Goal: Information Seeking & Learning: Learn about a topic

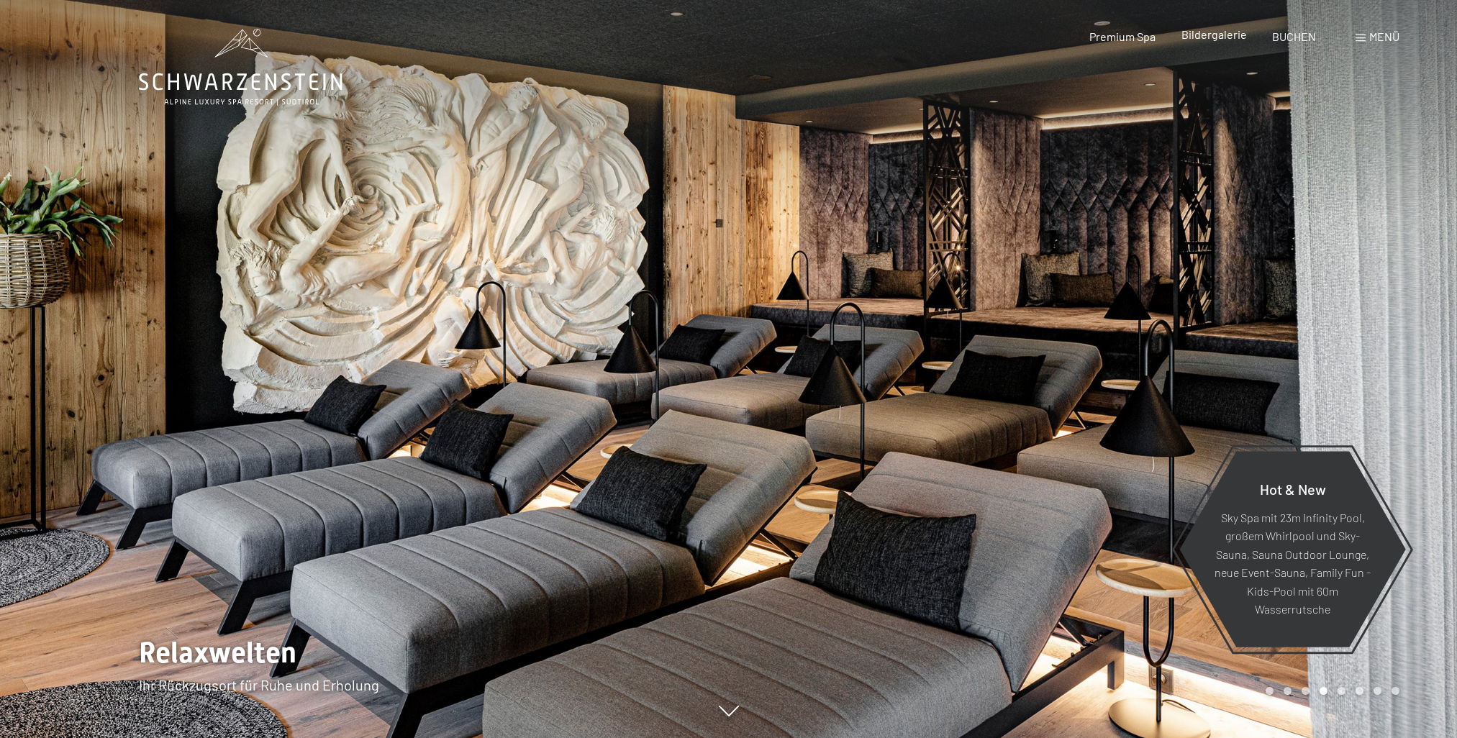
click at [1216, 39] on span "Bildergalerie" at bounding box center [1213, 34] width 65 height 14
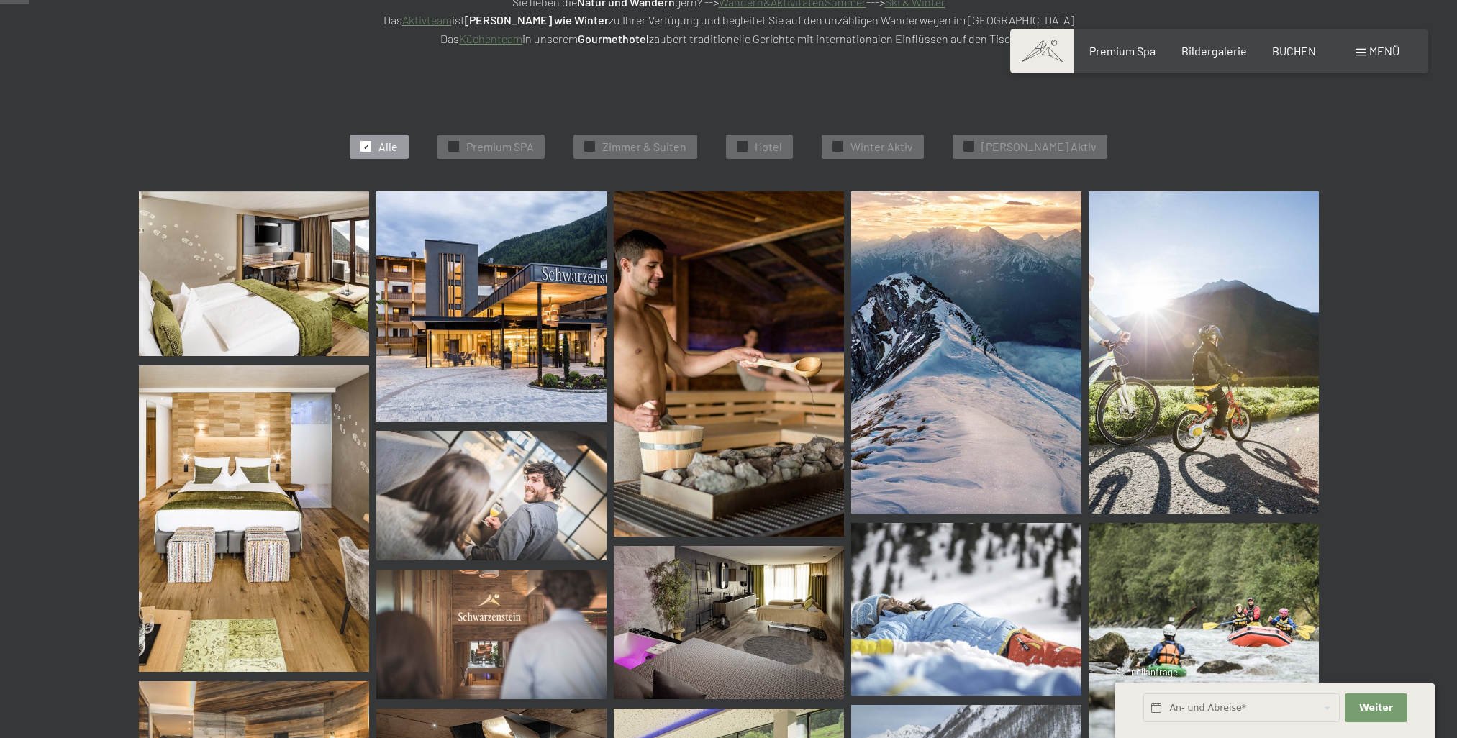
scroll to position [576, 0]
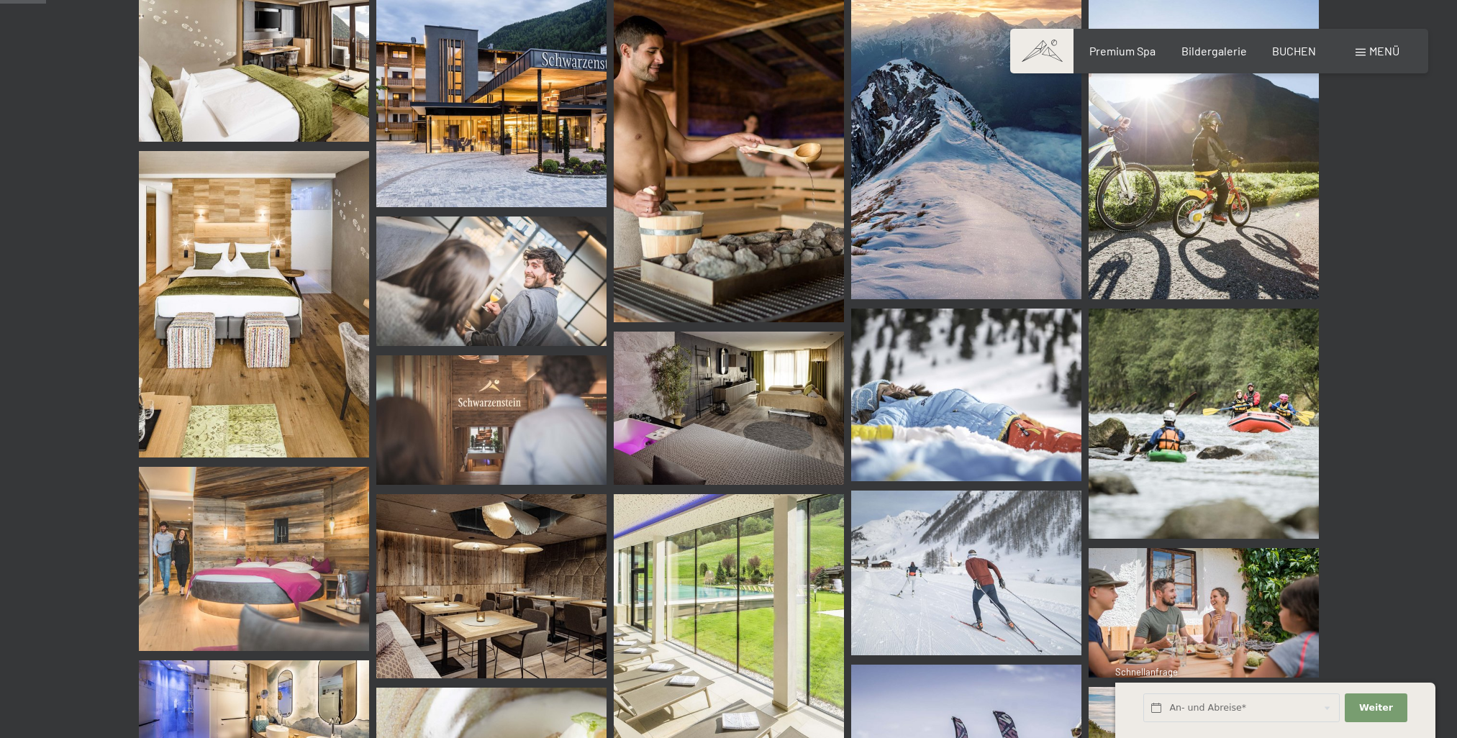
click at [812, 382] on img at bounding box center [729, 408] width 230 height 153
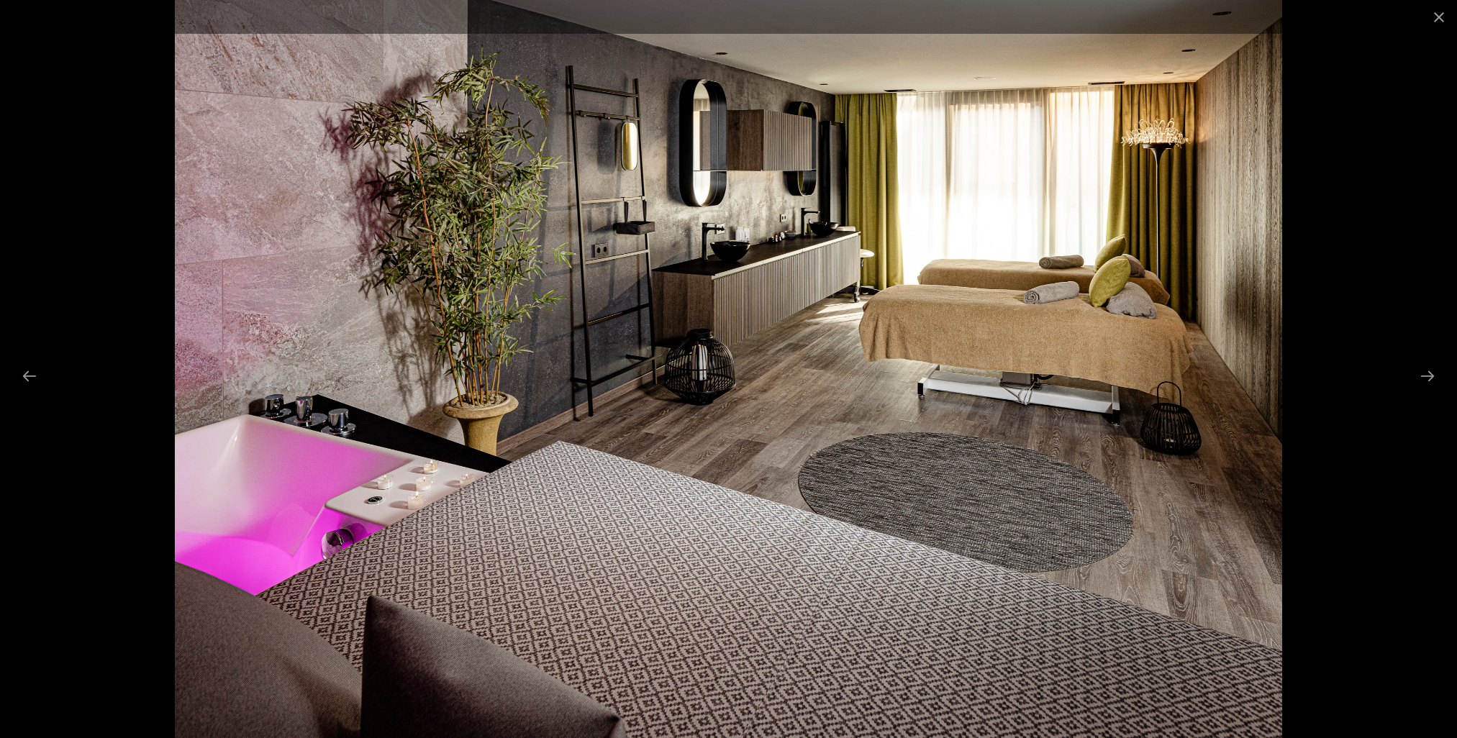
scroll to position [504, 0]
click at [1423, 373] on button "Next slide" at bounding box center [1427, 376] width 30 height 28
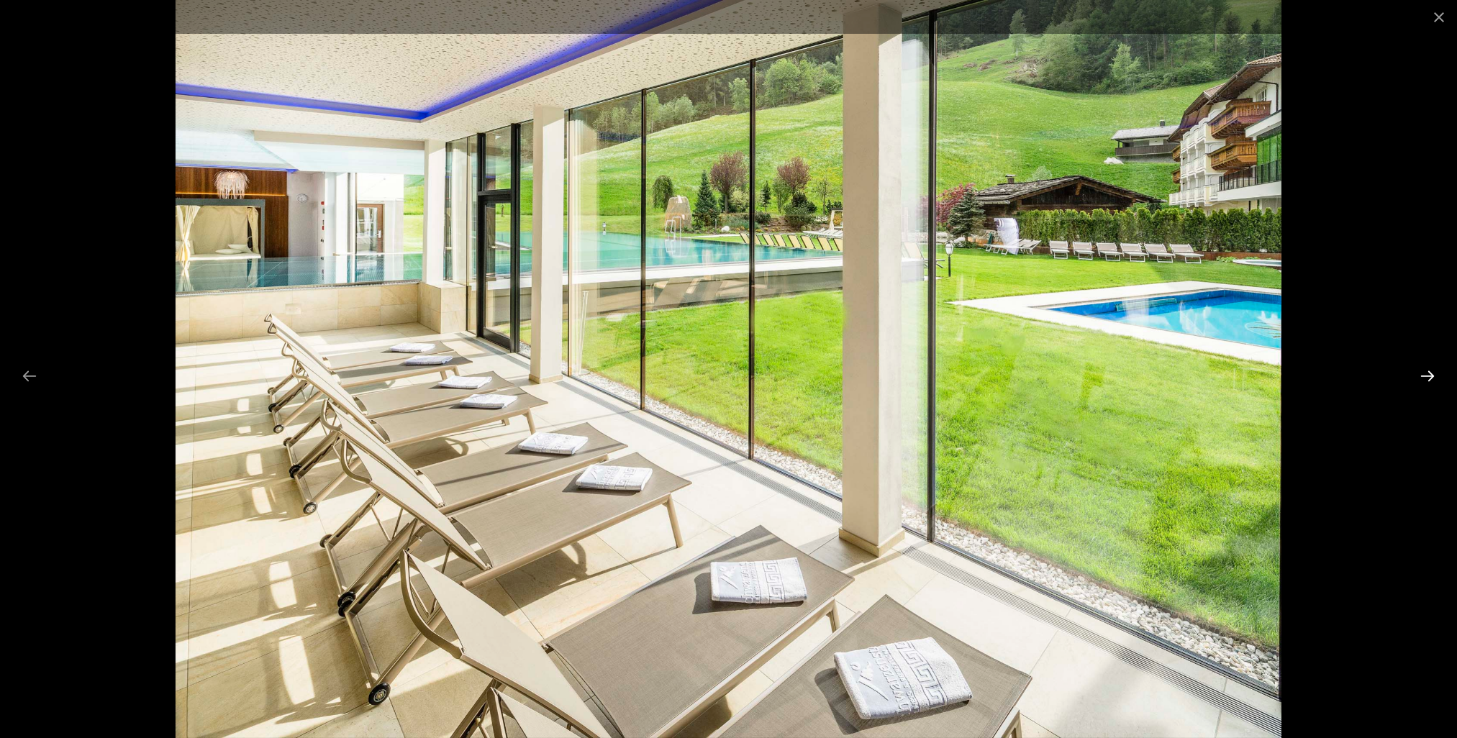
click at [1423, 373] on button "Next slide" at bounding box center [1427, 376] width 30 height 28
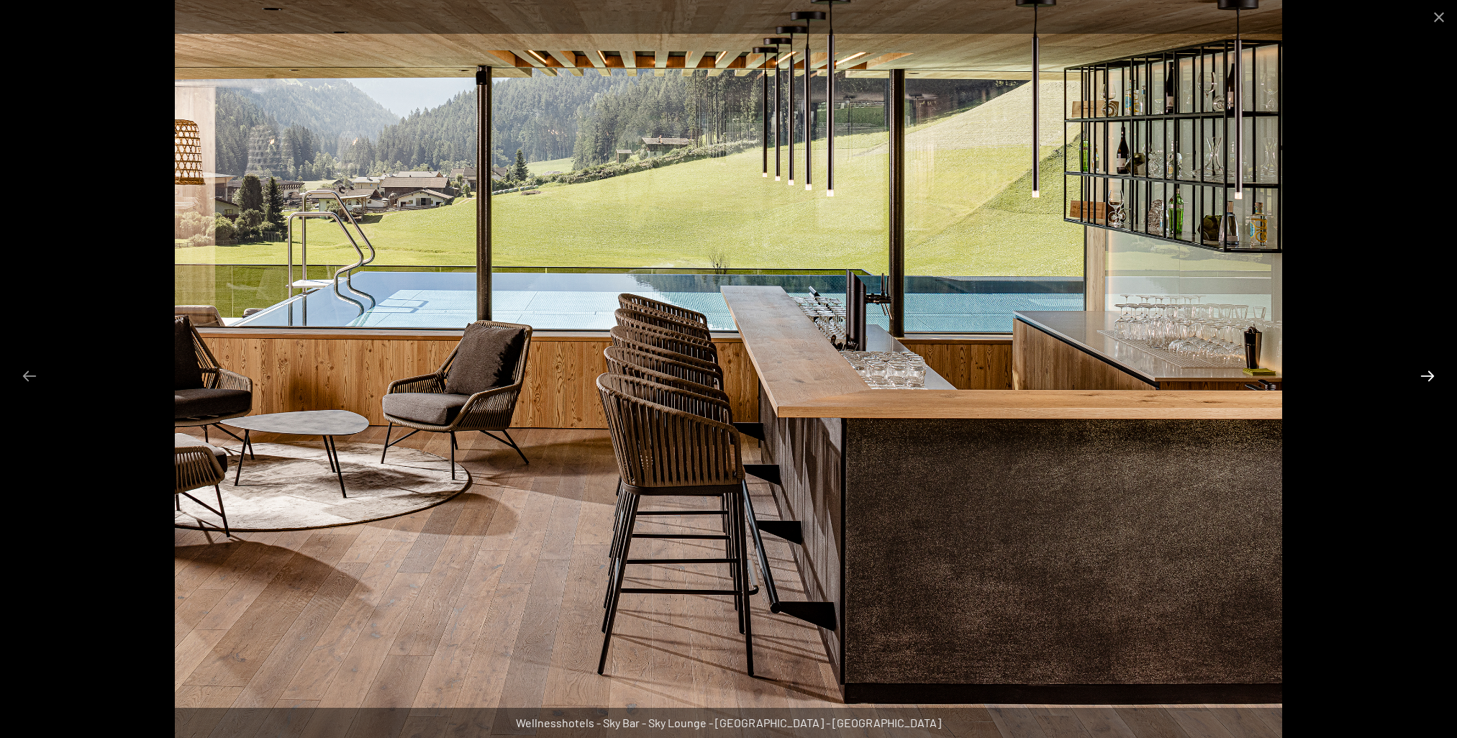
click at [1423, 373] on button "Next slide" at bounding box center [1427, 376] width 30 height 28
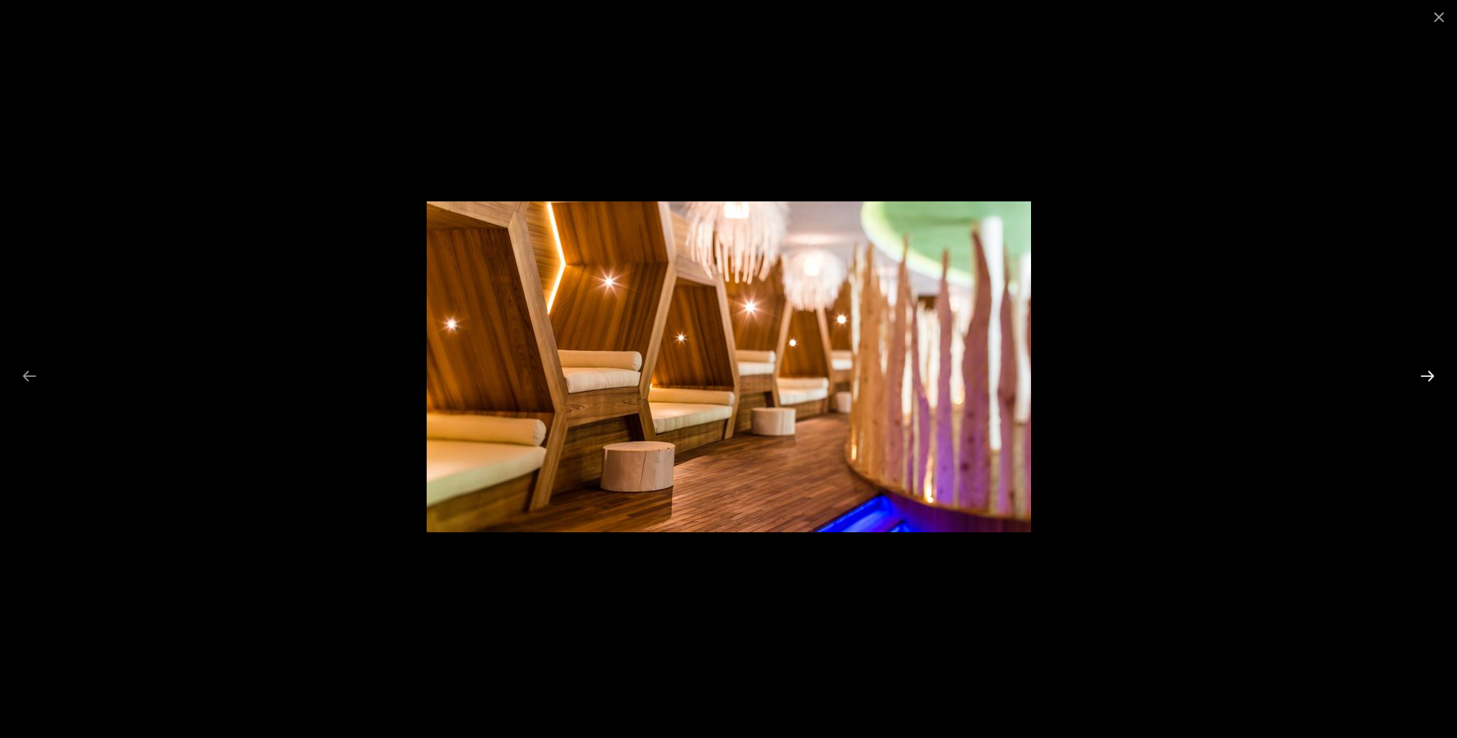
click at [1423, 373] on button "Next slide" at bounding box center [1427, 376] width 30 height 28
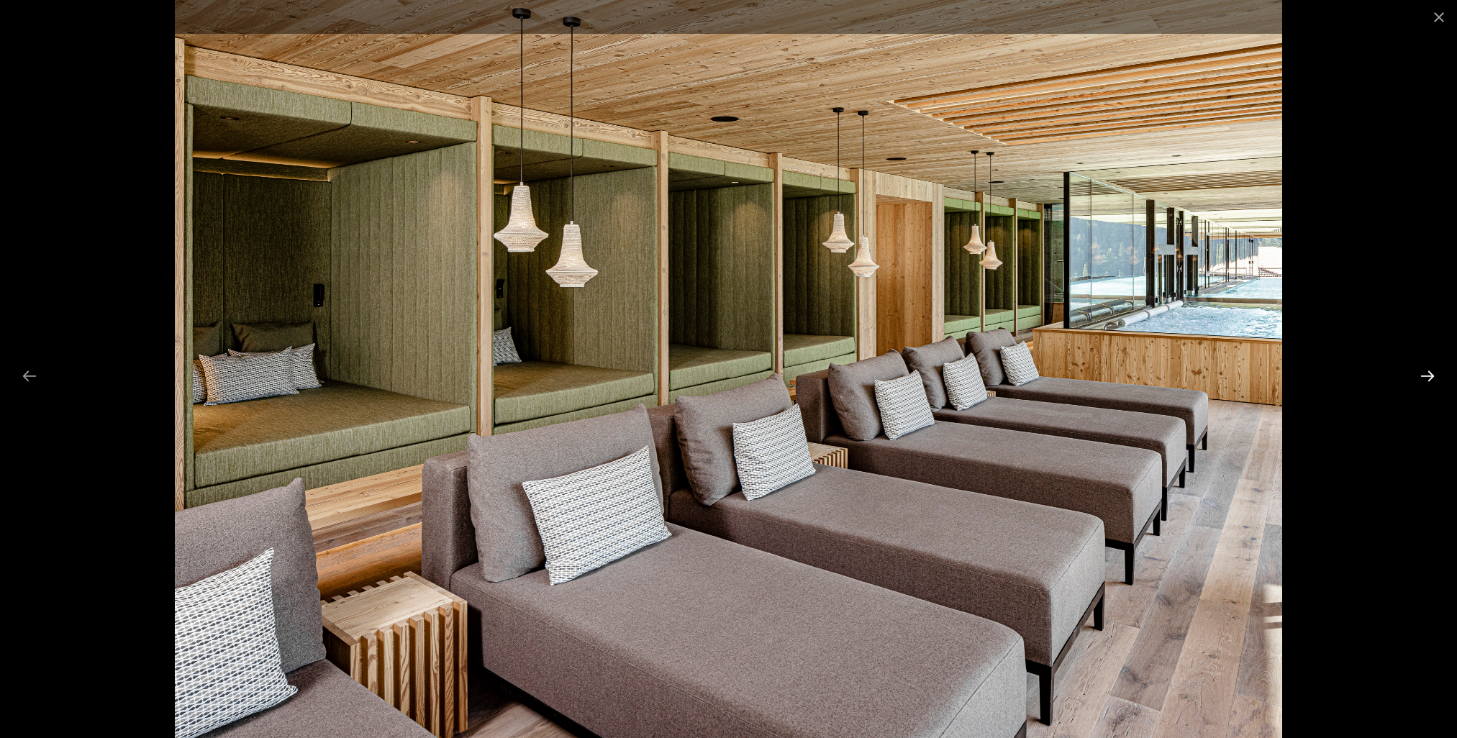
click at [1423, 373] on button "Next slide" at bounding box center [1427, 376] width 30 height 28
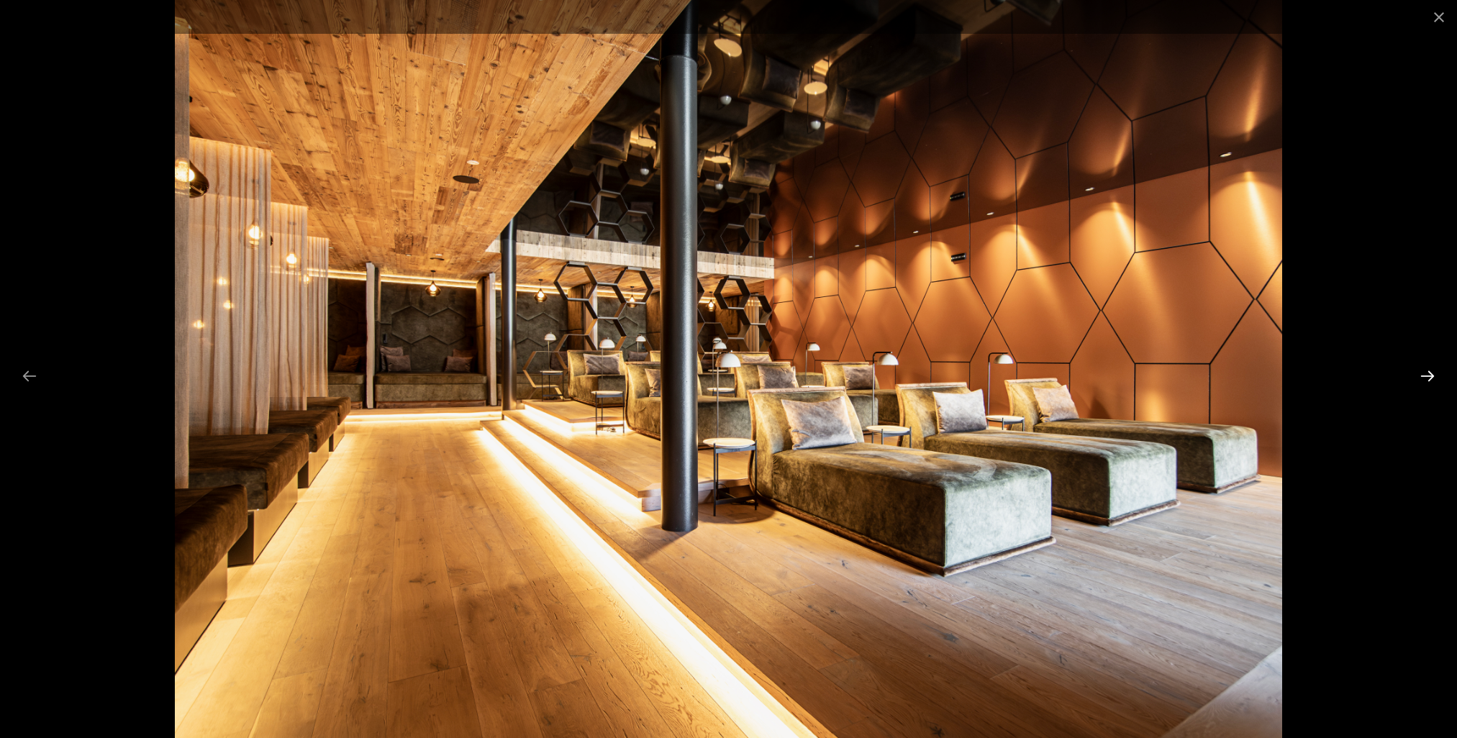
click at [1423, 373] on button "Next slide" at bounding box center [1427, 376] width 30 height 28
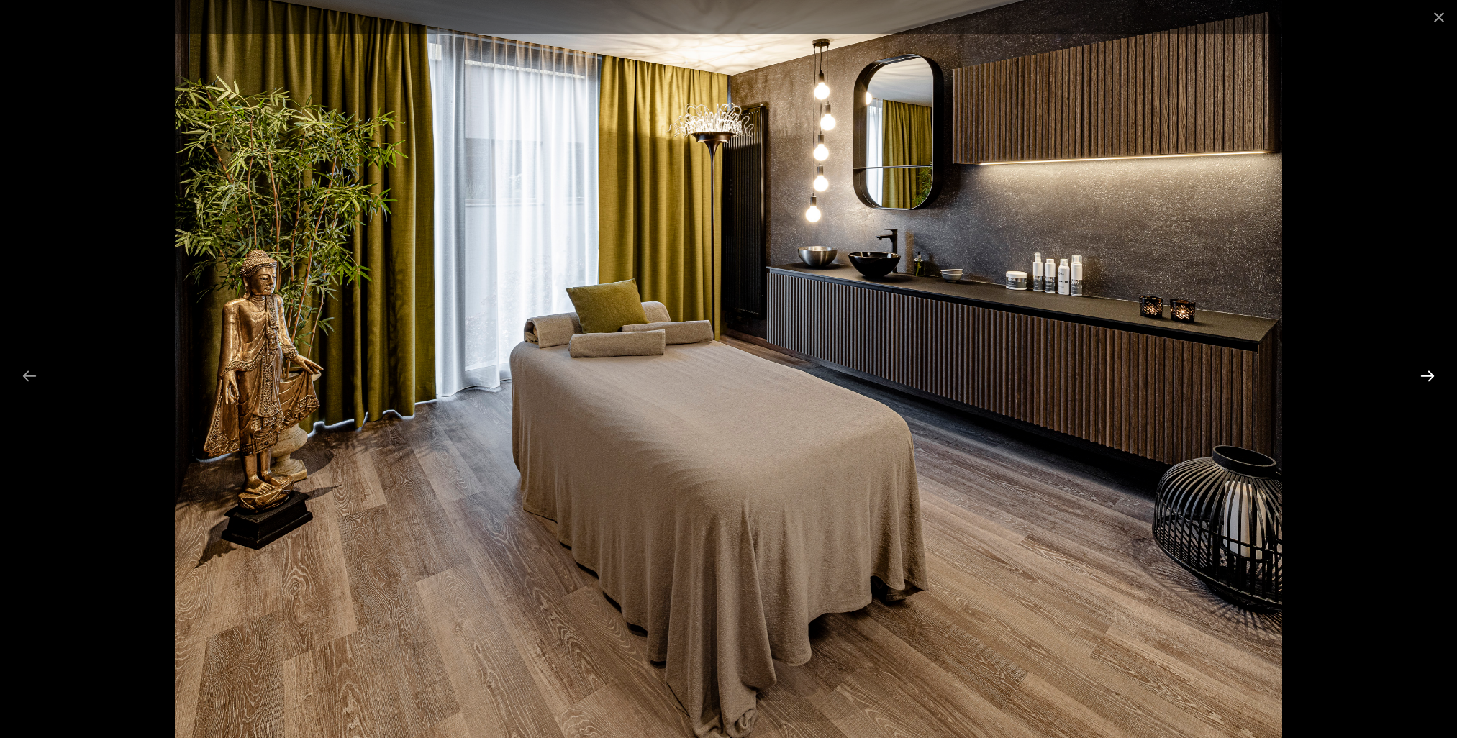
click at [1423, 373] on button "Next slide" at bounding box center [1427, 376] width 30 height 28
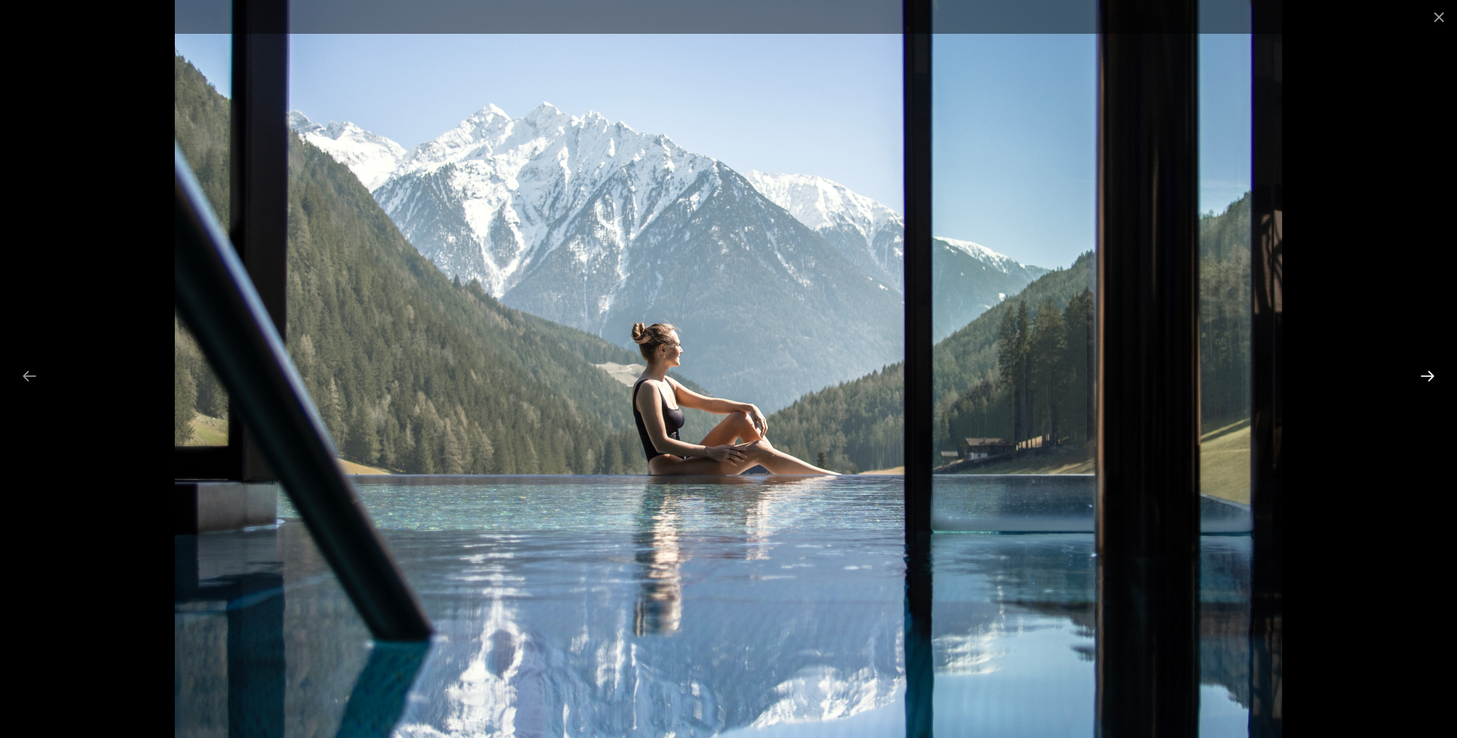
click at [1423, 373] on button "Next slide" at bounding box center [1427, 376] width 30 height 28
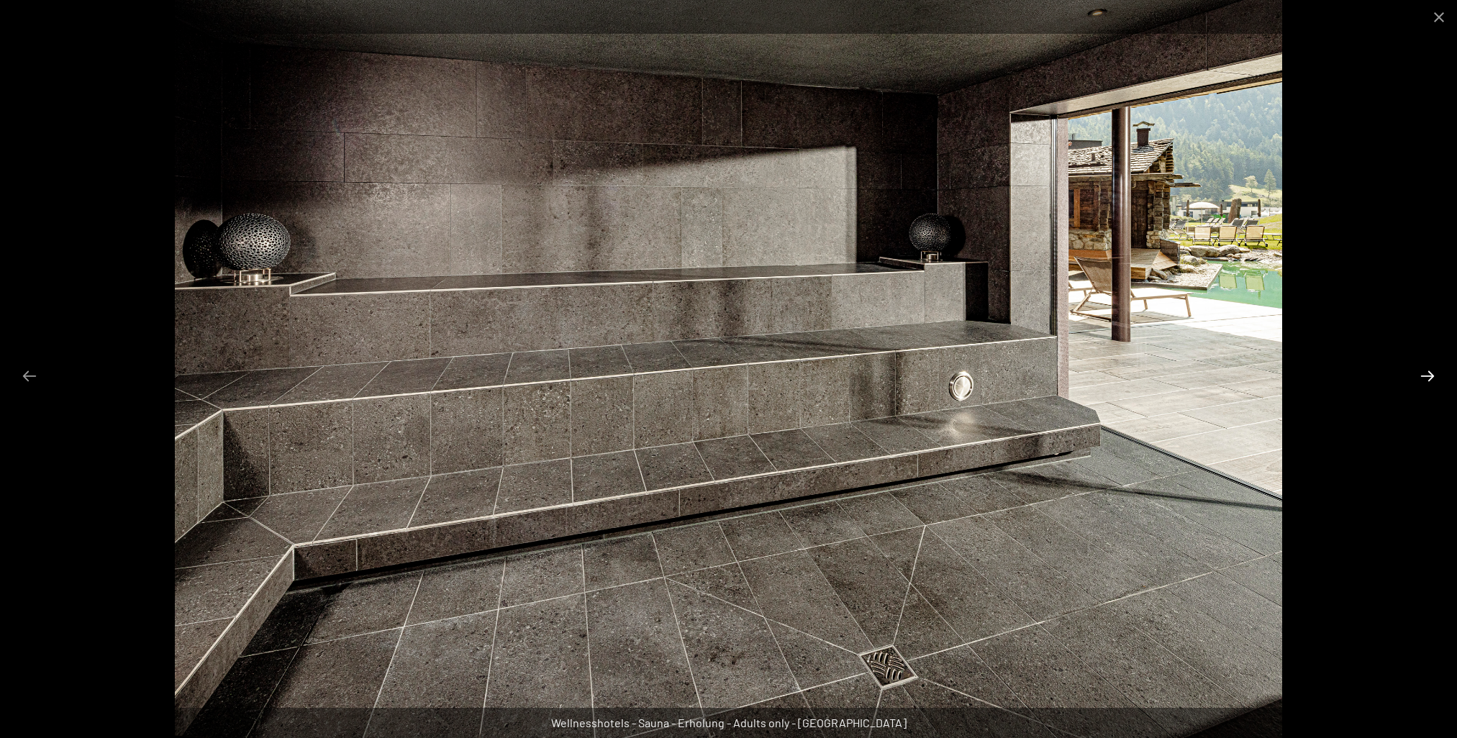
click at [1423, 373] on button "Next slide" at bounding box center [1427, 376] width 30 height 28
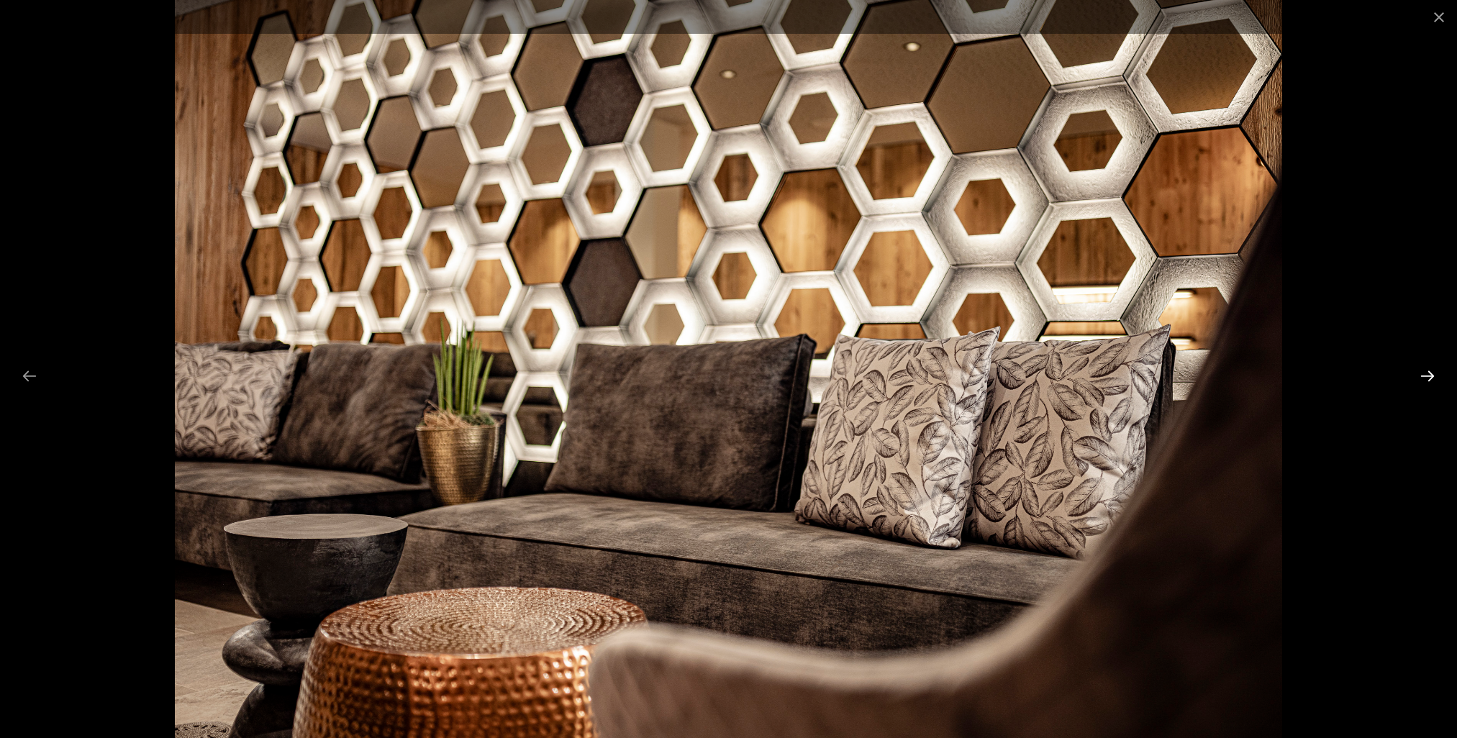
click at [1423, 373] on button "Next slide" at bounding box center [1427, 376] width 30 height 28
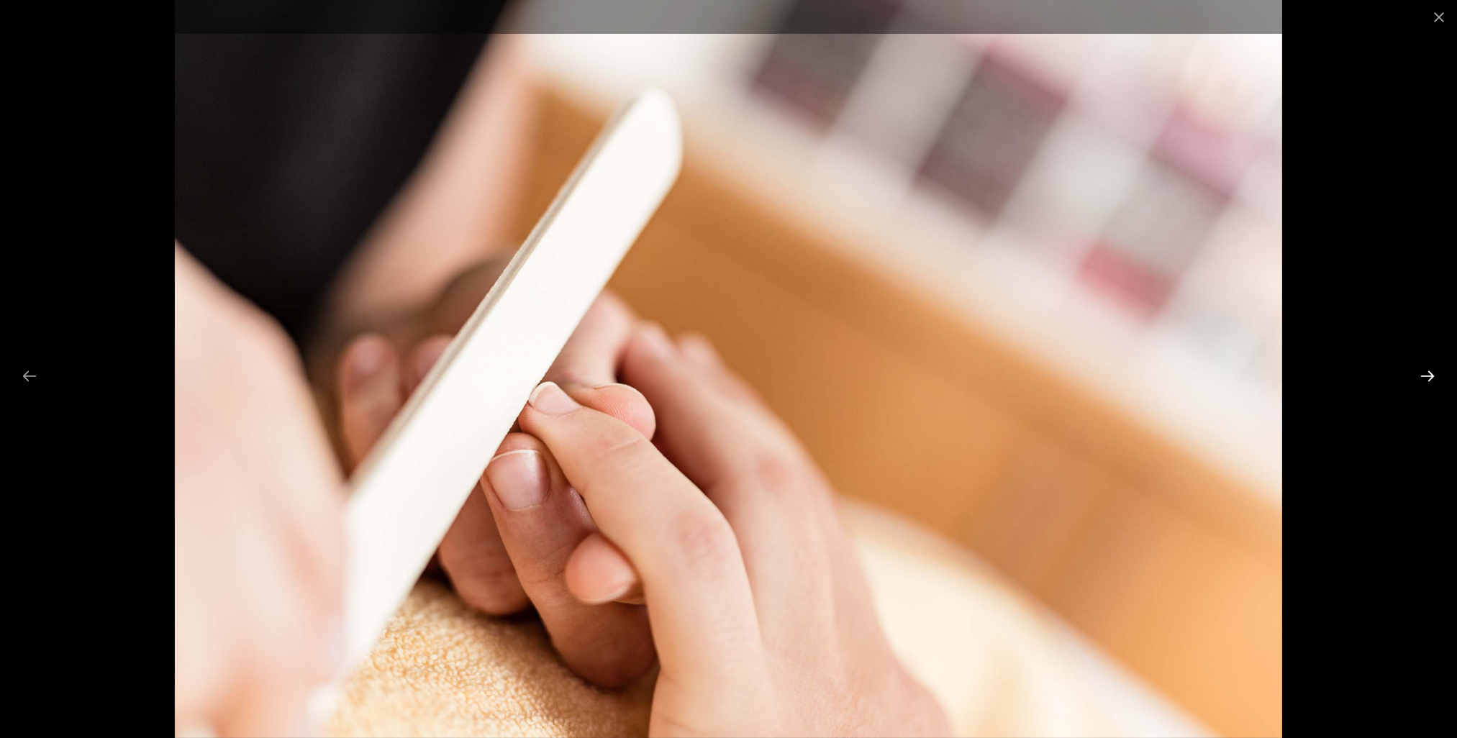
click at [1423, 373] on button "Next slide" at bounding box center [1427, 376] width 30 height 28
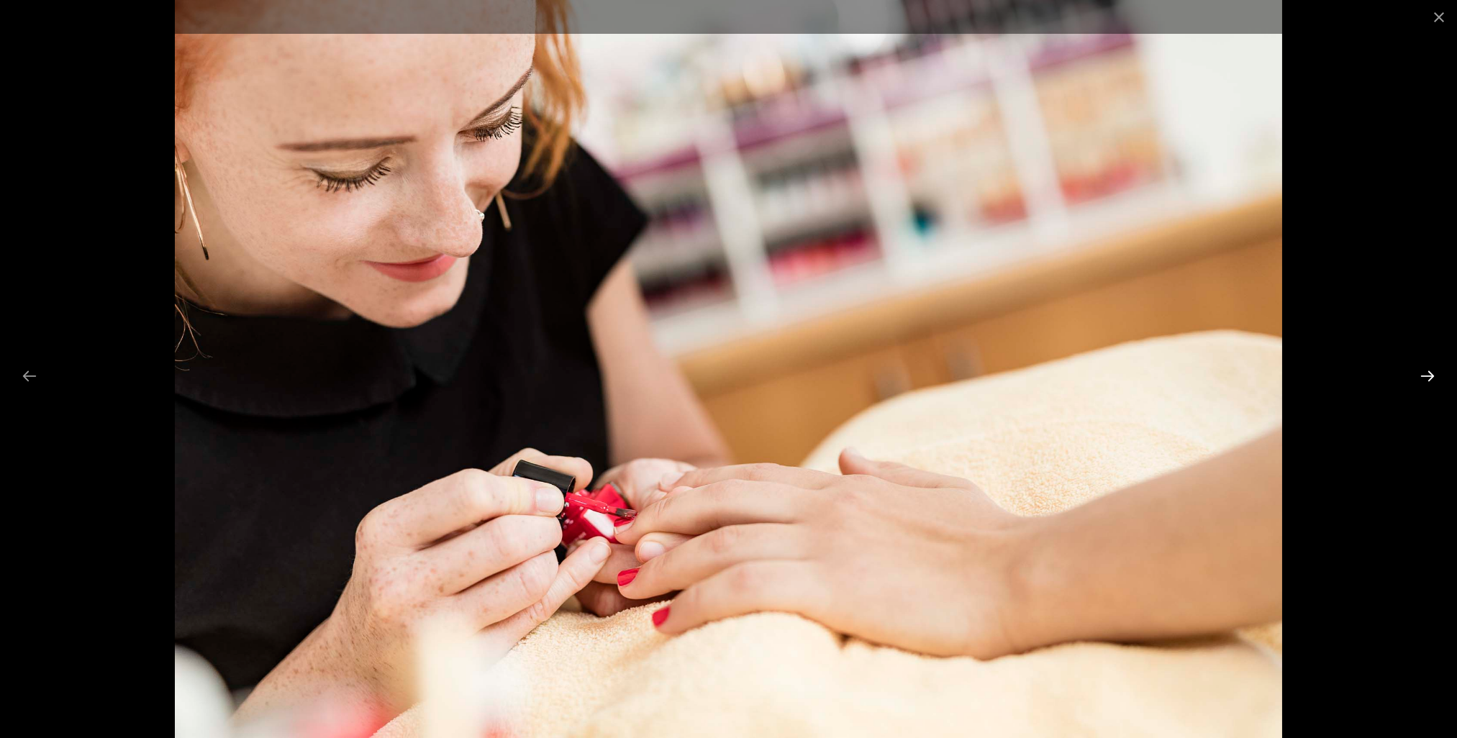
click at [1423, 373] on button "Next slide" at bounding box center [1427, 376] width 30 height 28
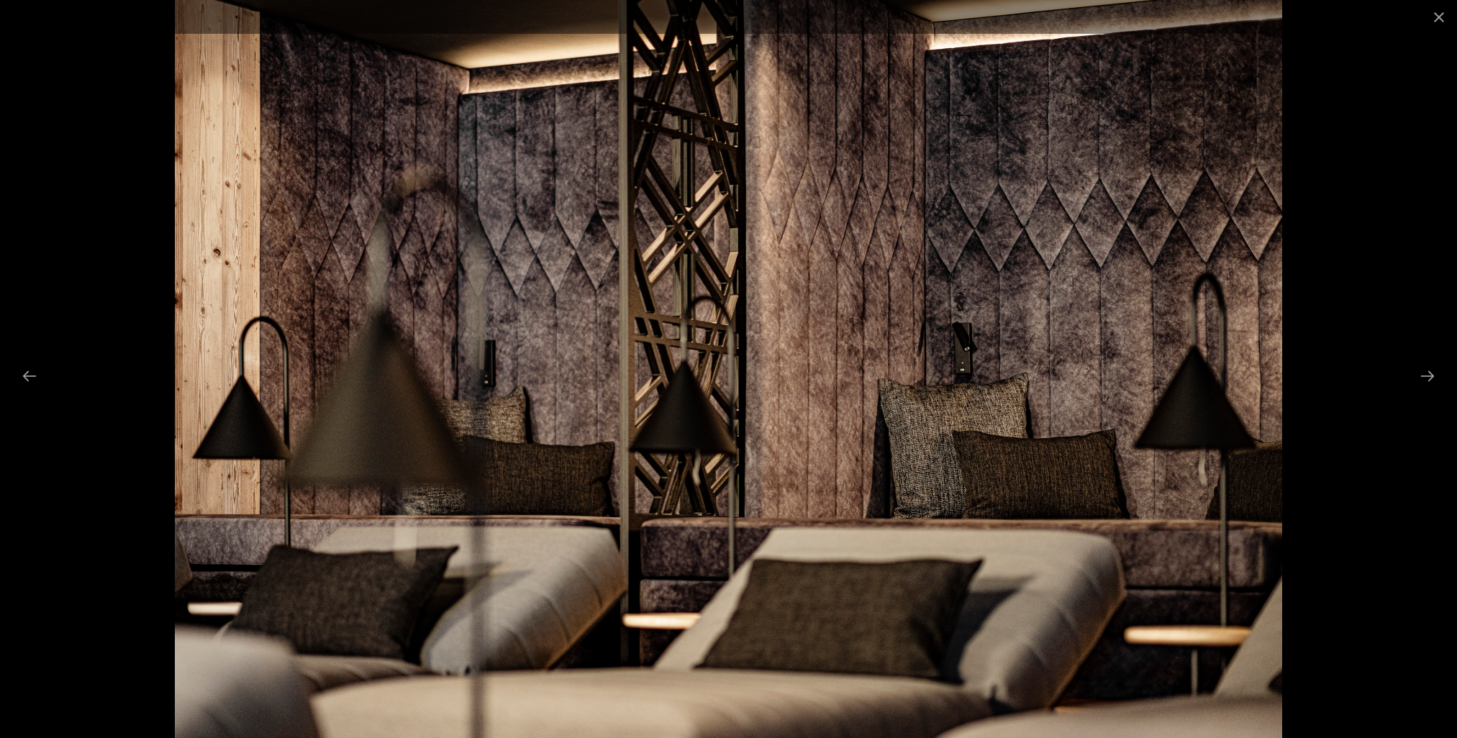
scroll to position [935, 0]
click at [1432, 14] on button "Close gallery" at bounding box center [1439, 17] width 36 height 34
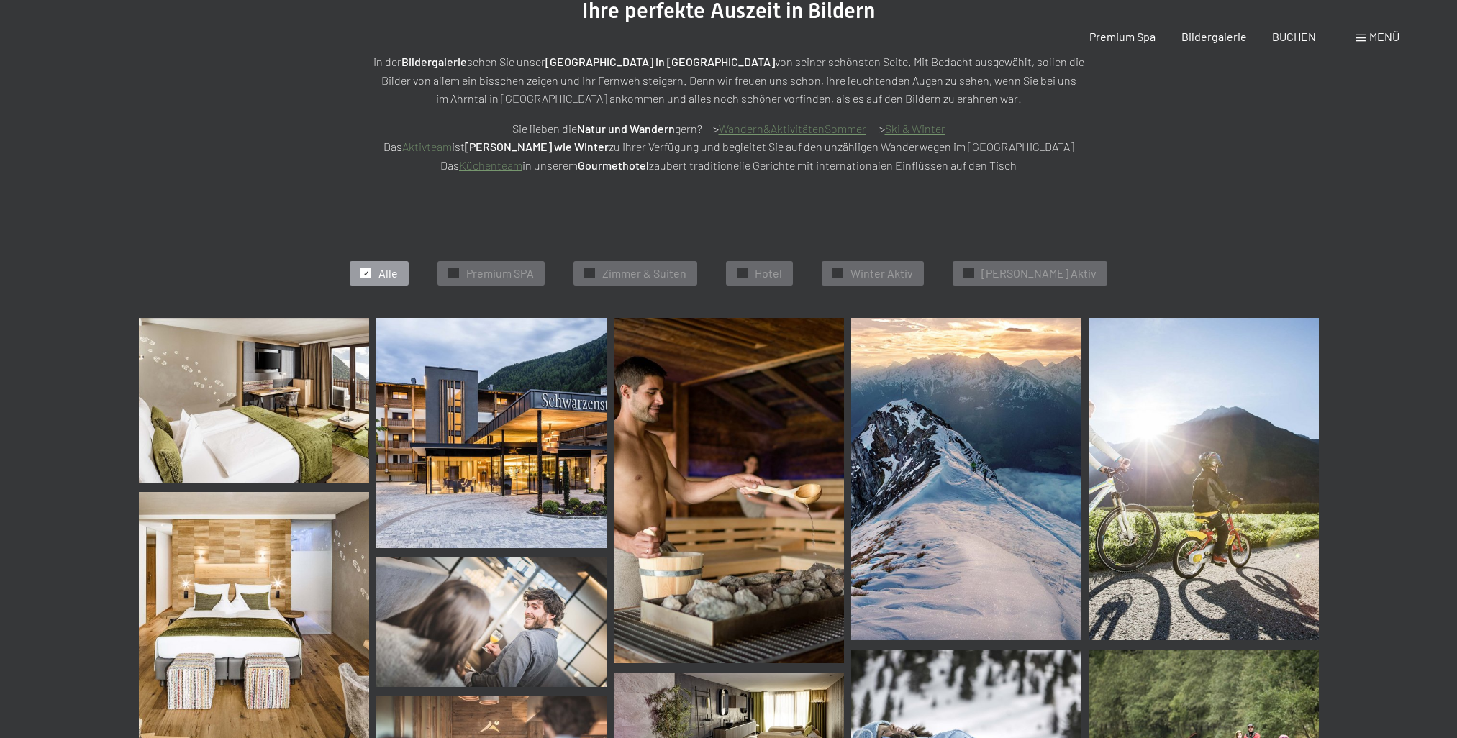
scroll to position [0, 0]
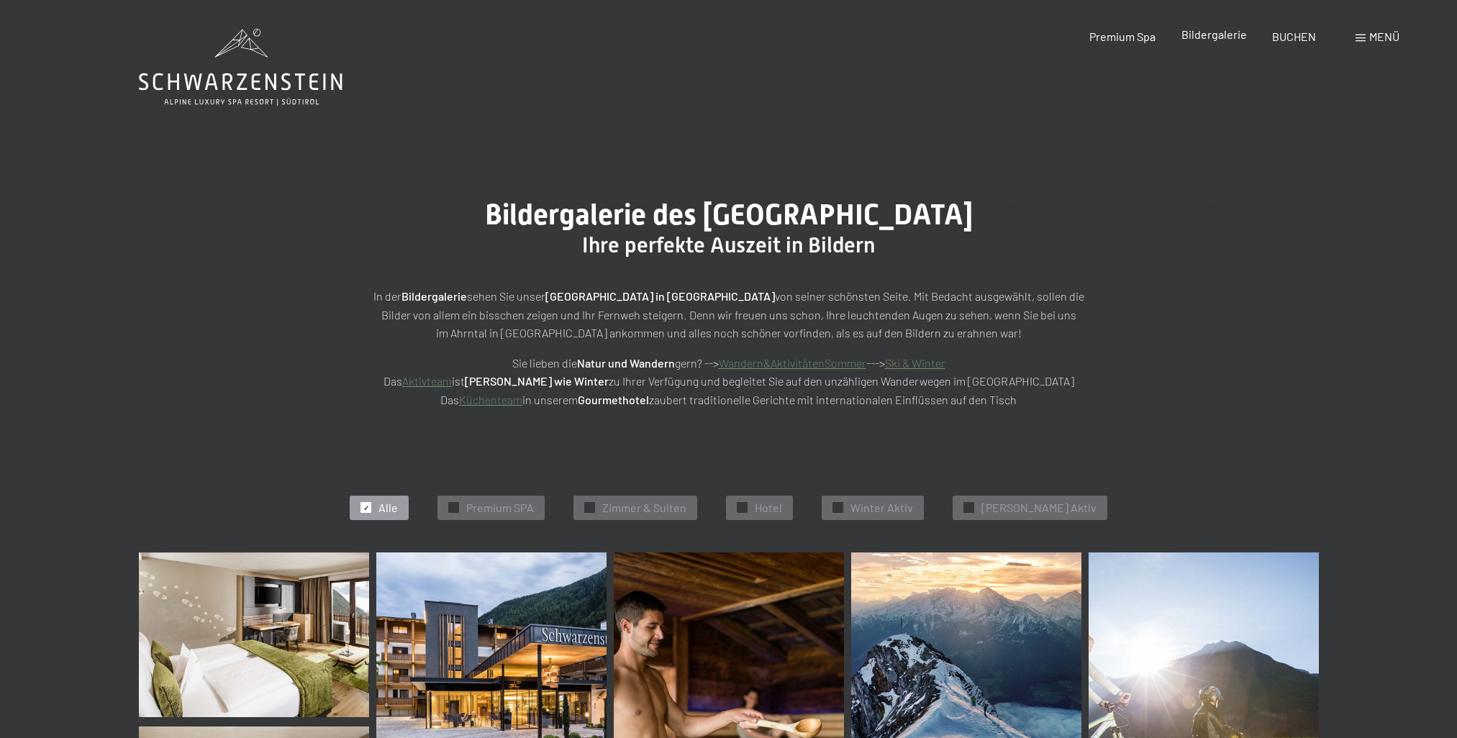
click at [1189, 33] on span "Bildergalerie" at bounding box center [1213, 34] width 65 height 14
click at [647, 507] on span "Zimmer & Suiten" at bounding box center [644, 508] width 84 height 16
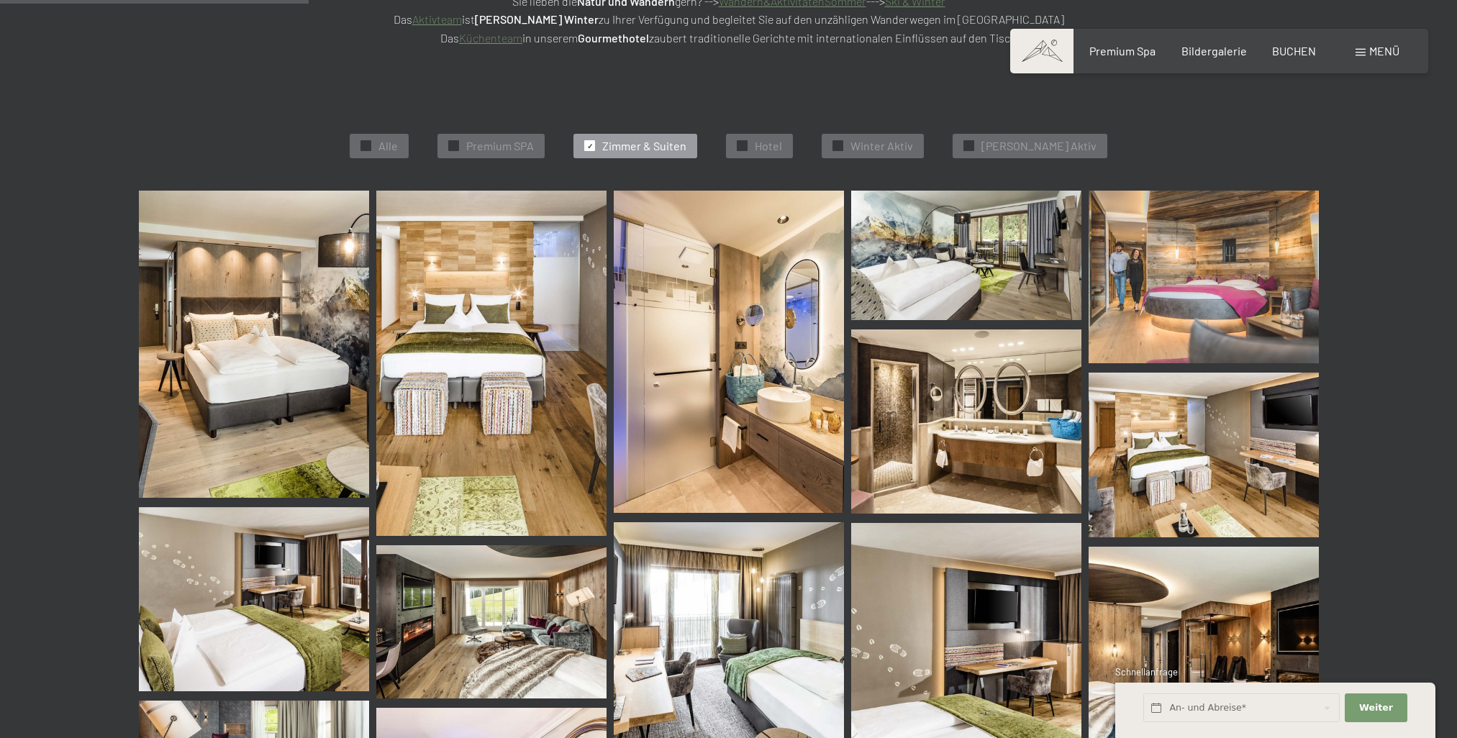
scroll to position [363, 0]
click at [248, 363] on img at bounding box center [254, 343] width 230 height 307
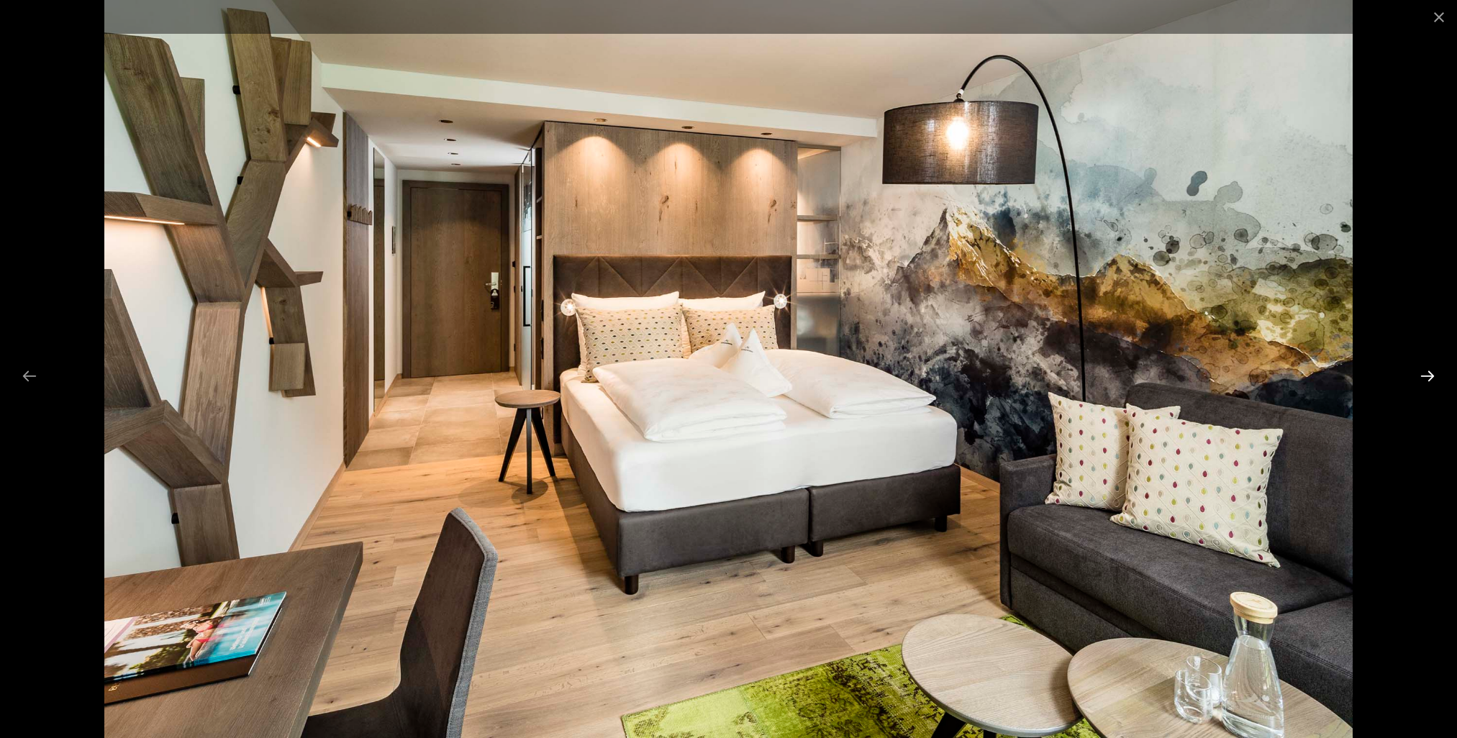
click at [1434, 372] on button "Next slide" at bounding box center [1427, 376] width 30 height 28
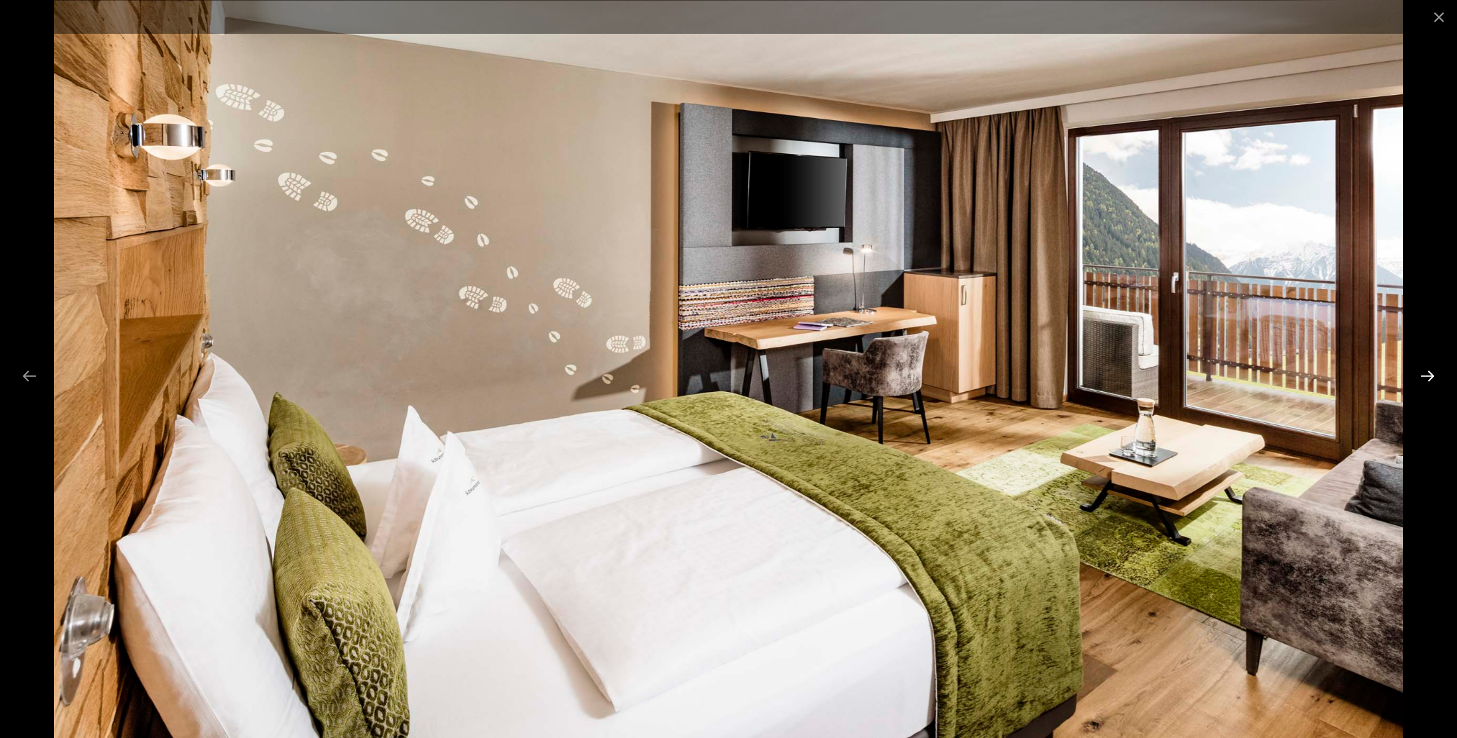
click at [1432, 373] on button "Next slide" at bounding box center [1427, 376] width 30 height 28
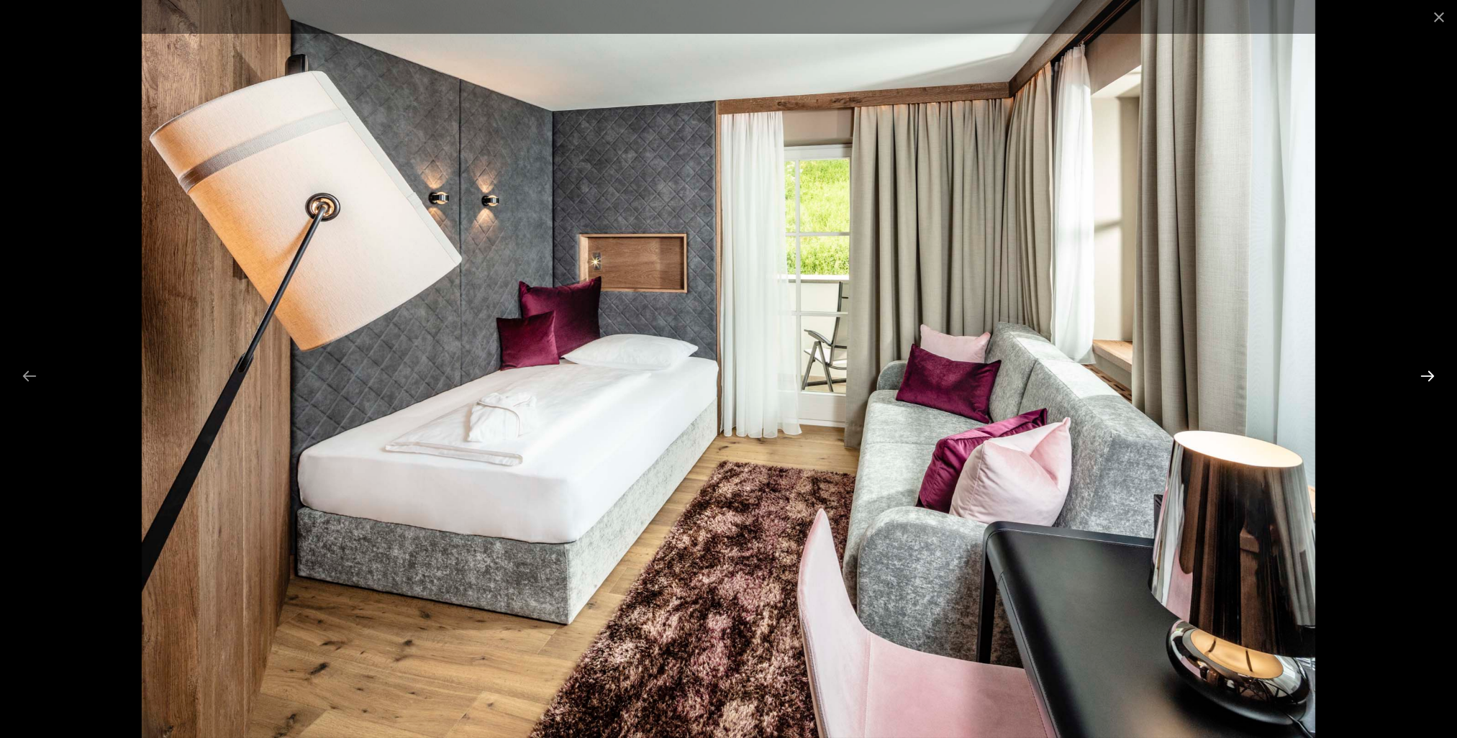
click at [1432, 373] on button "Next slide" at bounding box center [1427, 376] width 30 height 28
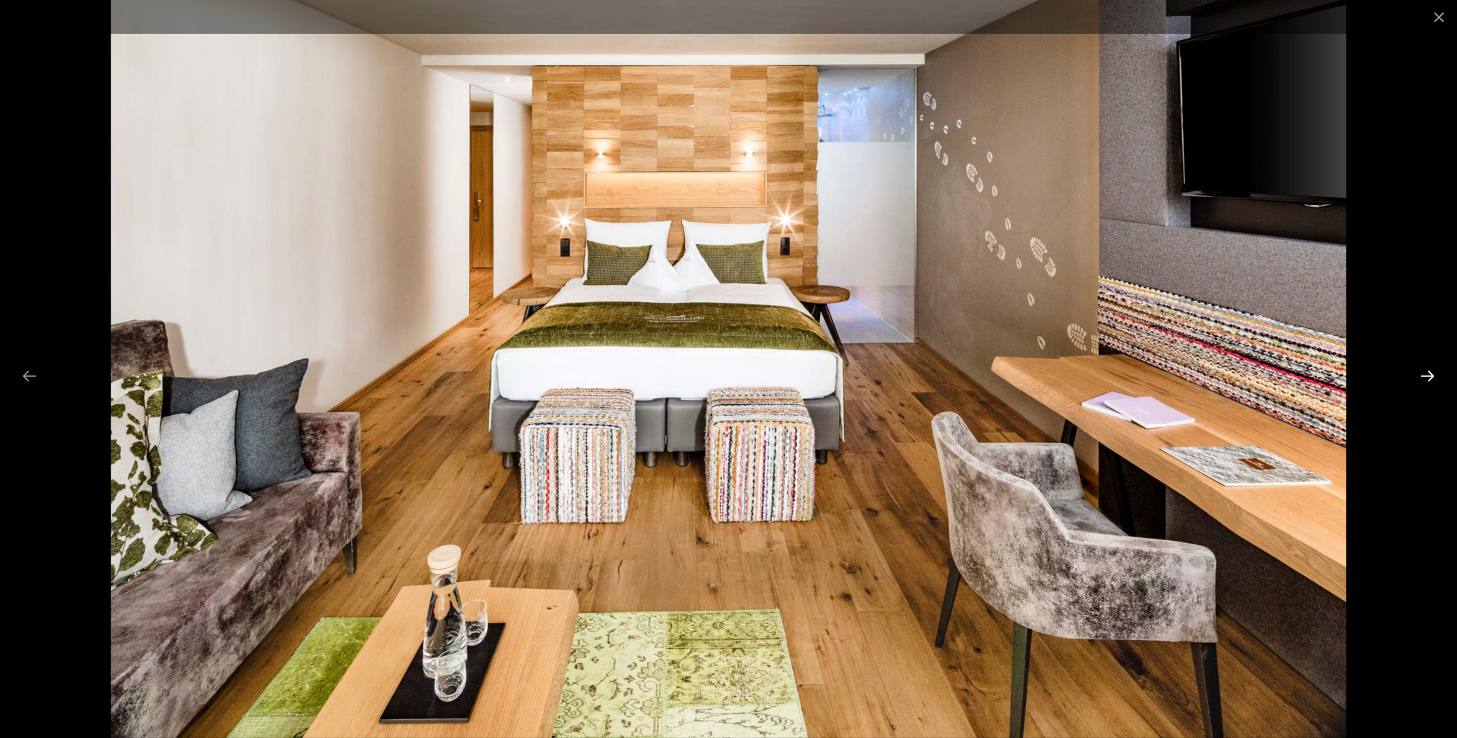
click at [1432, 373] on button "Next slide" at bounding box center [1427, 376] width 30 height 28
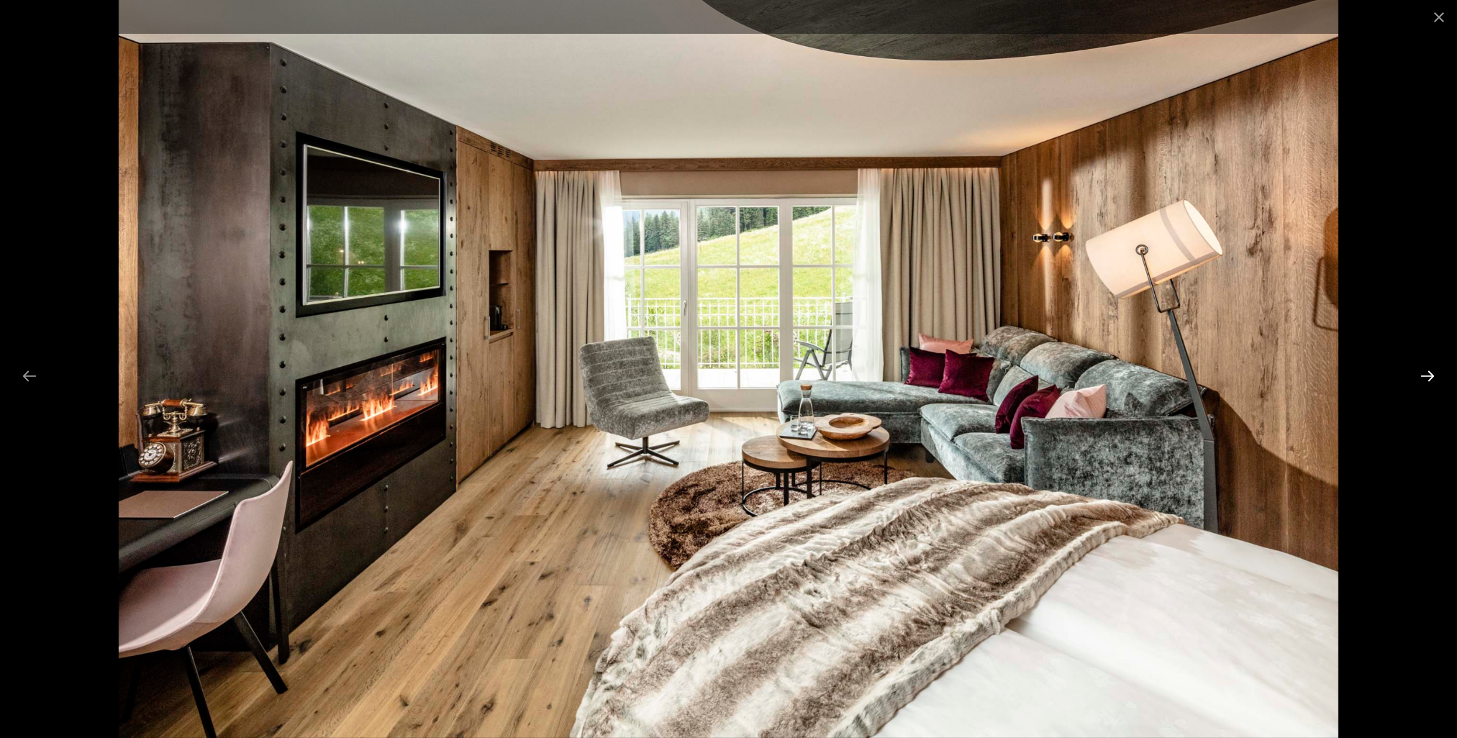
click at [1432, 373] on button "Next slide" at bounding box center [1427, 376] width 30 height 28
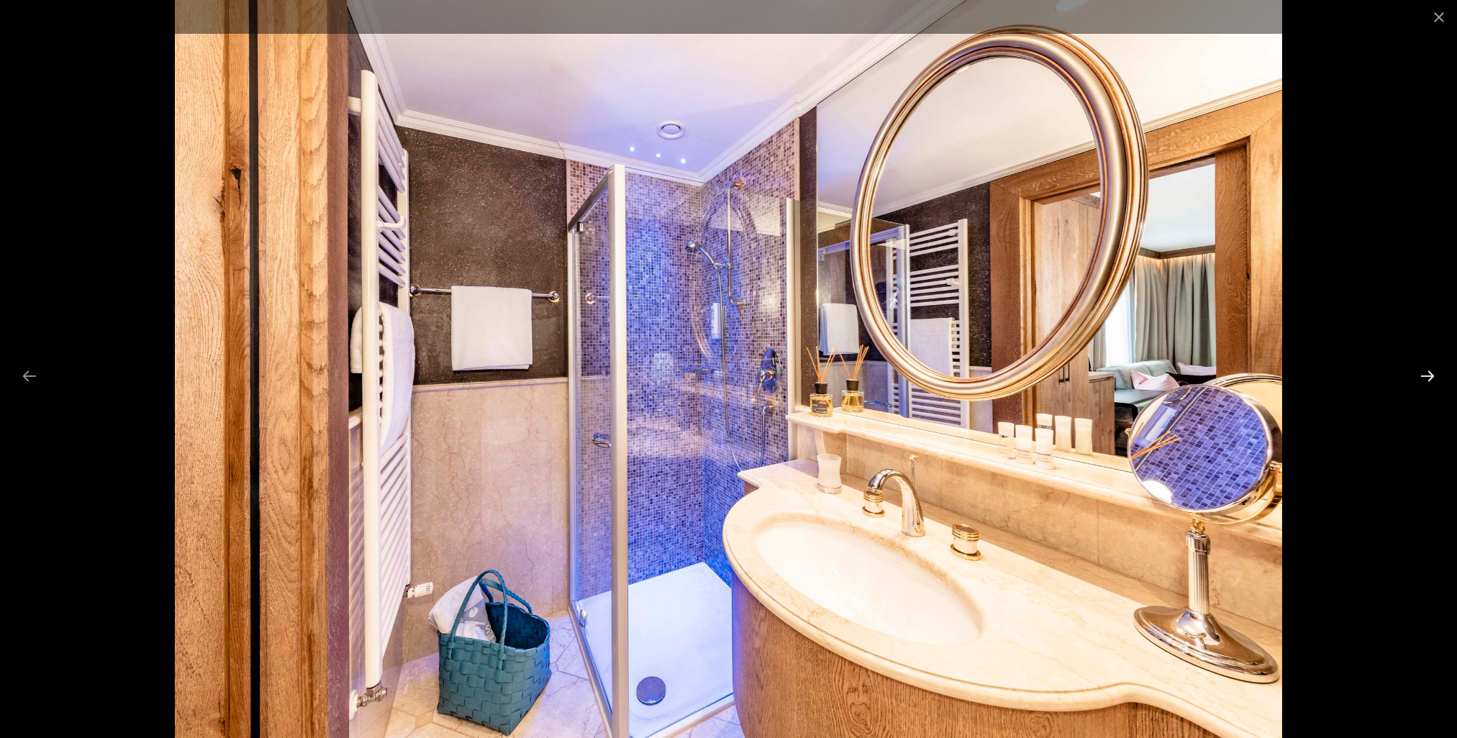
click at [1432, 373] on button "Next slide" at bounding box center [1427, 376] width 30 height 28
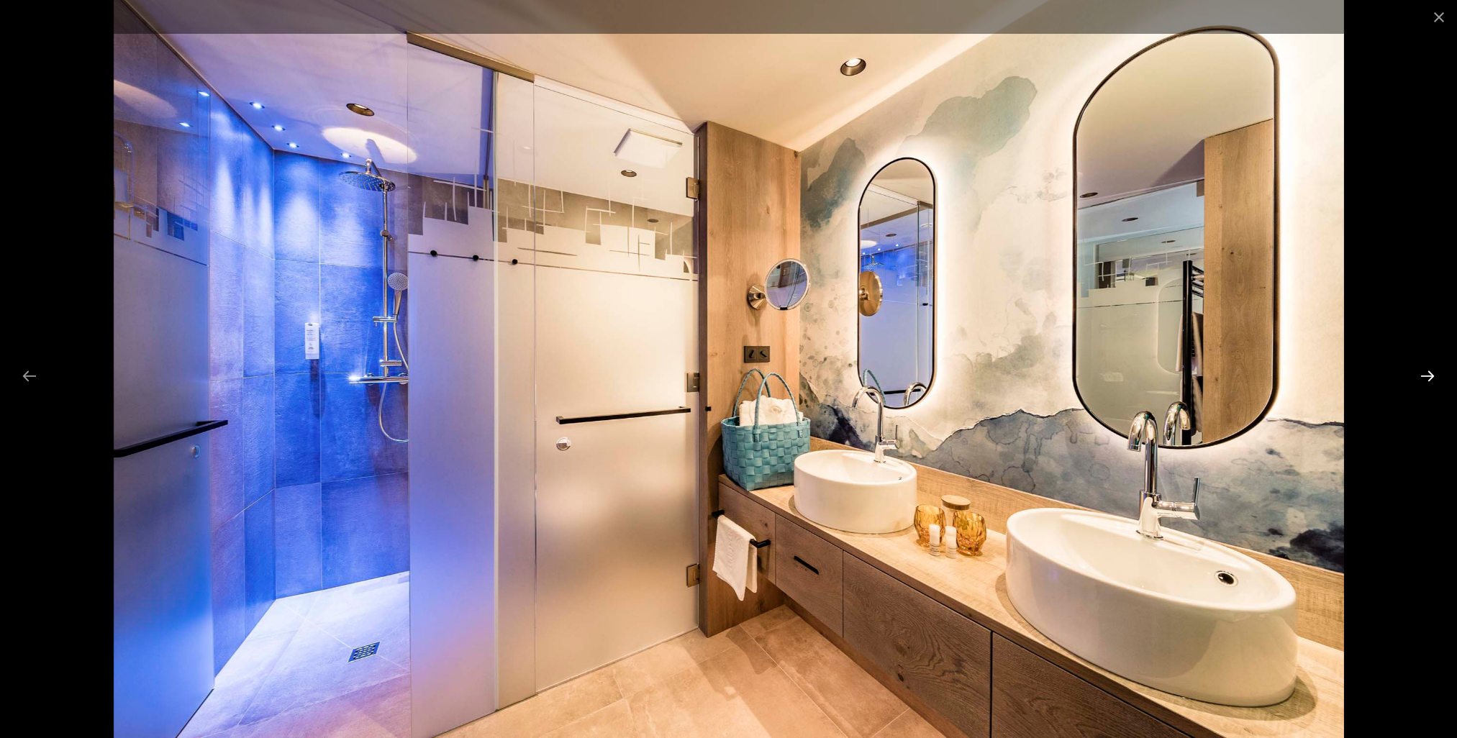
click at [1432, 373] on button "Next slide" at bounding box center [1427, 376] width 30 height 28
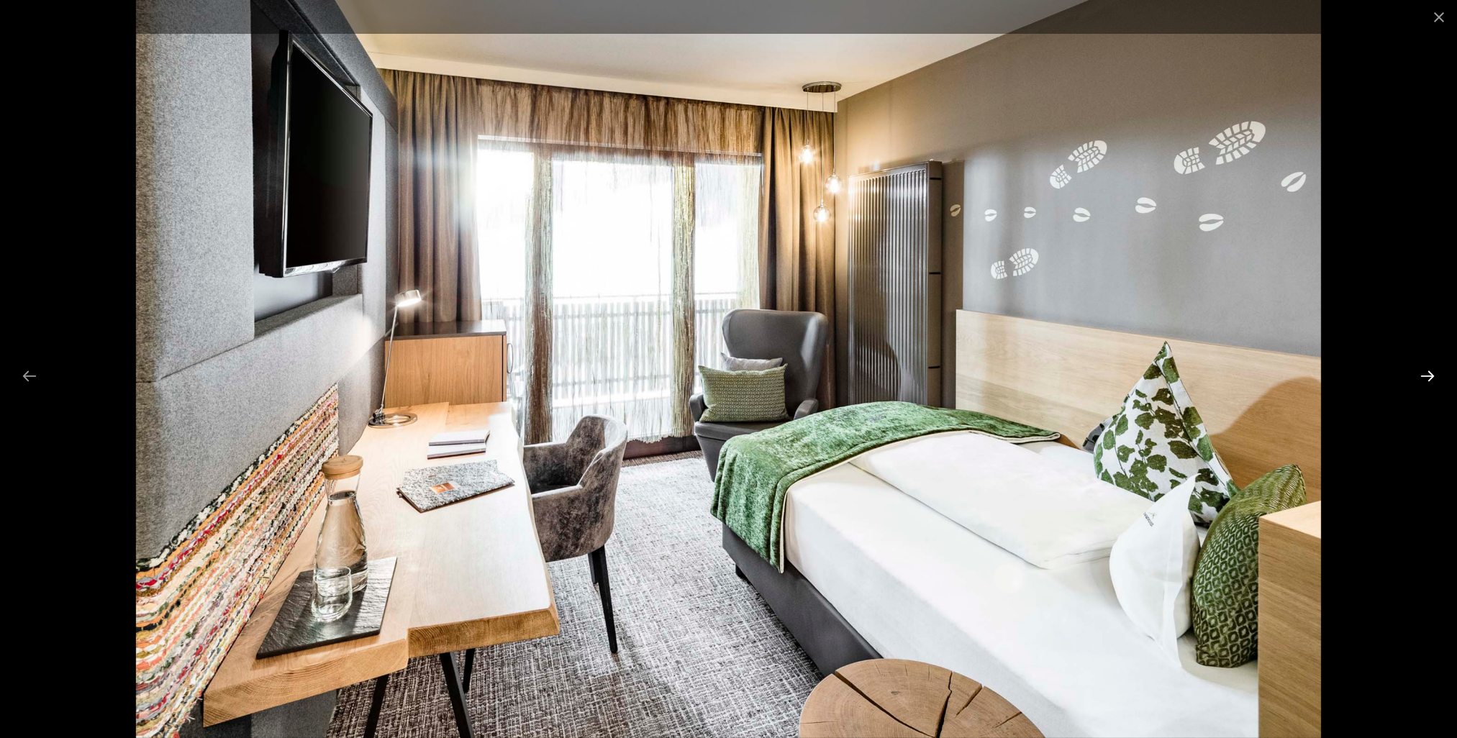
click at [1432, 373] on button "Next slide" at bounding box center [1427, 376] width 30 height 28
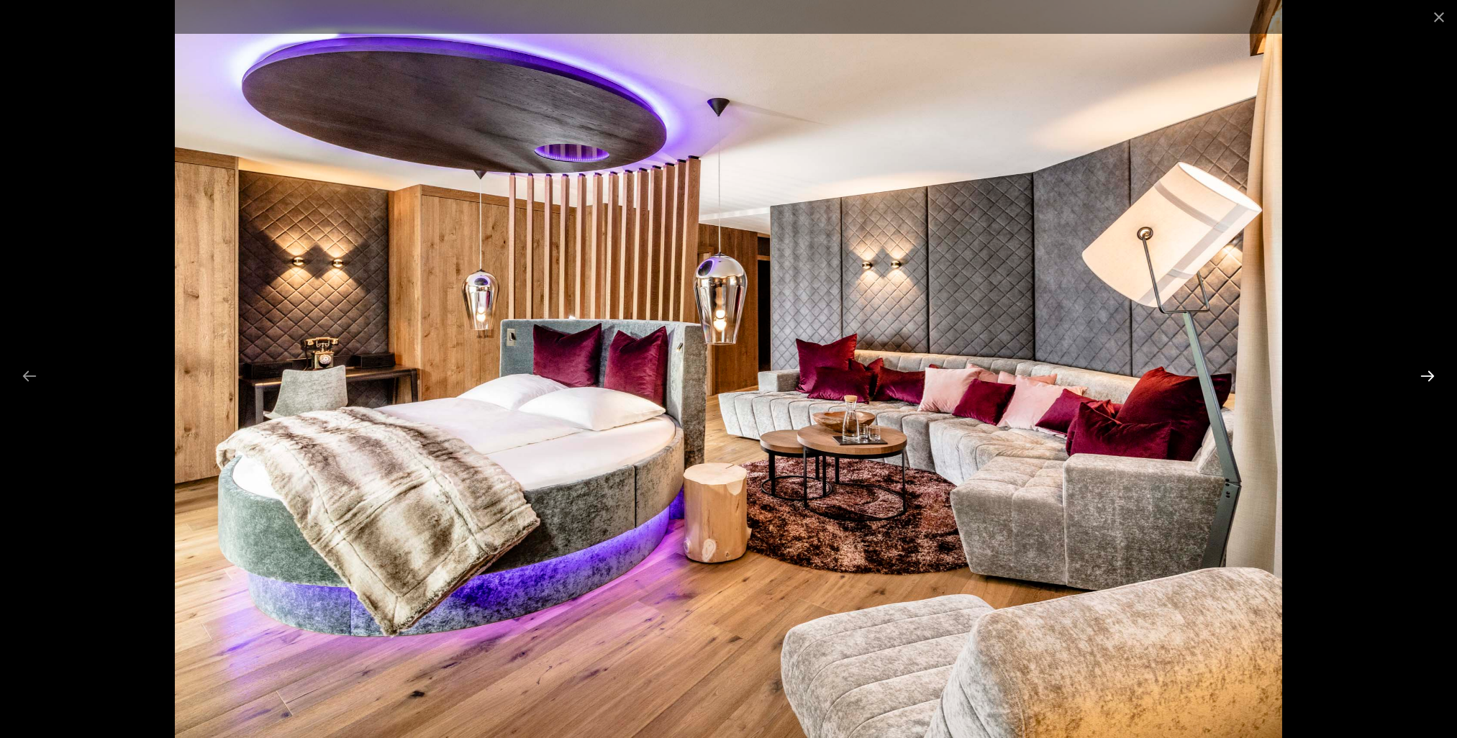
click at [1432, 373] on button "Next slide" at bounding box center [1427, 376] width 30 height 28
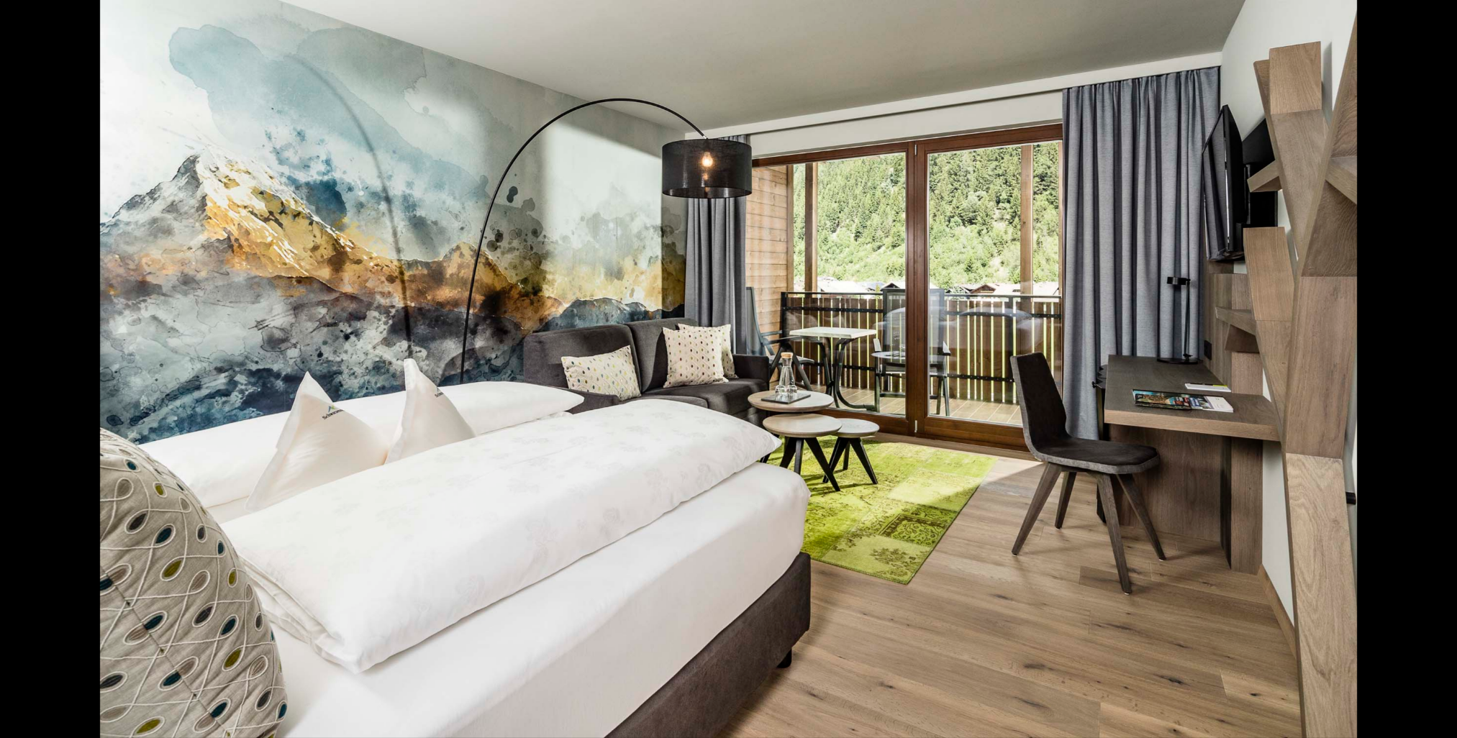
click at [1432, 373] on button "Next slide" at bounding box center [1434, 376] width 30 height 28
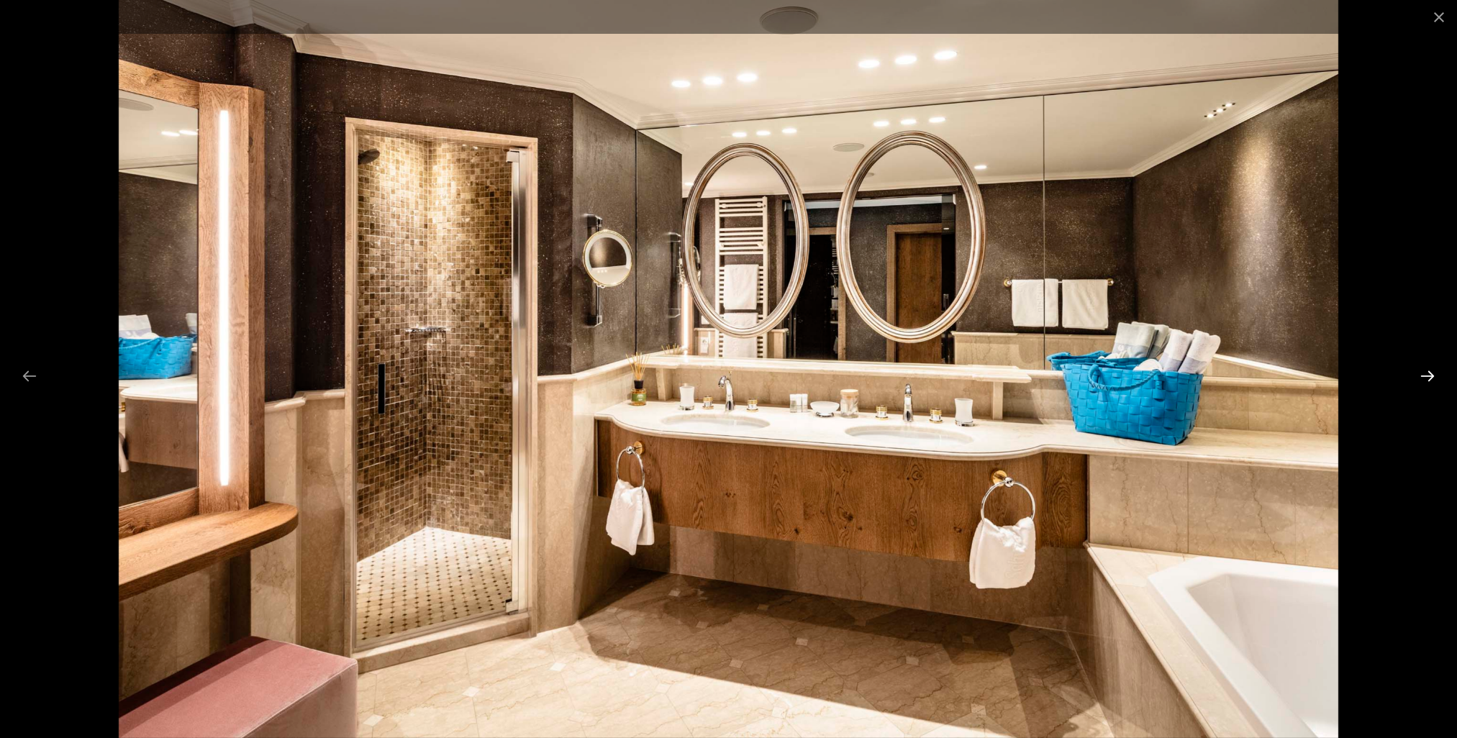
click at [1432, 373] on button "Next slide" at bounding box center [1427, 376] width 30 height 28
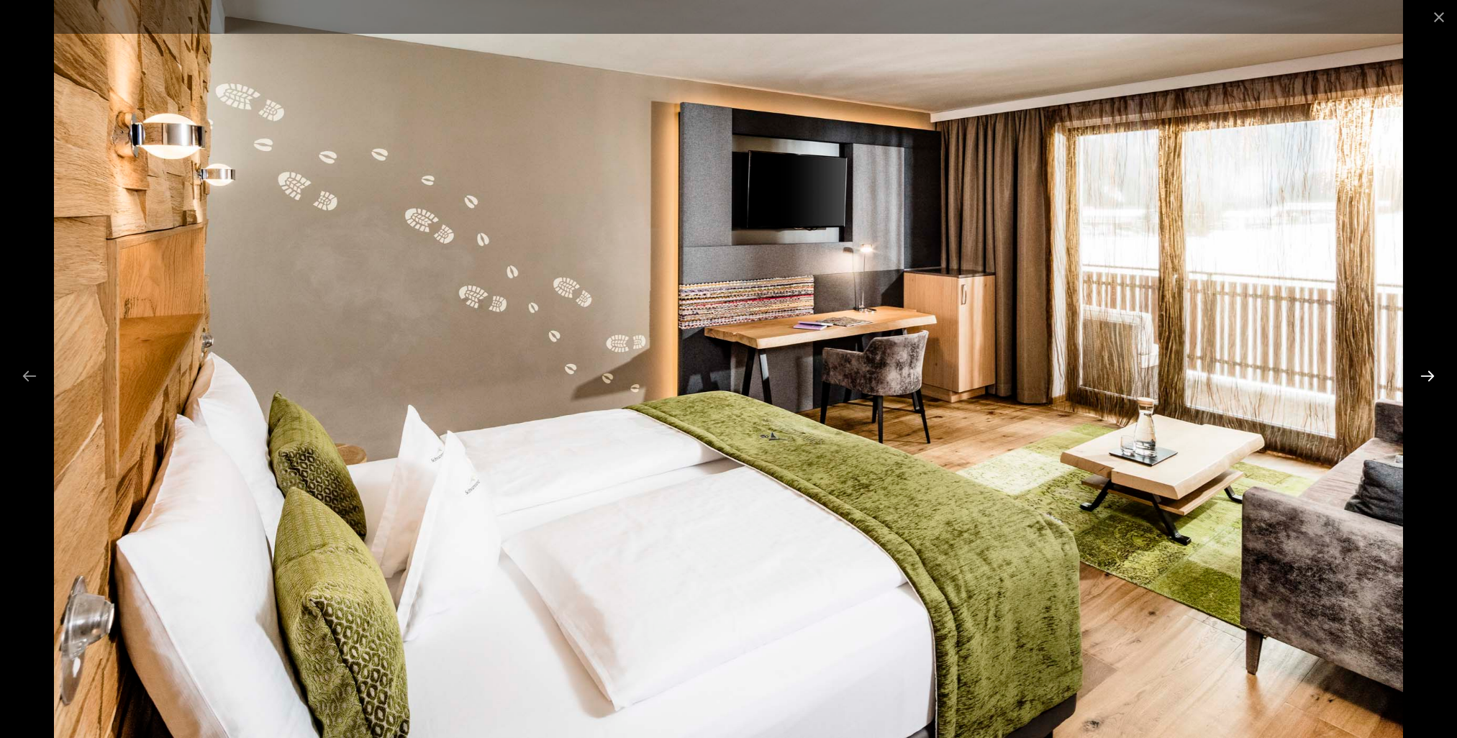
click at [1432, 373] on button "Next slide" at bounding box center [1427, 376] width 30 height 28
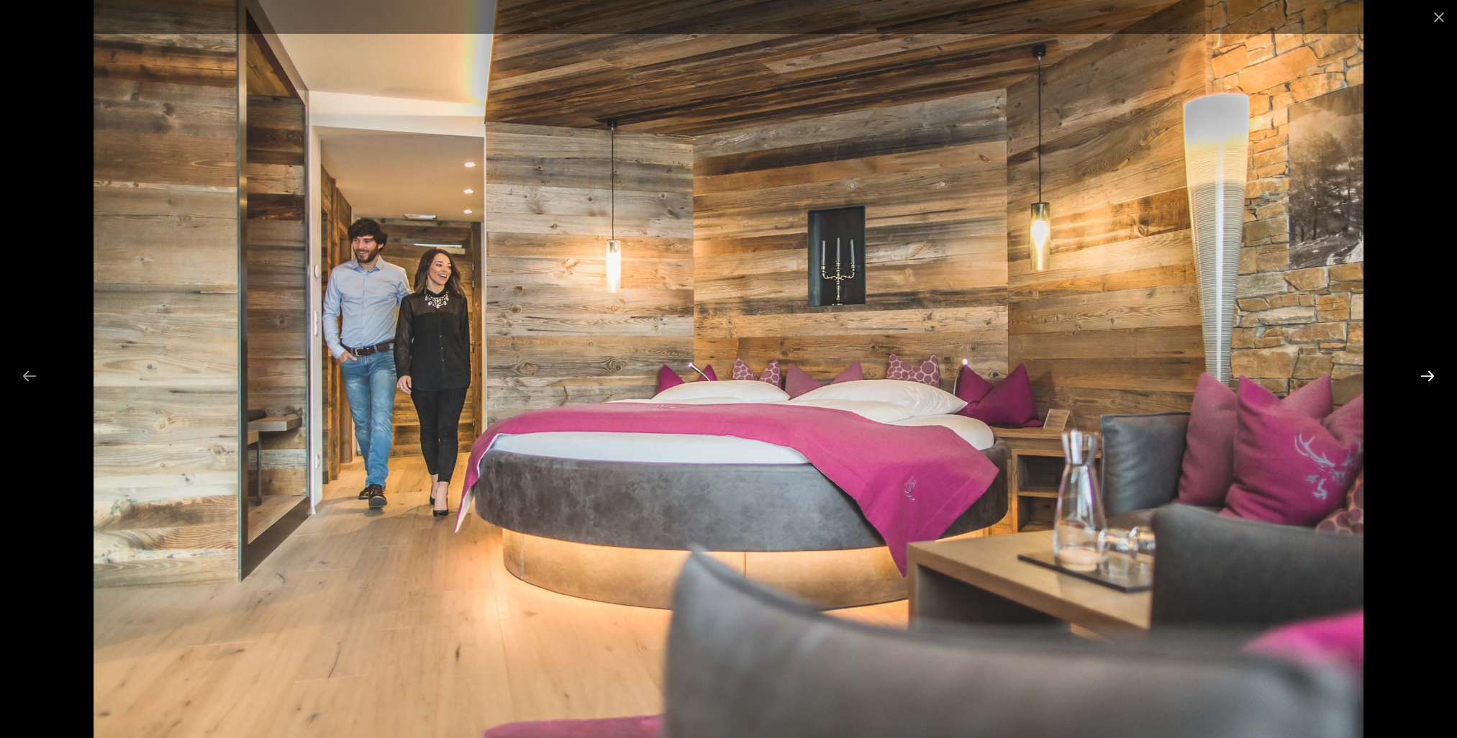
click at [1432, 373] on button "Next slide" at bounding box center [1427, 376] width 30 height 28
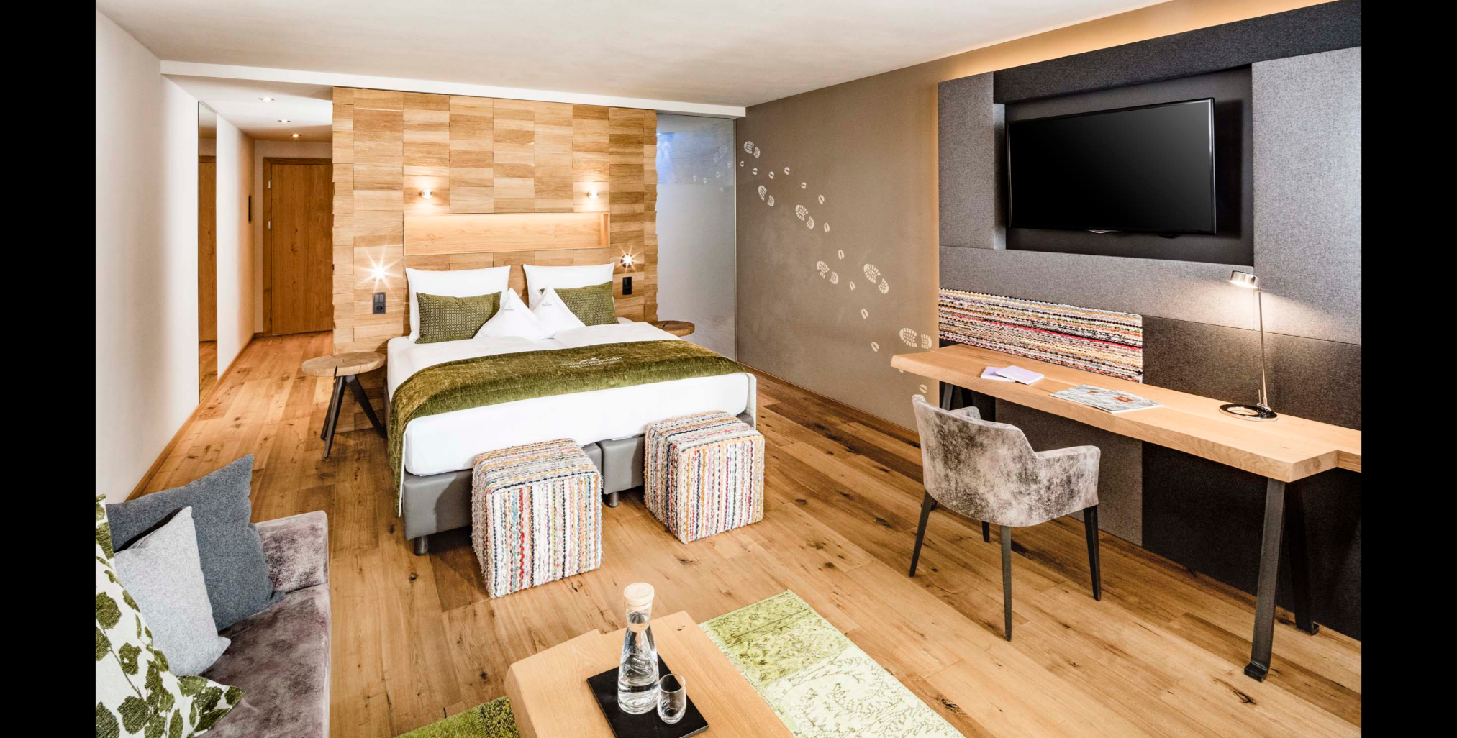
click at [1432, 373] on button "Next slide" at bounding box center [1434, 376] width 30 height 28
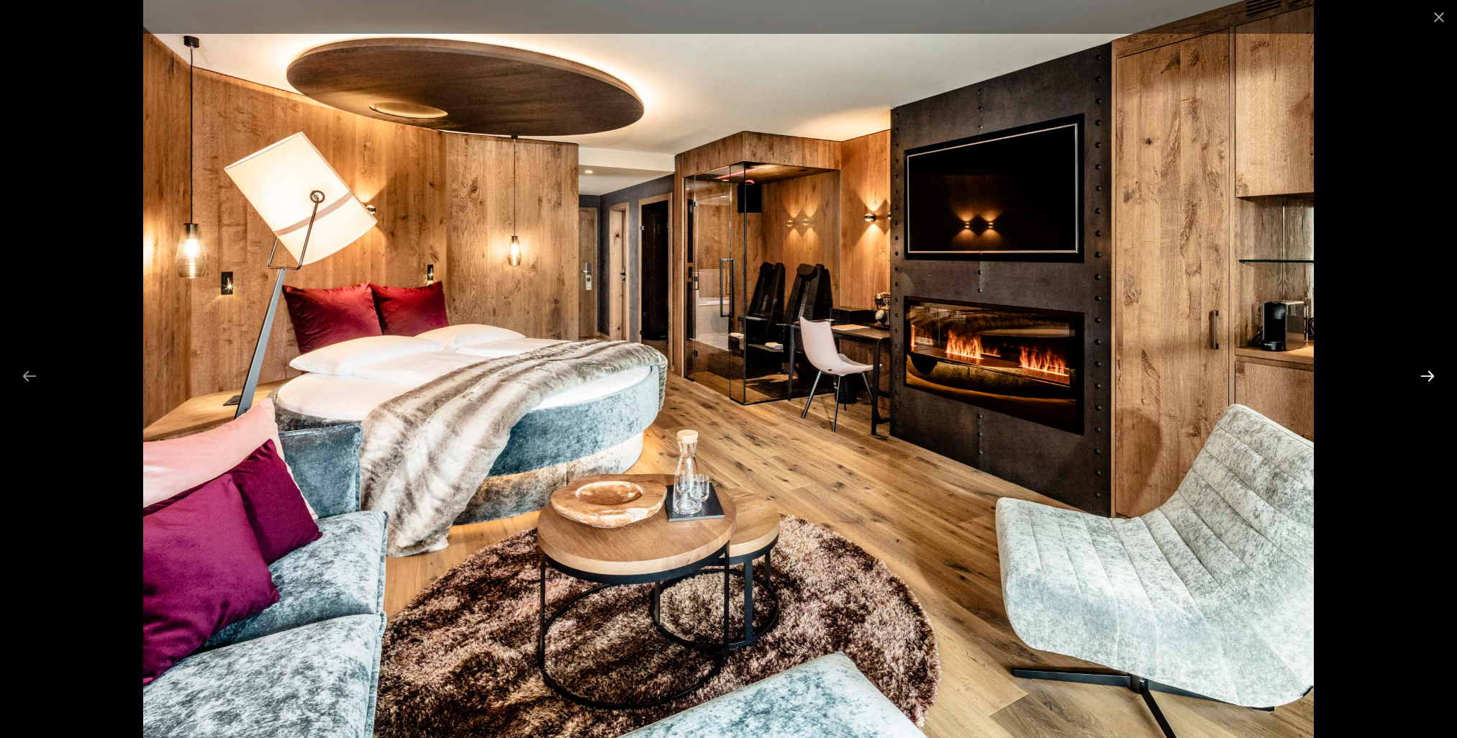
click at [1432, 373] on button "Next slide" at bounding box center [1427, 376] width 30 height 28
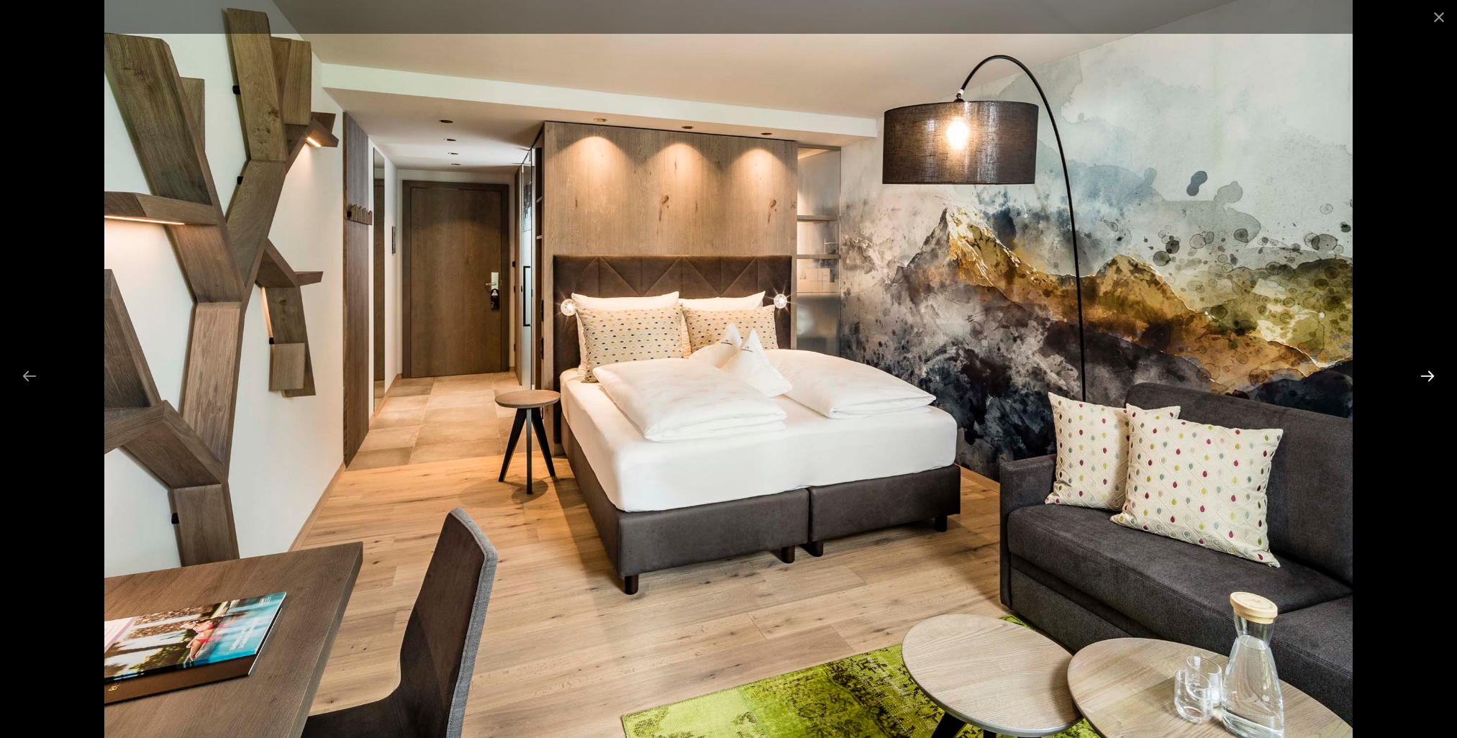
click at [1432, 373] on button "Next slide" at bounding box center [1427, 376] width 30 height 28
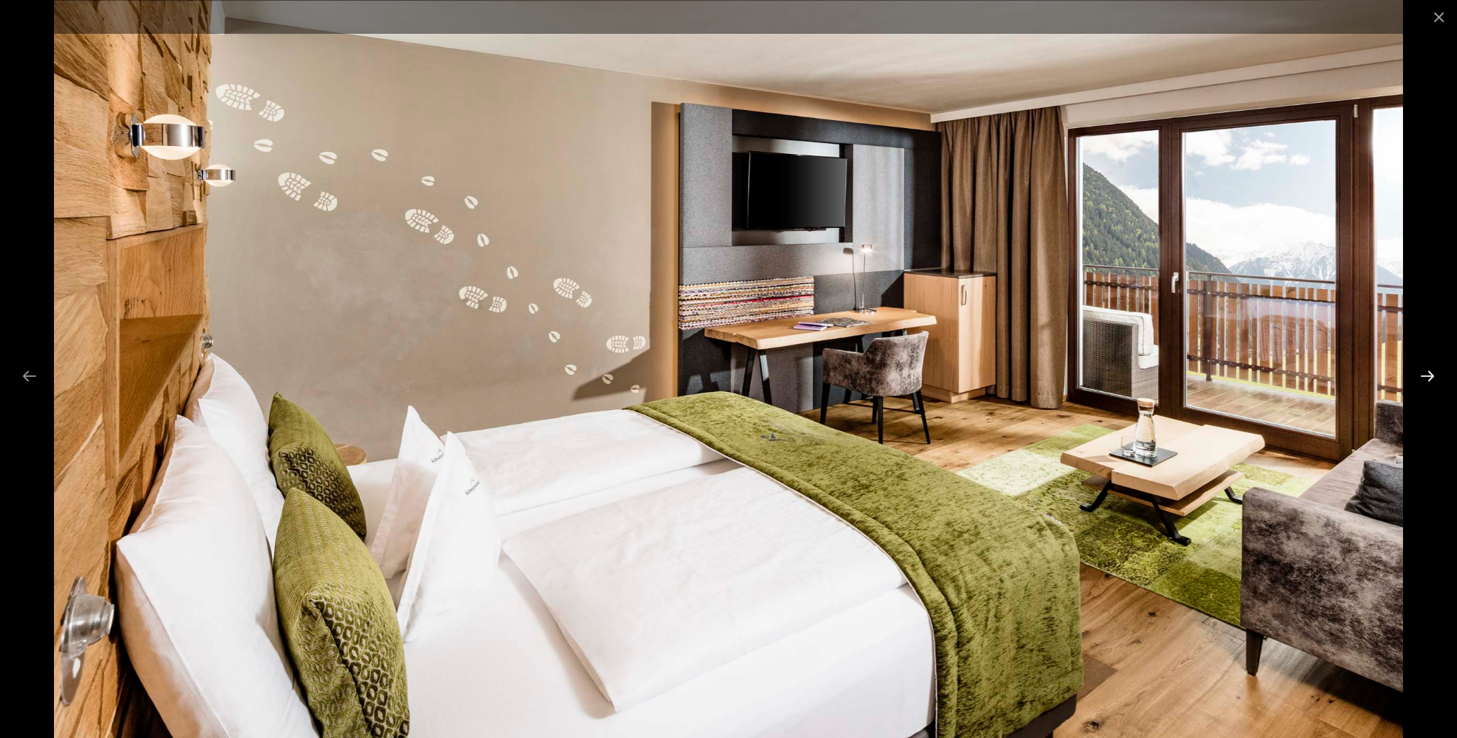
click at [1432, 373] on button "Next slide" at bounding box center [1427, 376] width 30 height 28
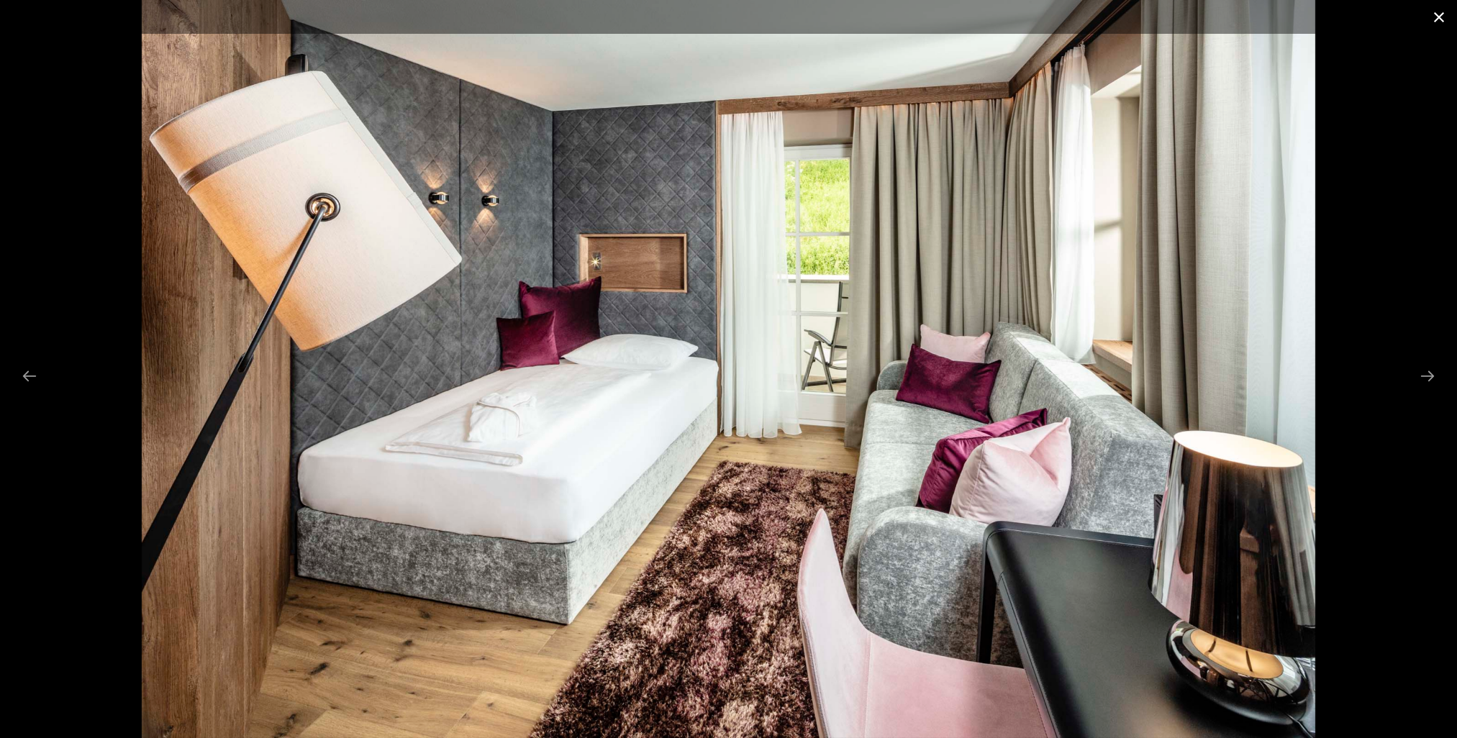
click at [1431, 9] on button "Close gallery" at bounding box center [1439, 17] width 36 height 34
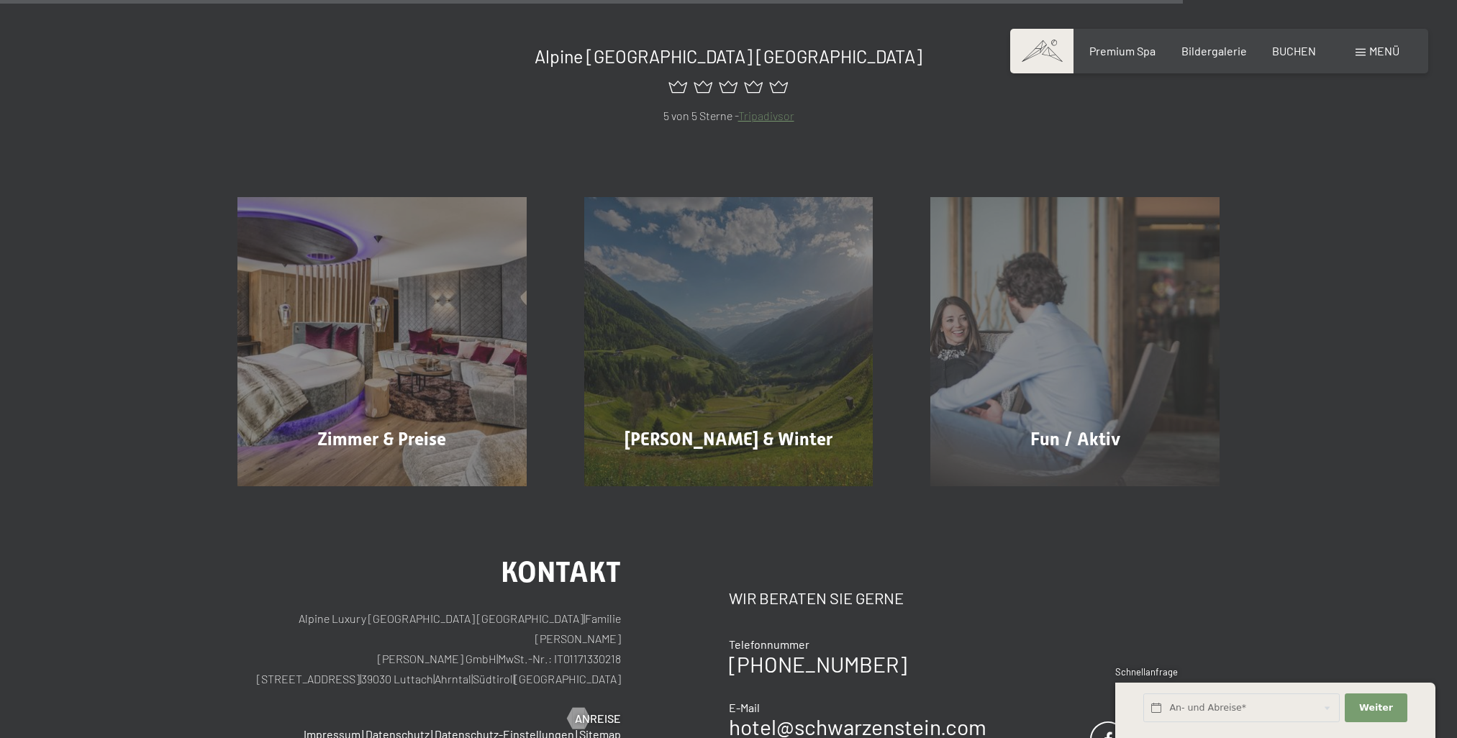
scroll to position [1442, 0]
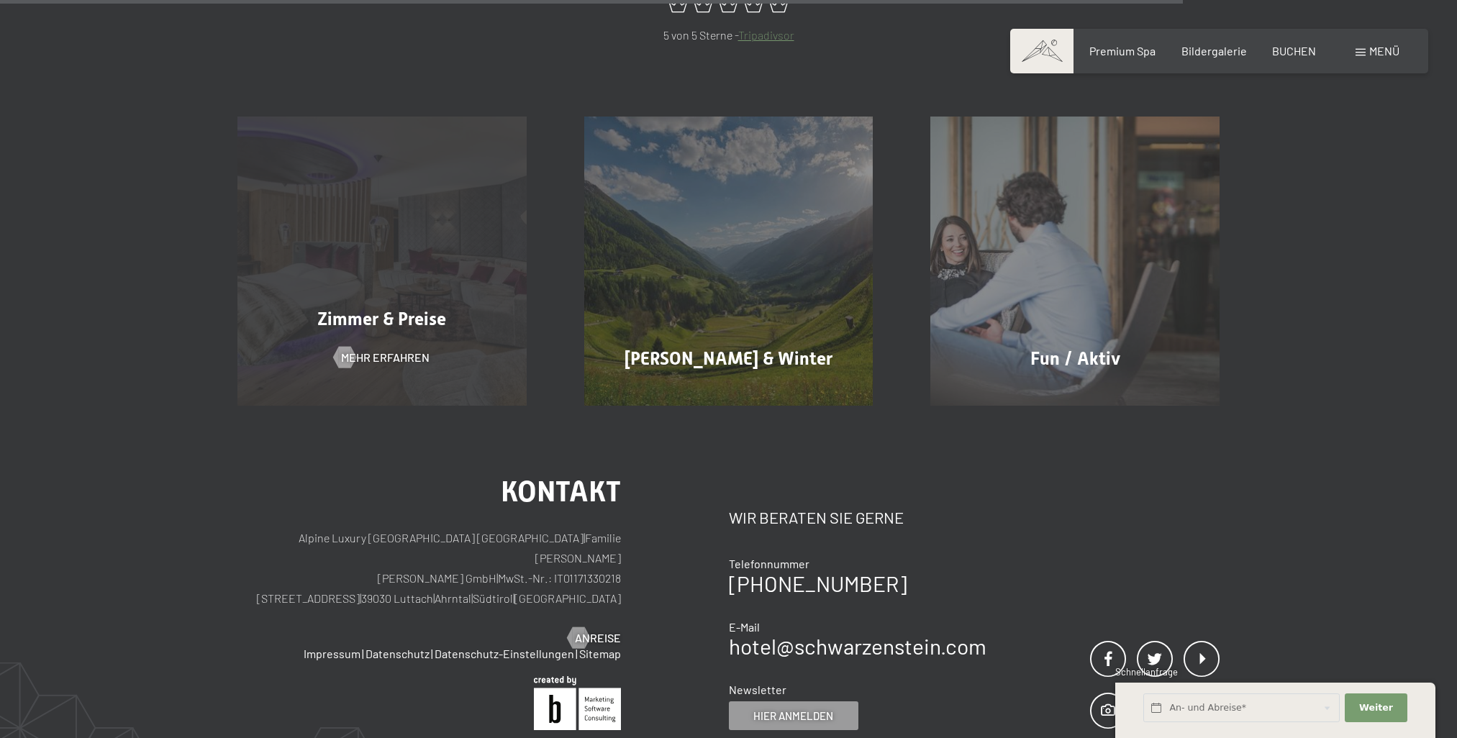
click at [419, 340] on div "Zimmer & Preise Mehr erfahren" at bounding box center [382, 261] width 347 height 289
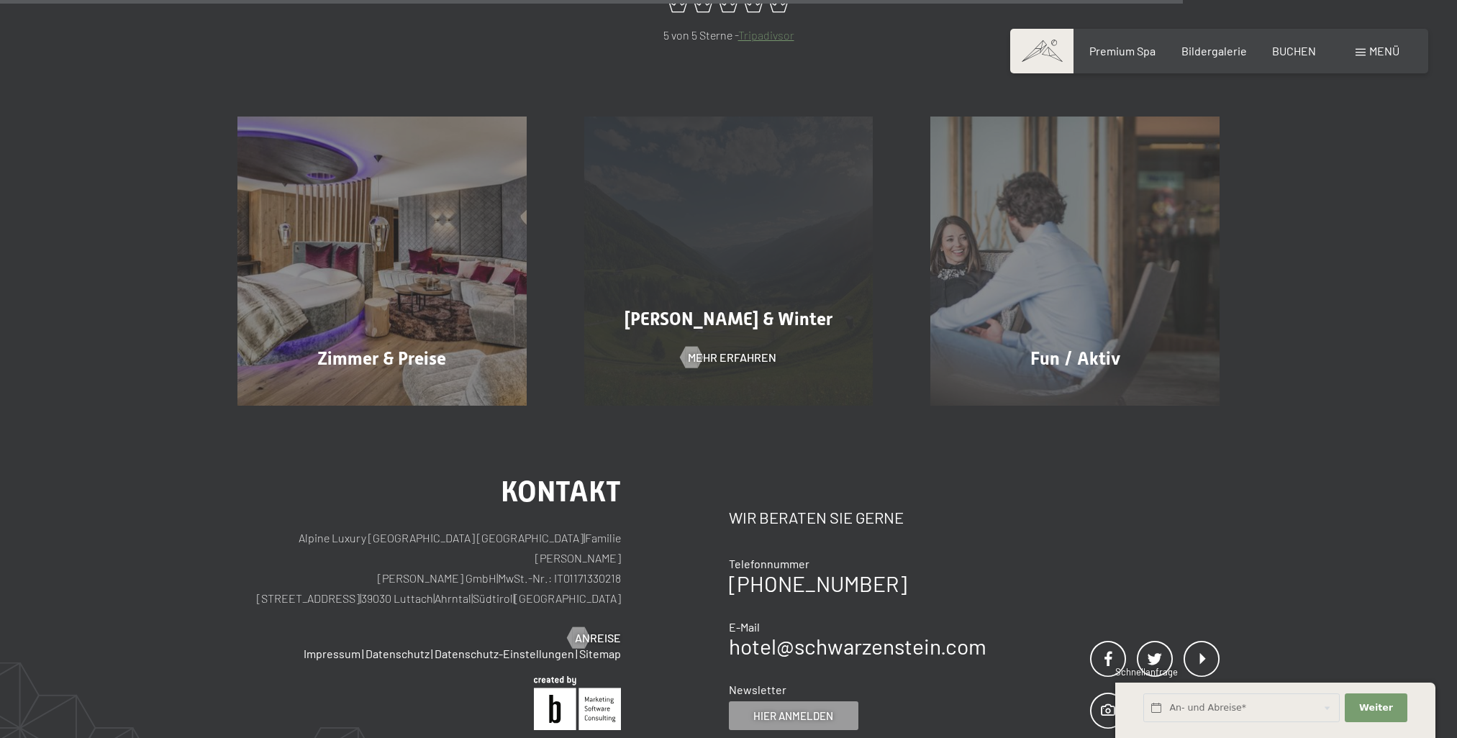
click at [597, 205] on div "Sommer & Winter Mehr erfahren" at bounding box center [728, 261] width 347 height 289
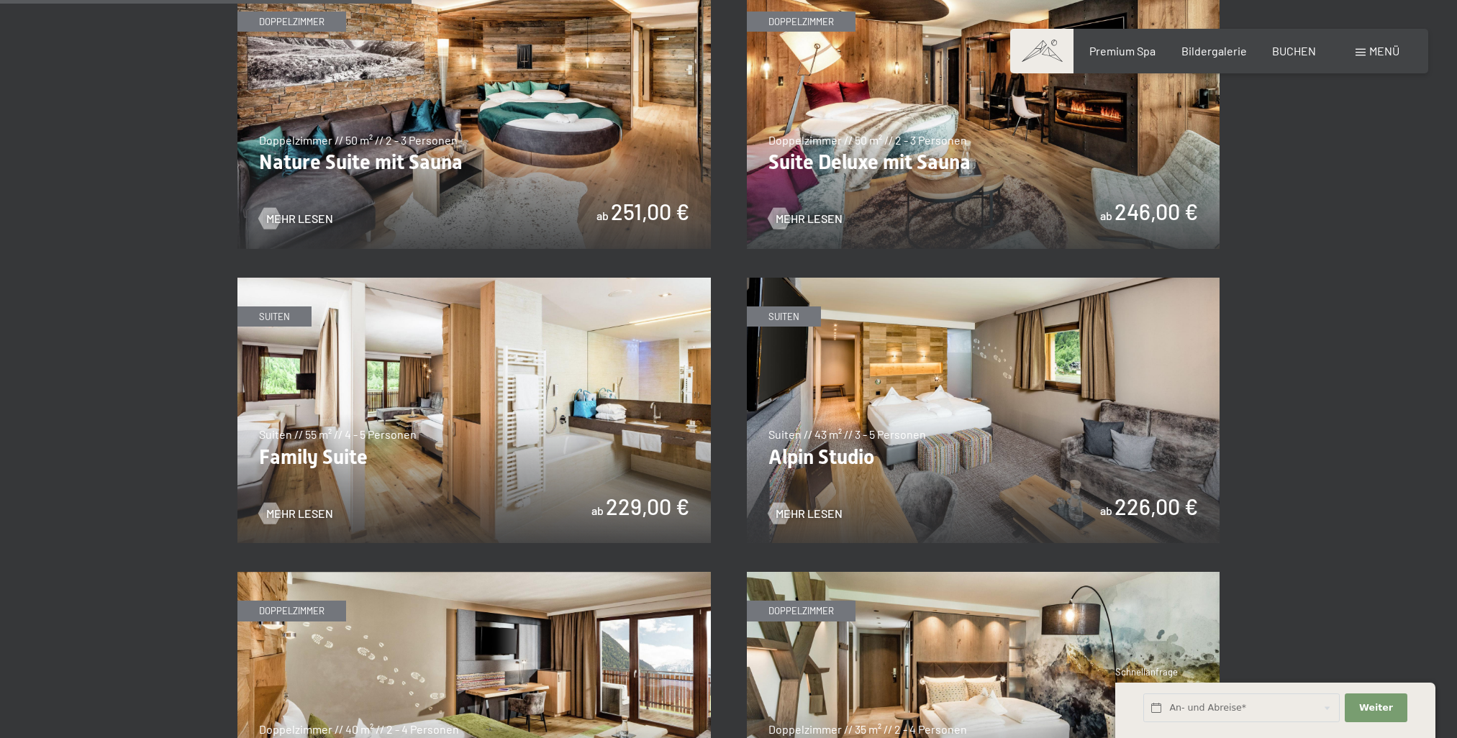
scroll to position [1727, 0]
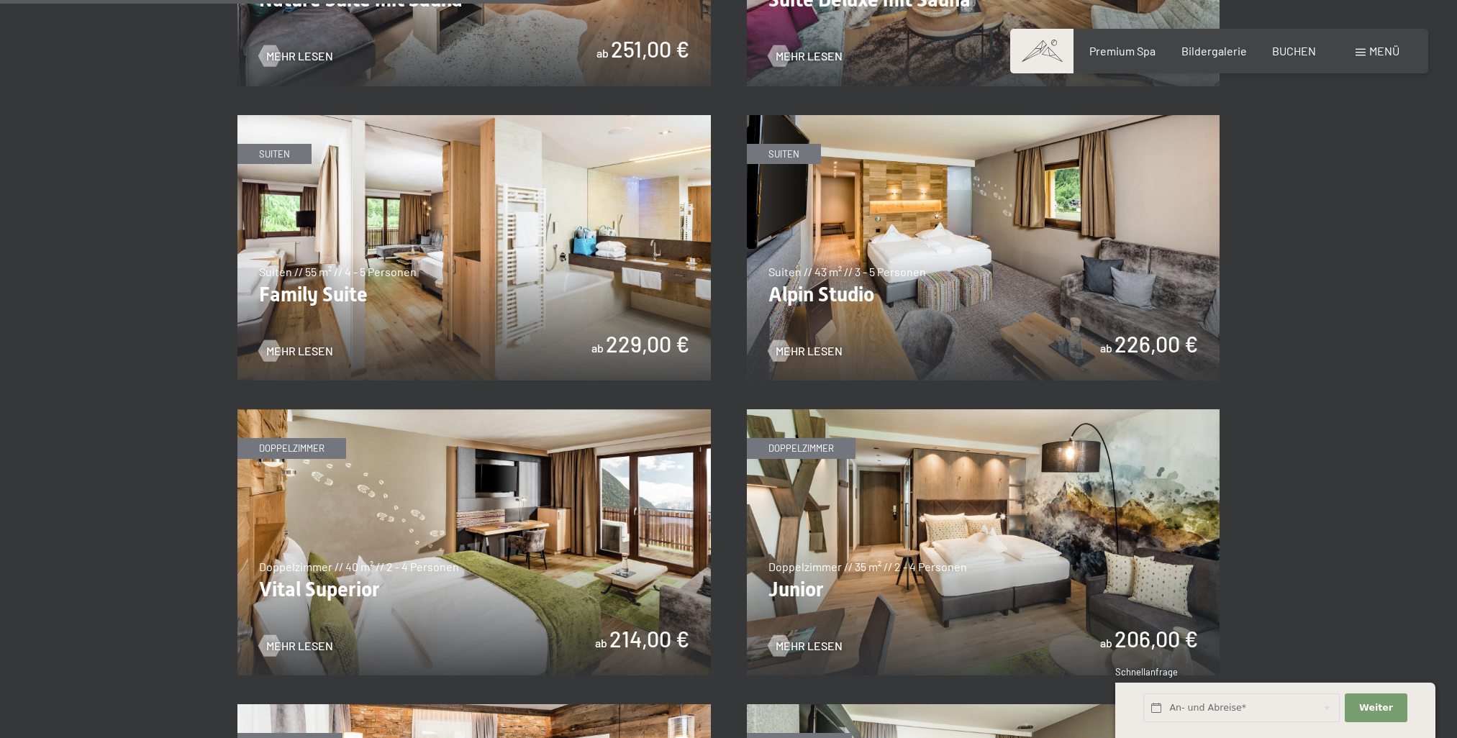
click at [414, 265] on img at bounding box center [473, 248] width 473 height 266
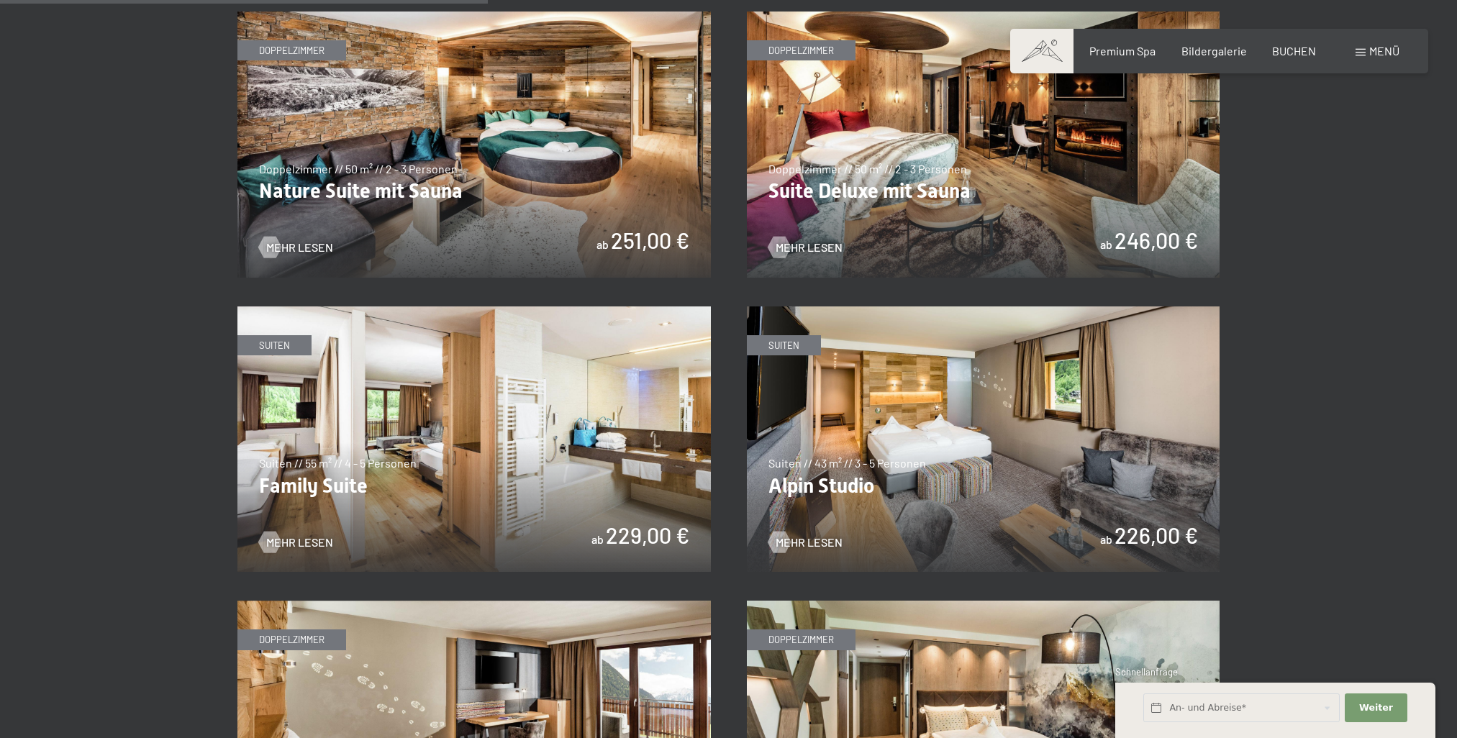
scroll to position [1511, 0]
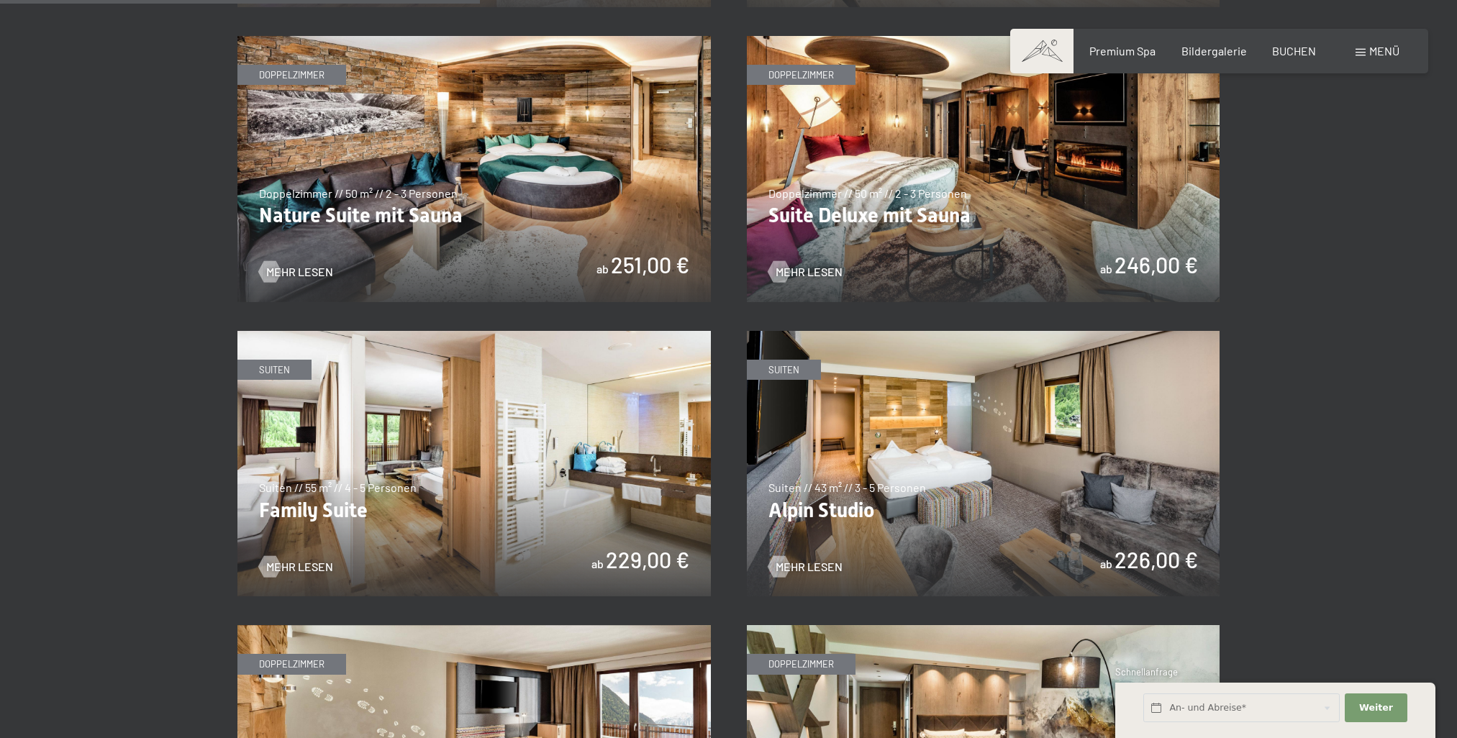
click at [855, 460] on img at bounding box center [983, 464] width 473 height 266
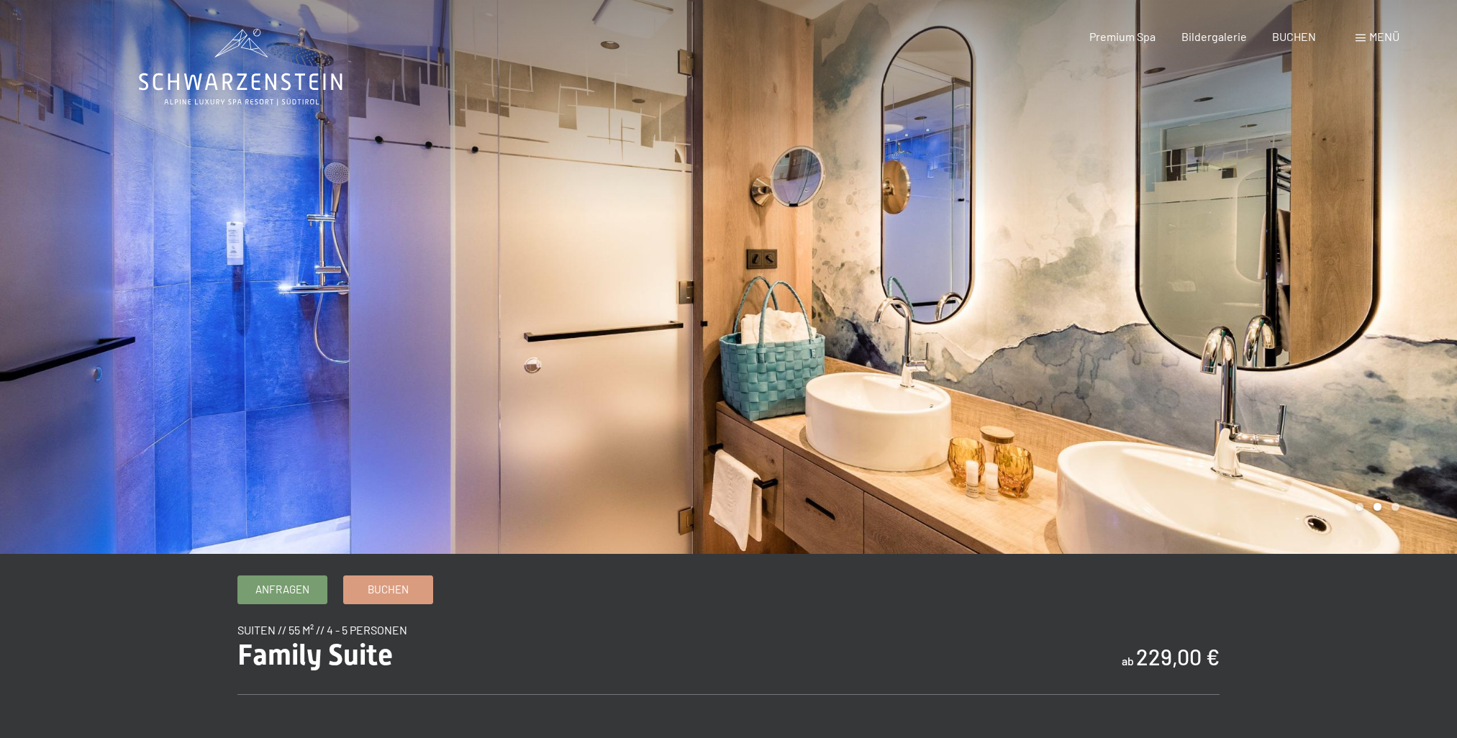
click at [830, 329] on div at bounding box center [1093, 277] width 729 height 554
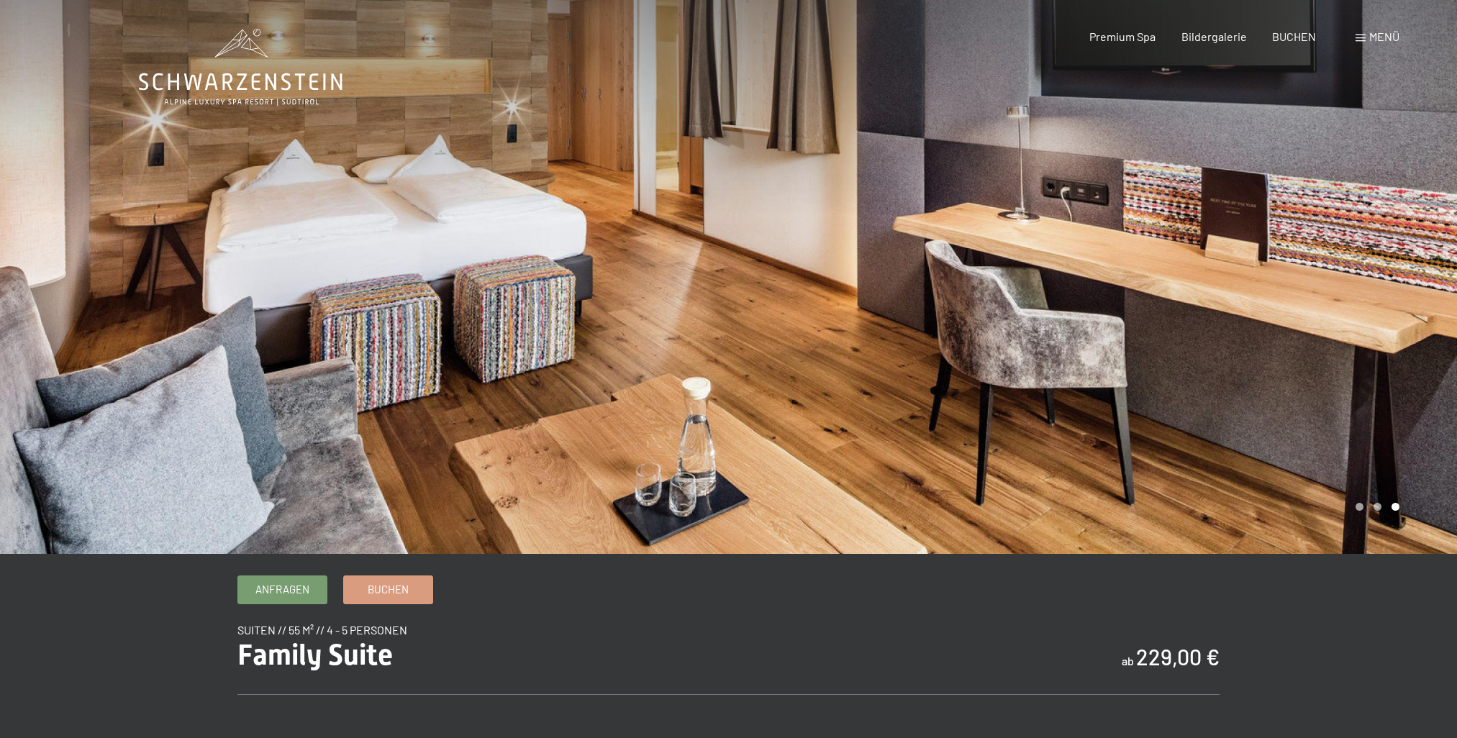
click at [830, 329] on div at bounding box center [1093, 277] width 729 height 554
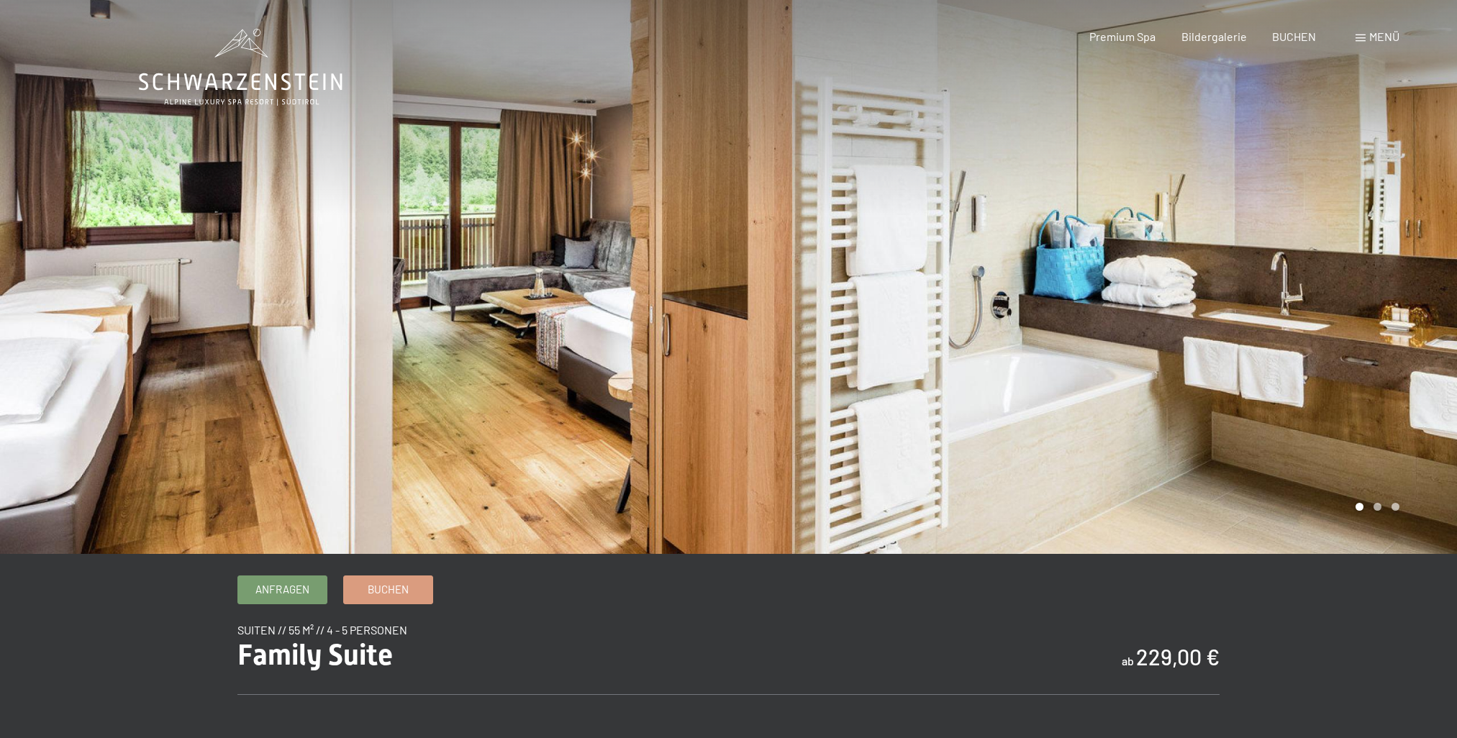
click at [830, 329] on div at bounding box center [1093, 277] width 729 height 554
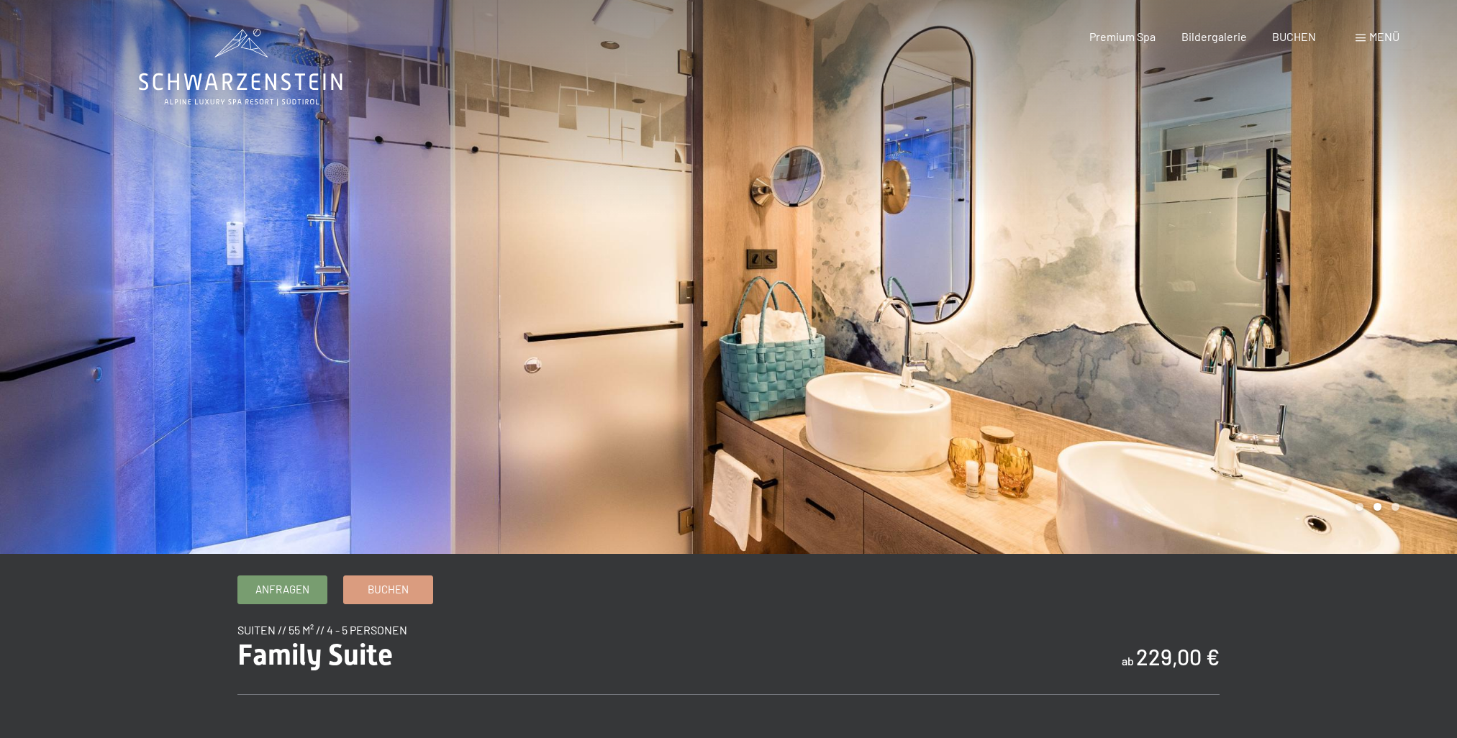
click at [830, 329] on div at bounding box center [1093, 277] width 729 height 554
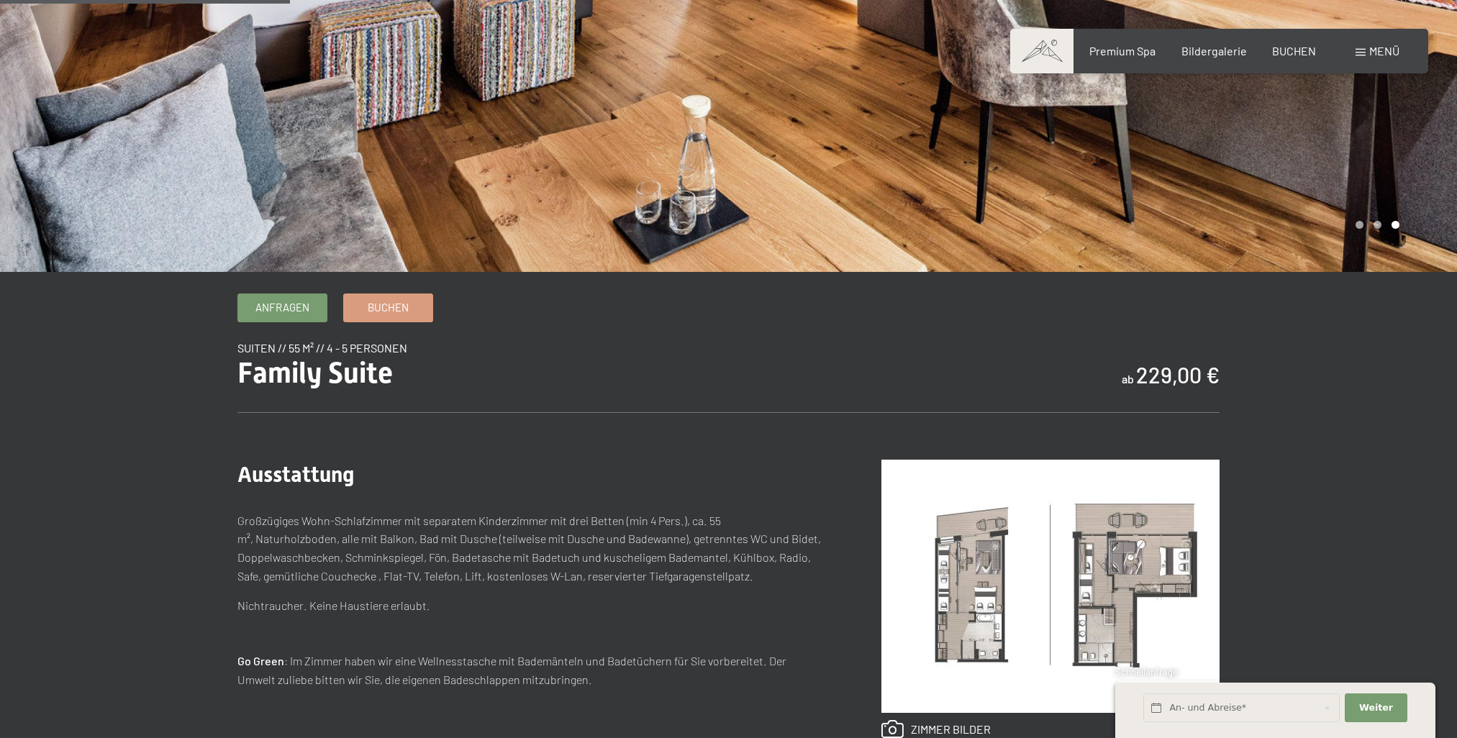
scroll to position [360, 0]
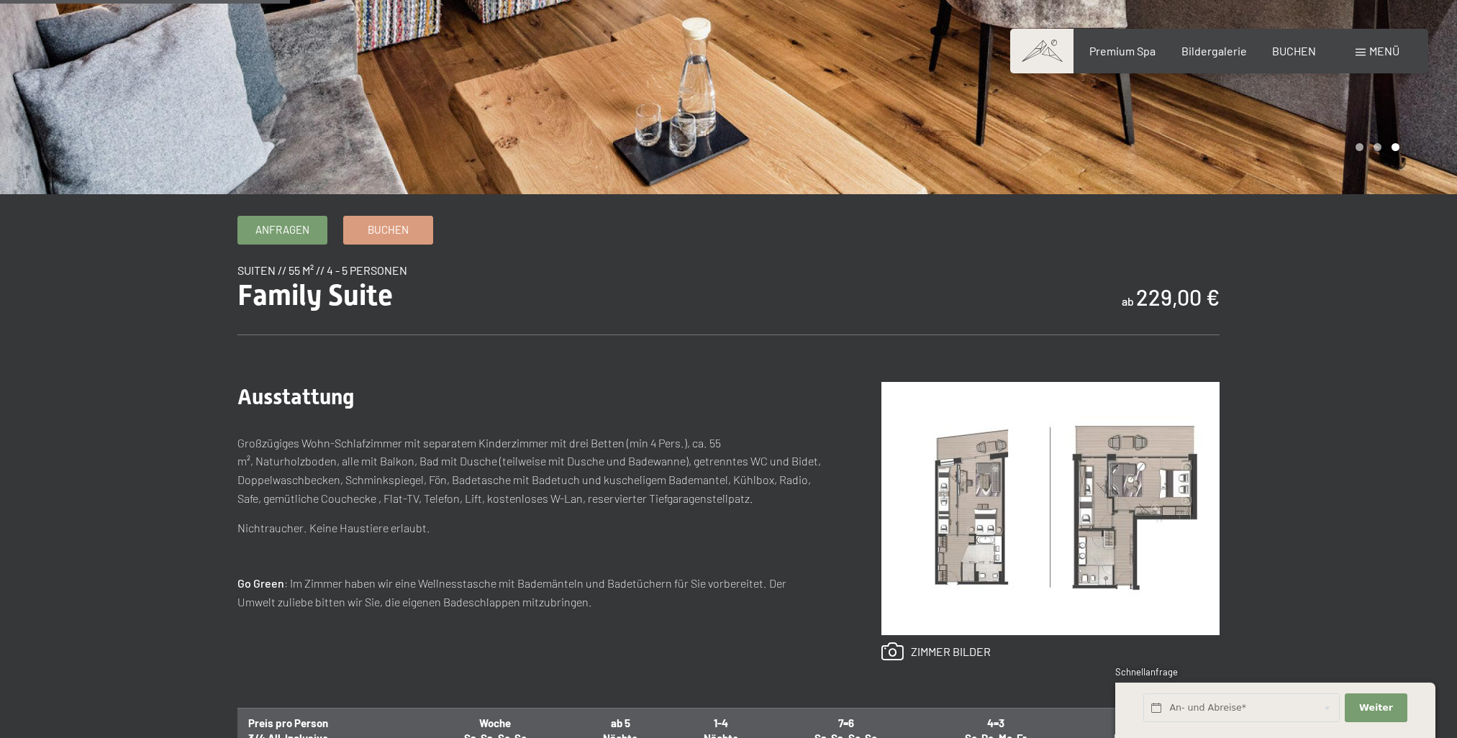
click at [990, 443] on img at bounding box center [1050, 508] width 338 height 253
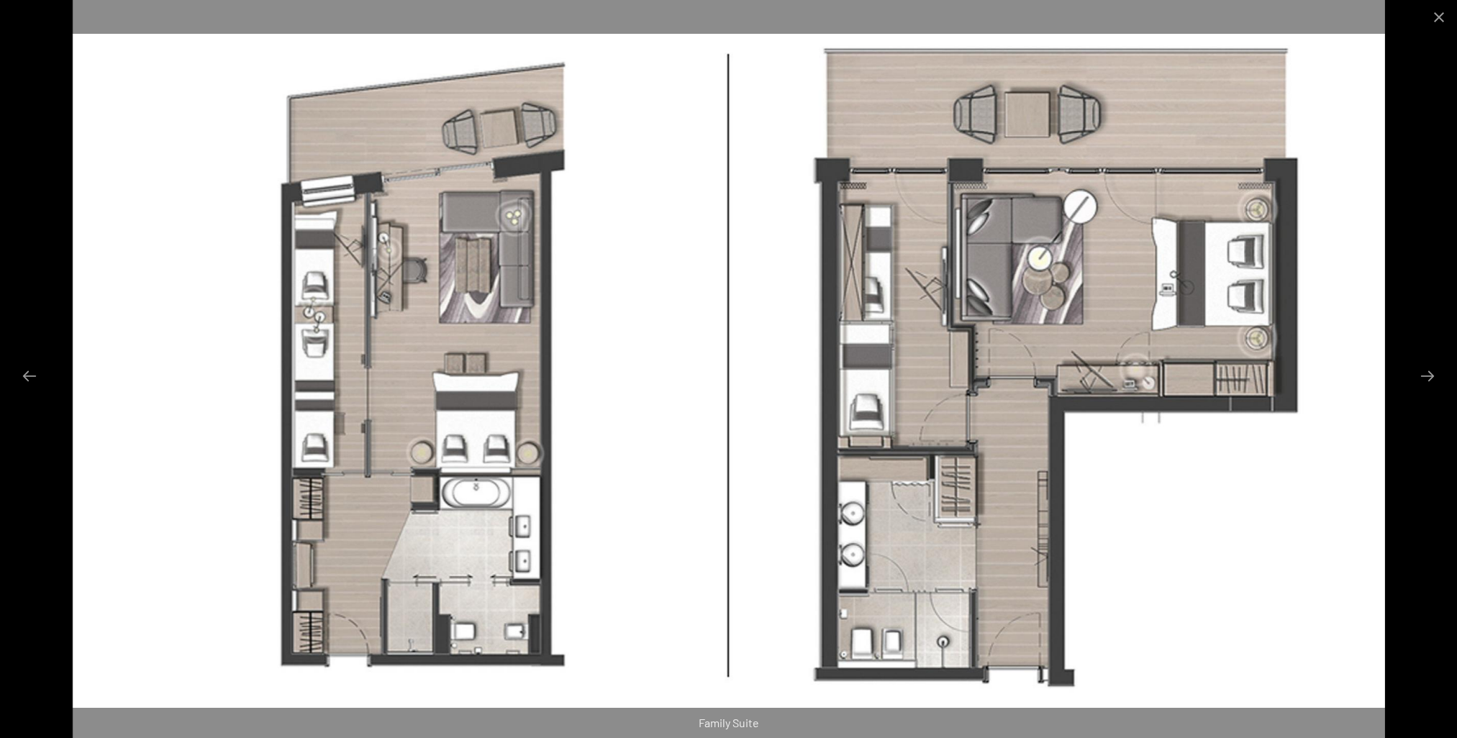
scroll to position [719, 0]
click at [1425, 373] on button "Next slide" at bounding box center [1427, 376] width 30 height 28
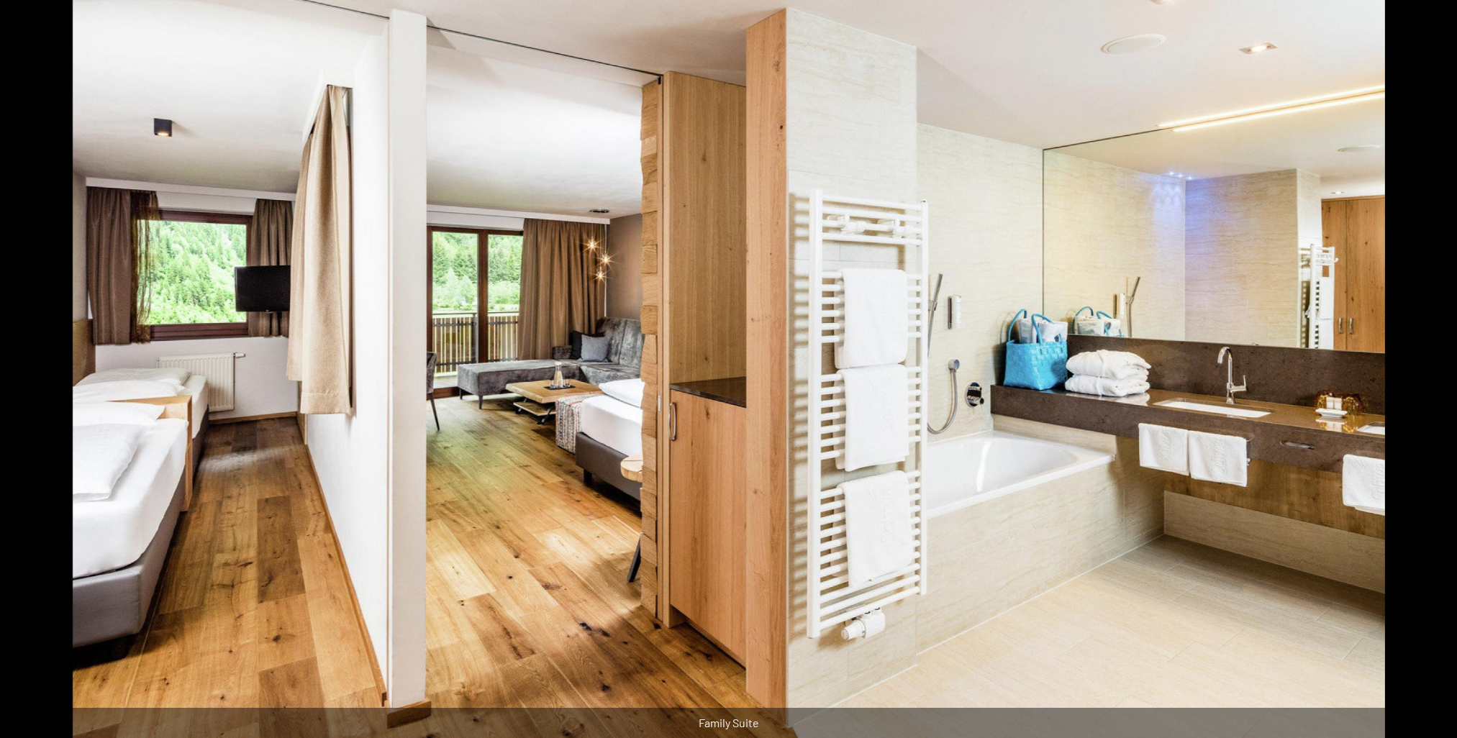
click at [1425, 373] on button "Next slide" at bounding box center [1434, 376] width 30 height 28
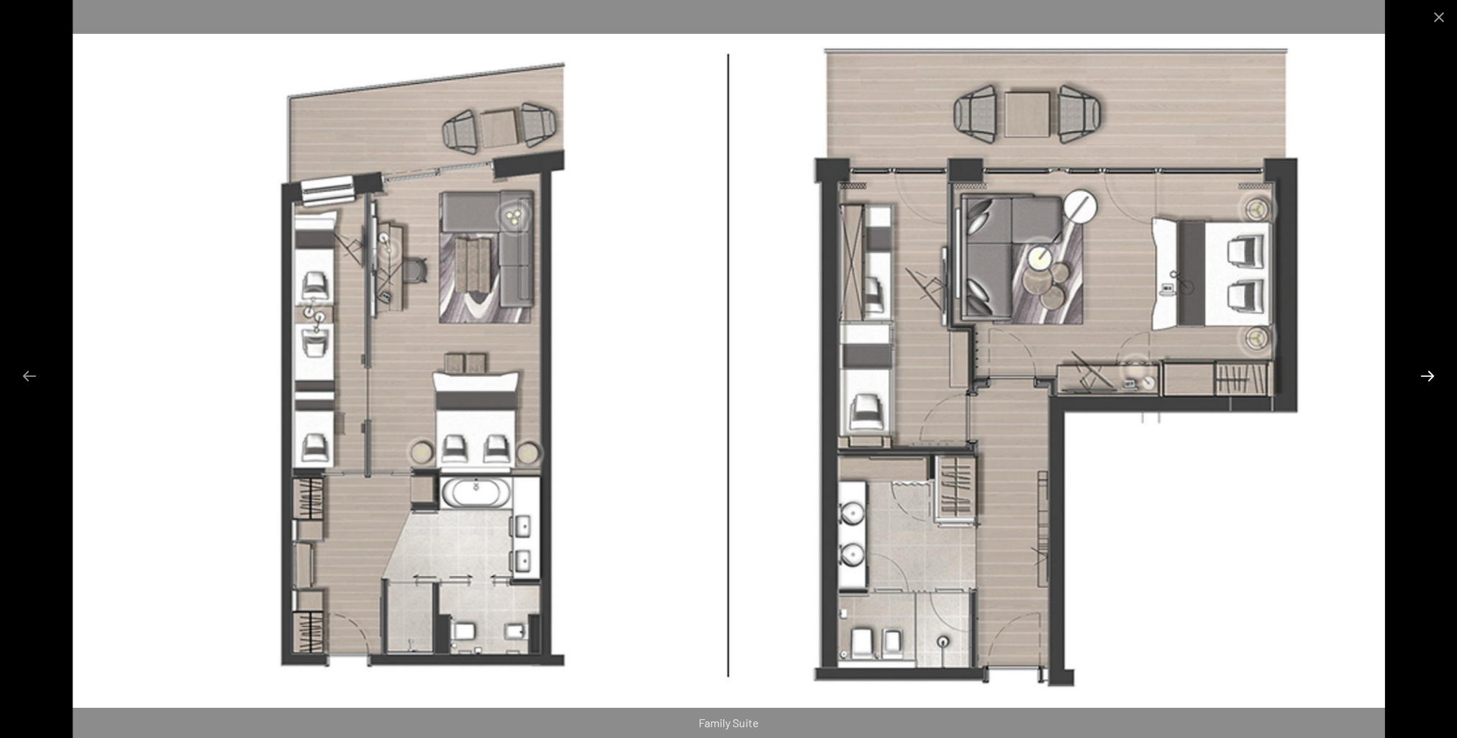
click at [1435, 370] on button "Next slide" at bounding box center [1427, 376] width 30 height 28
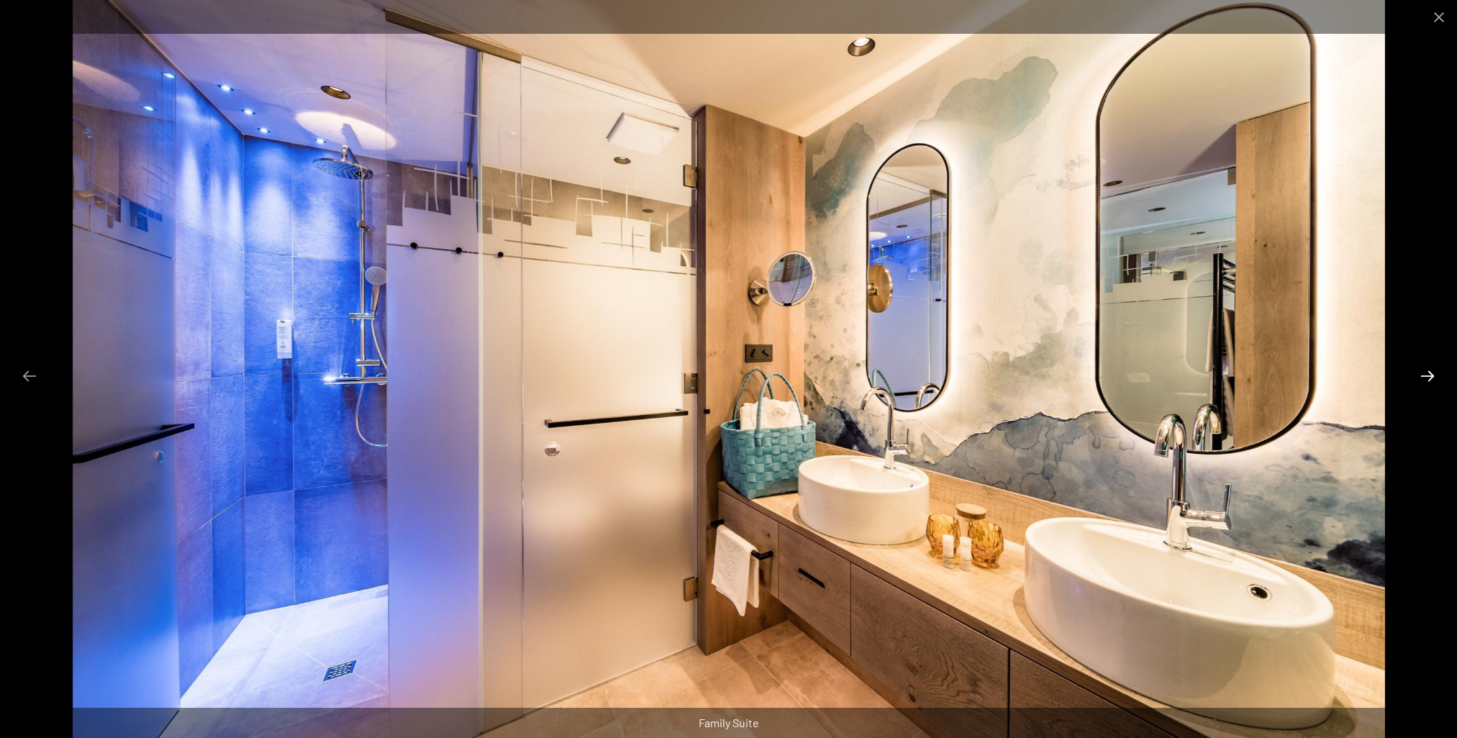
click at [1435, 370] on button "Next slide" at bounding box center [1427, 376] width 30 height 28
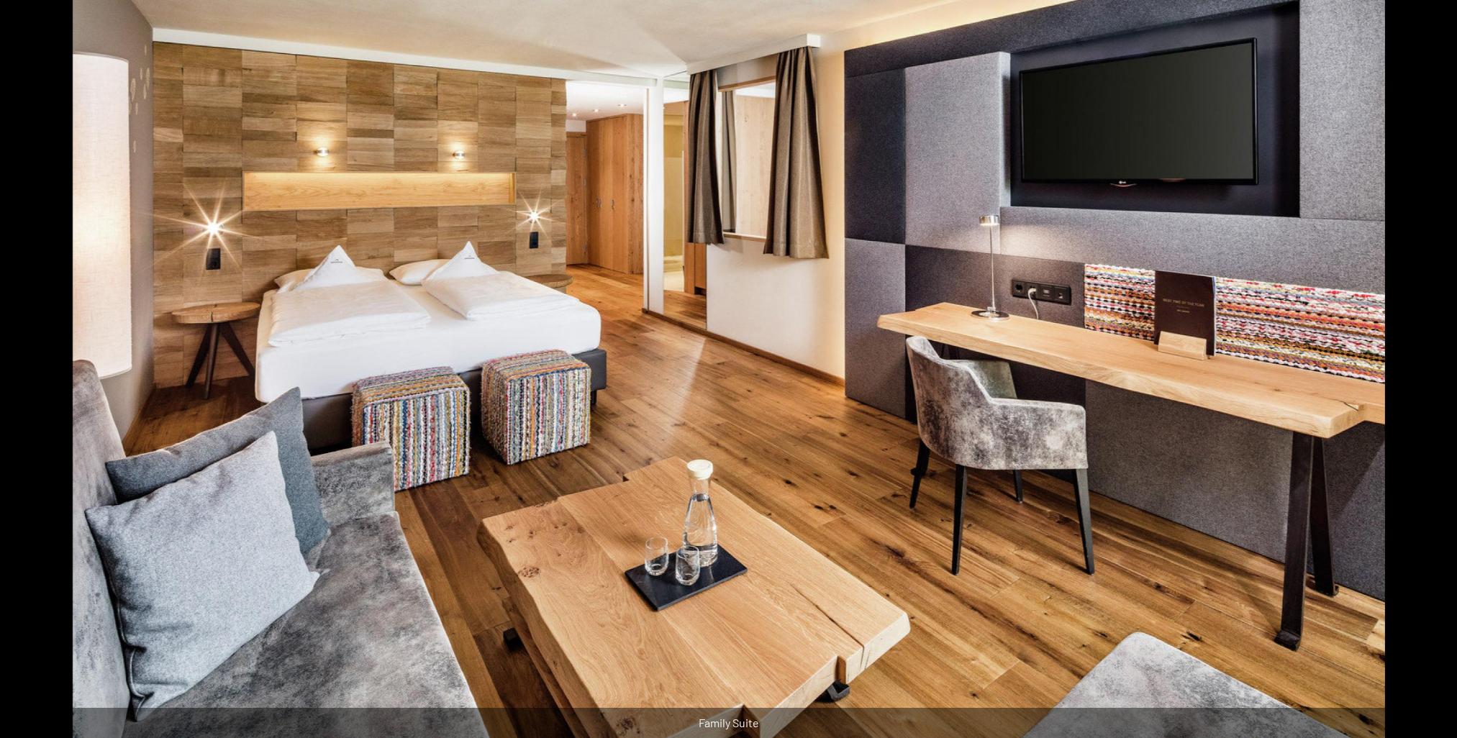
click at [1435, 370] on button "Next slide" at bounding box center [1434, 376] width 30 height 28
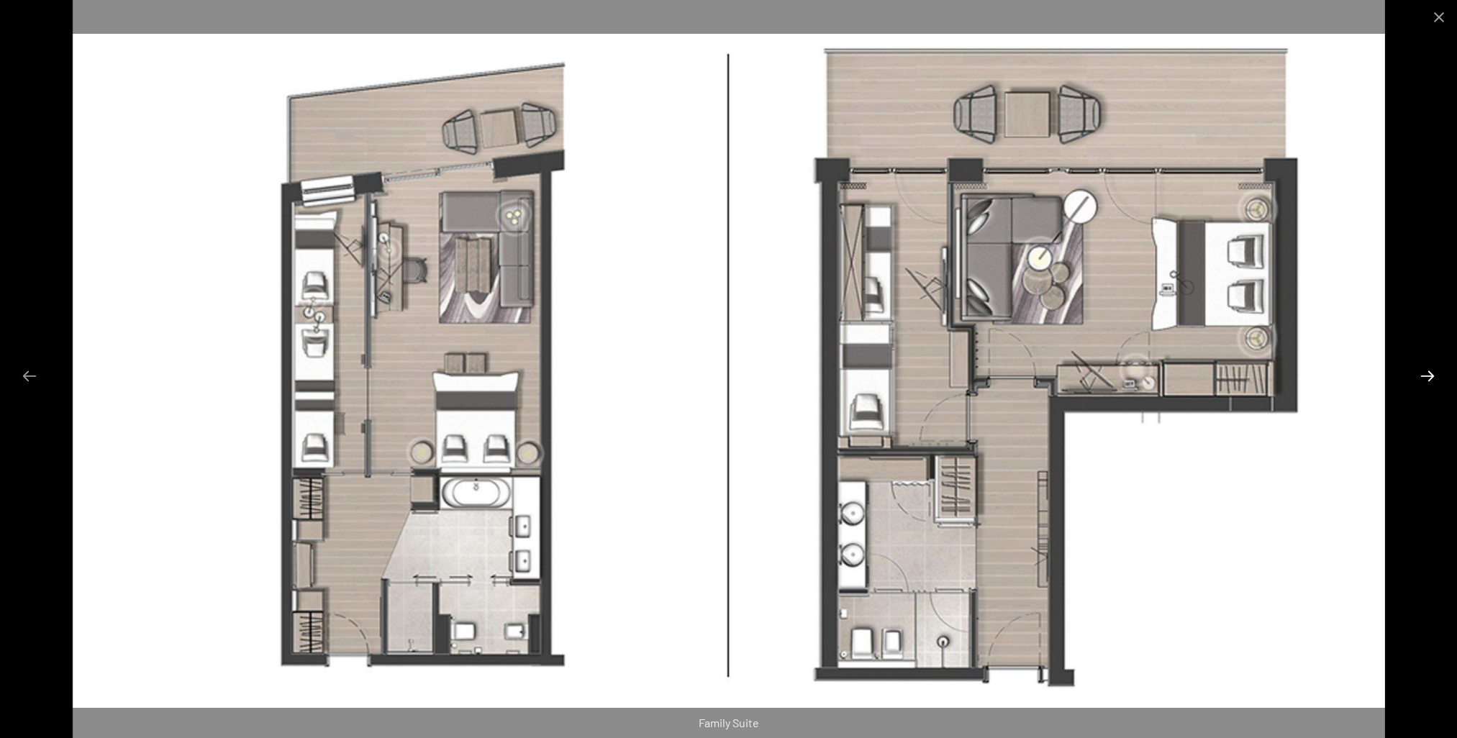
click at [1435, 369] on button "Next slide" at bounding box center [1427, 376] width 30 height 28
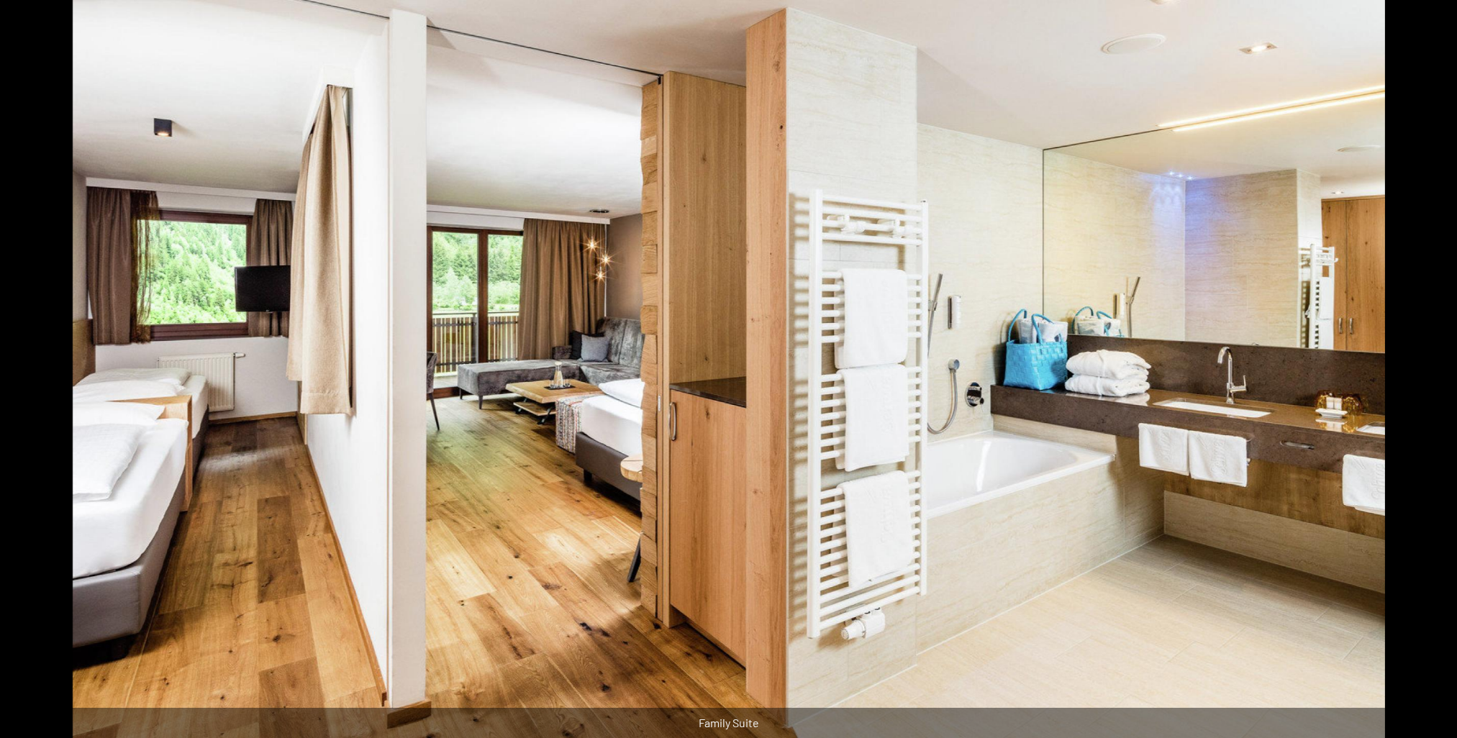
click at [1435, 369] on button "Next slide" at bounding box center [1434, 376] width 30 height 28
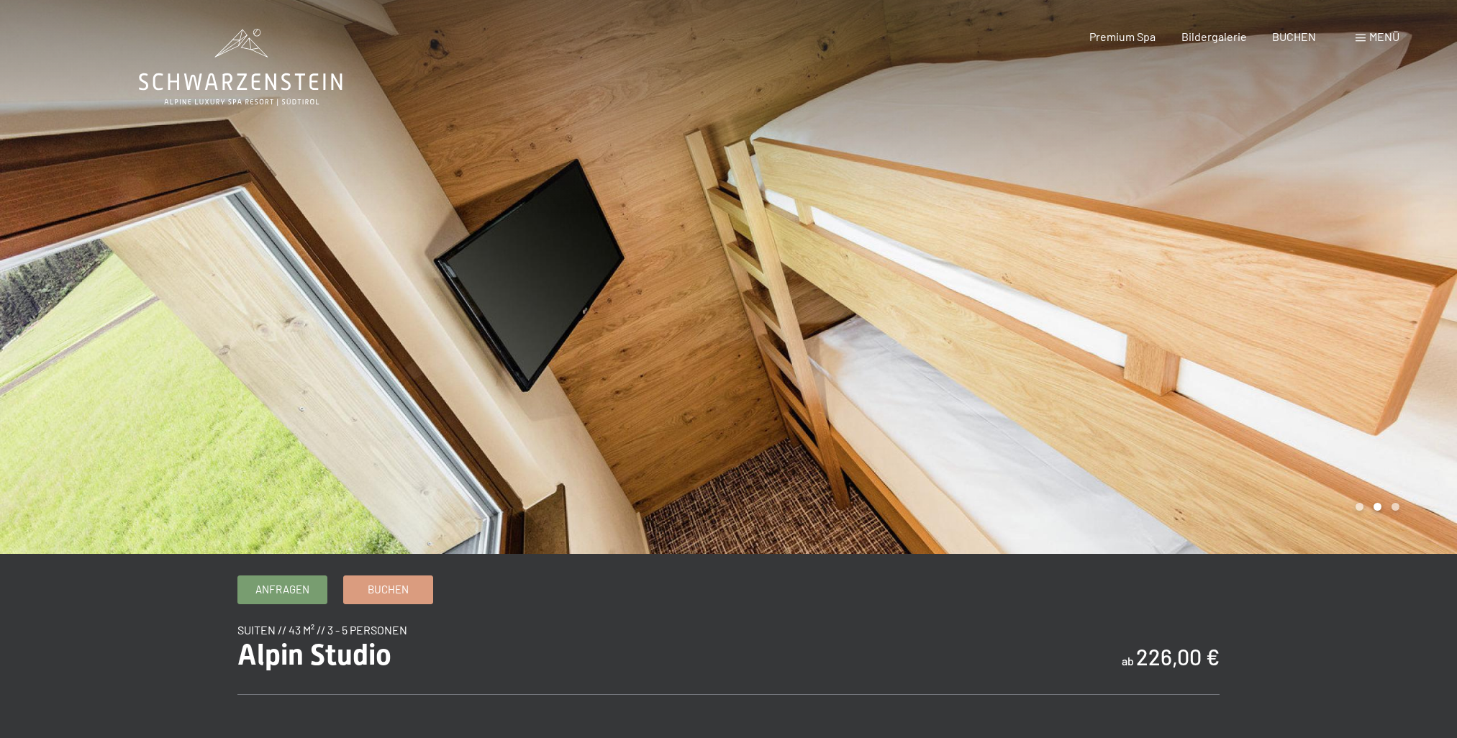
click at [789, 329] on div at bounding box center [1093, 277] width 729 height 554
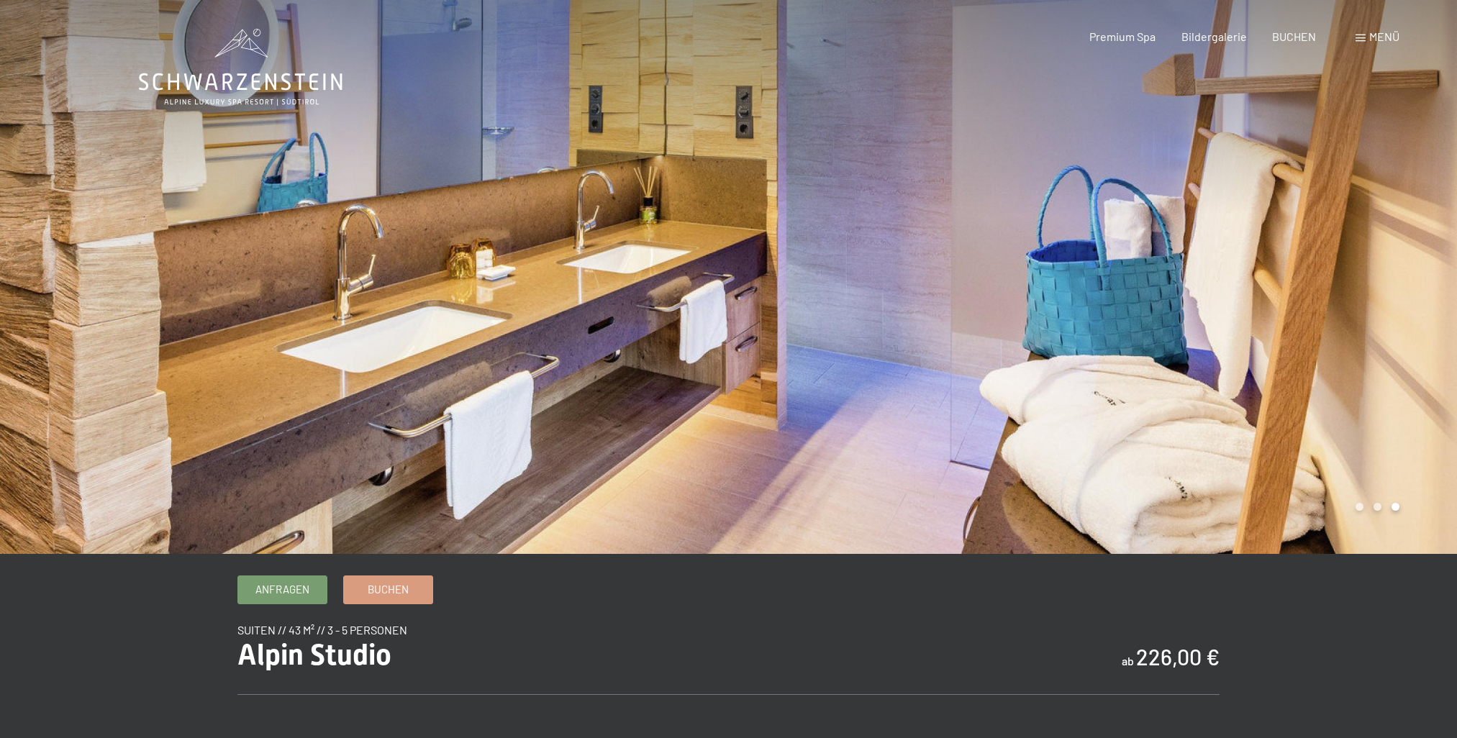
click at [789, 329] on div at bounding box center [1093, 277] width 729 height 554
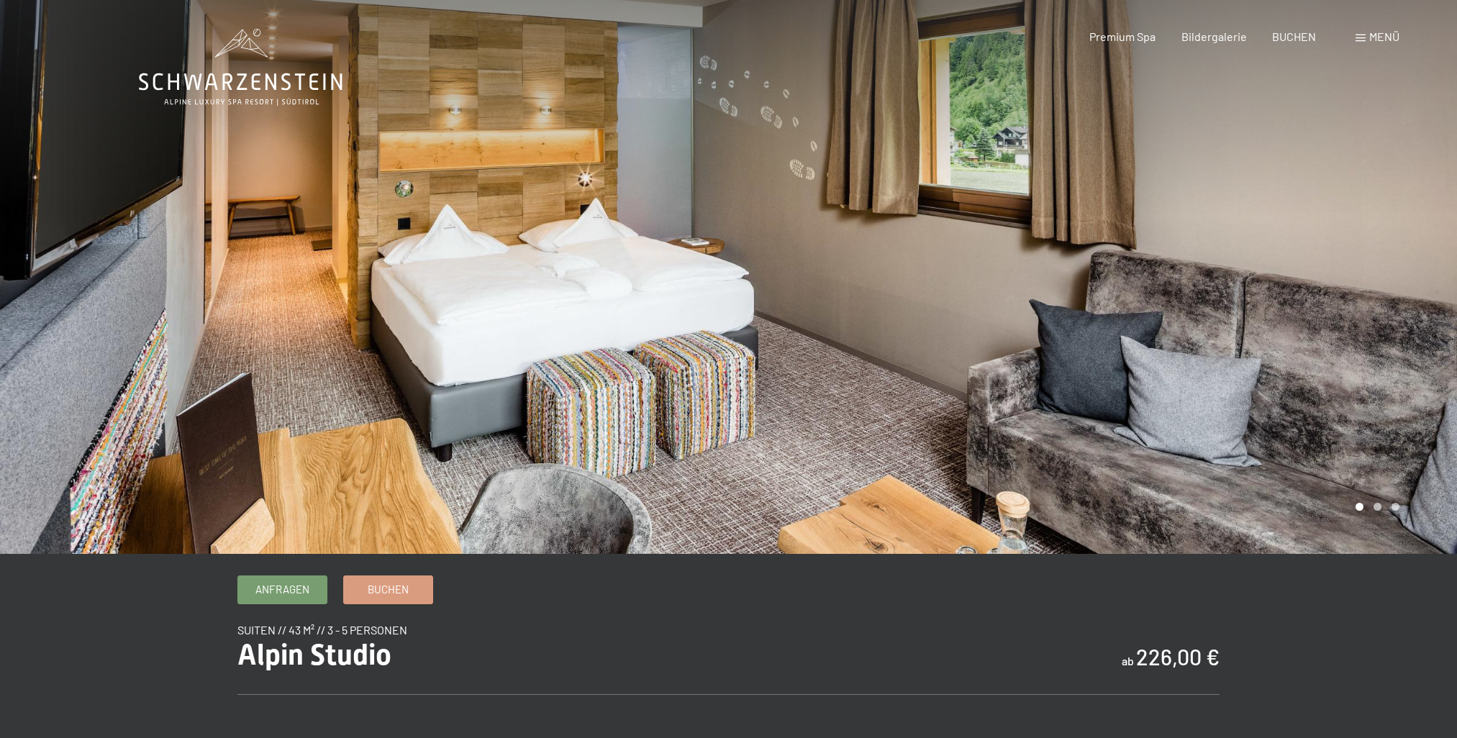
click at [789, 329] on div at bounding box center [1093, 277] width 729 height 554
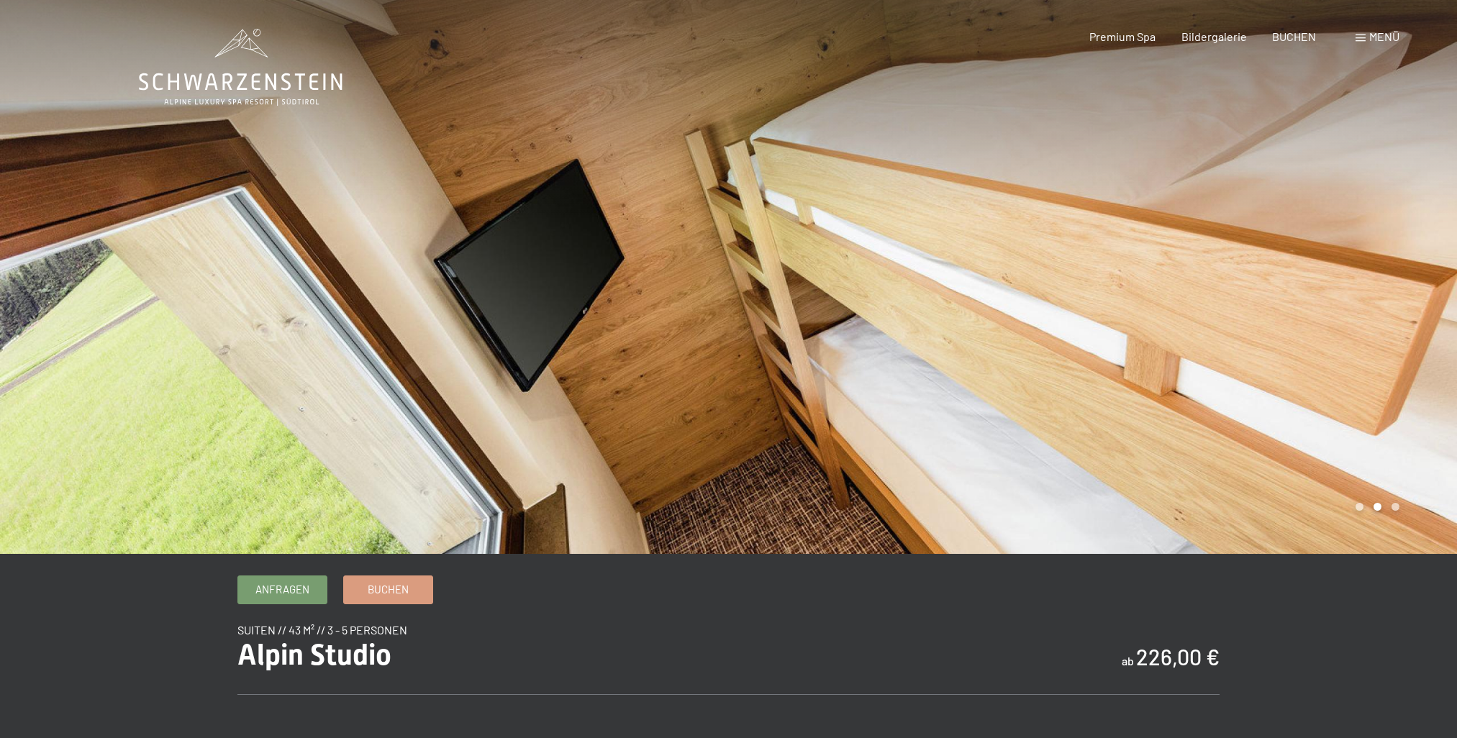
click at [789, 329] on div at bounding box center [1093, 277] width 729 height 554
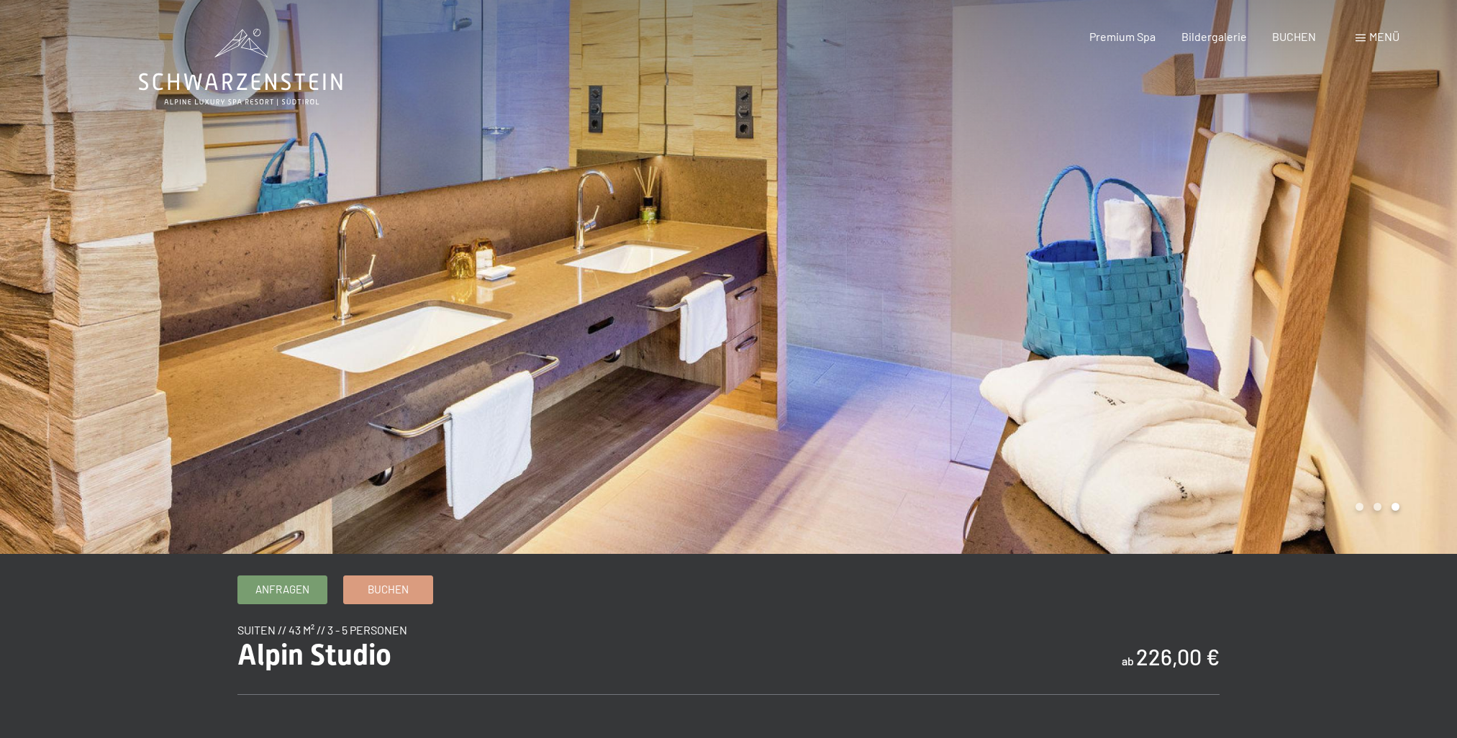
click at [789, 329] on div at bounding box center [1093, 277] width 729 height 554
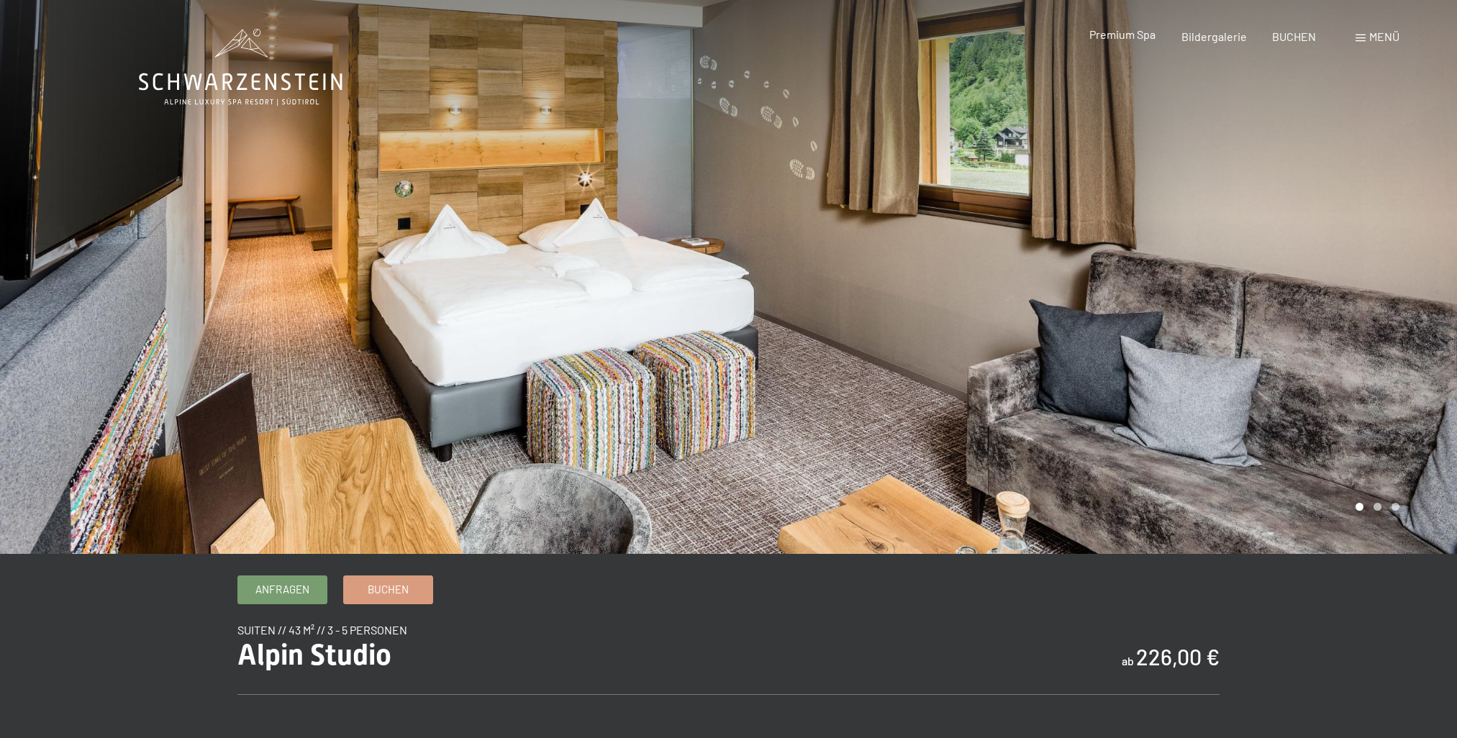
click at [1147, 34] on span "Premium Spa" at bounding box center [1122, 34] width 66 height 14
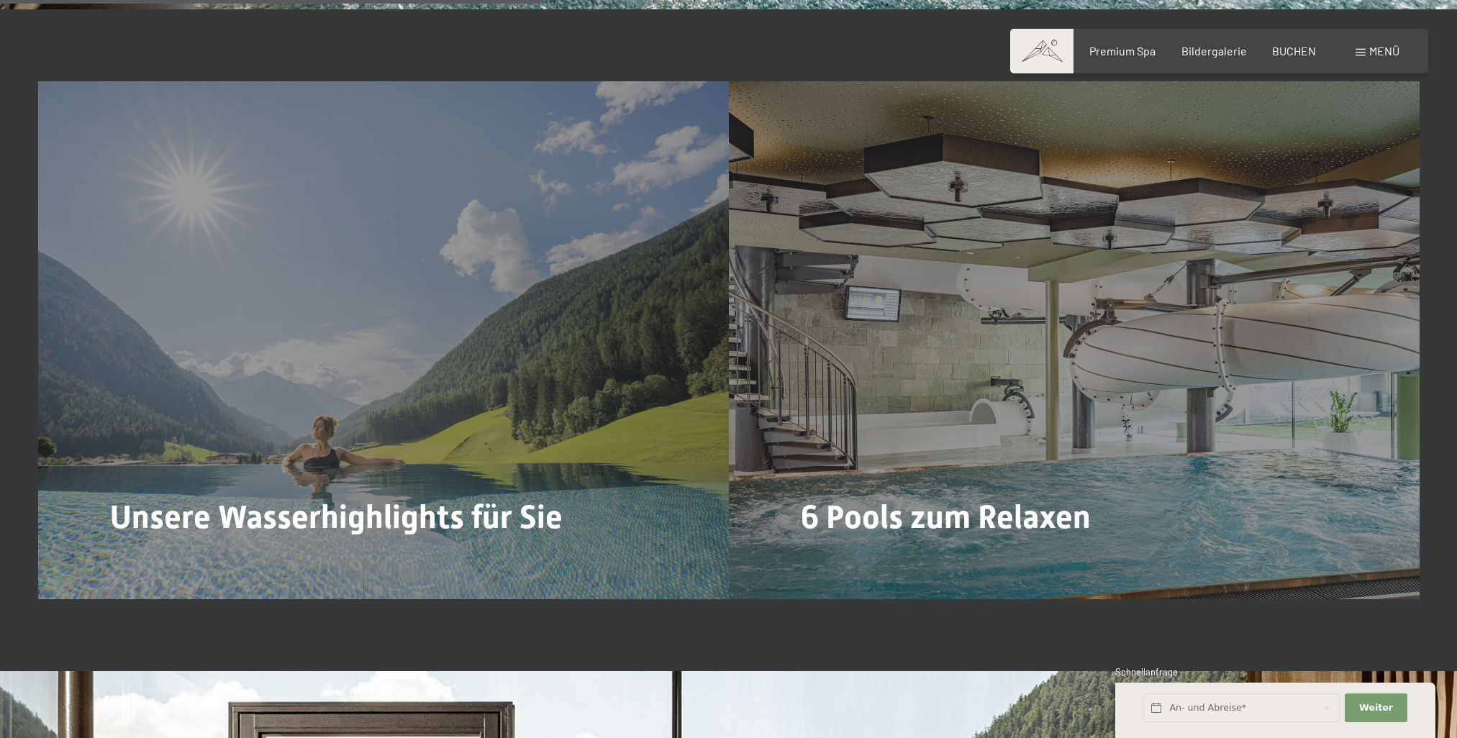
scroll to position [4173, 0]
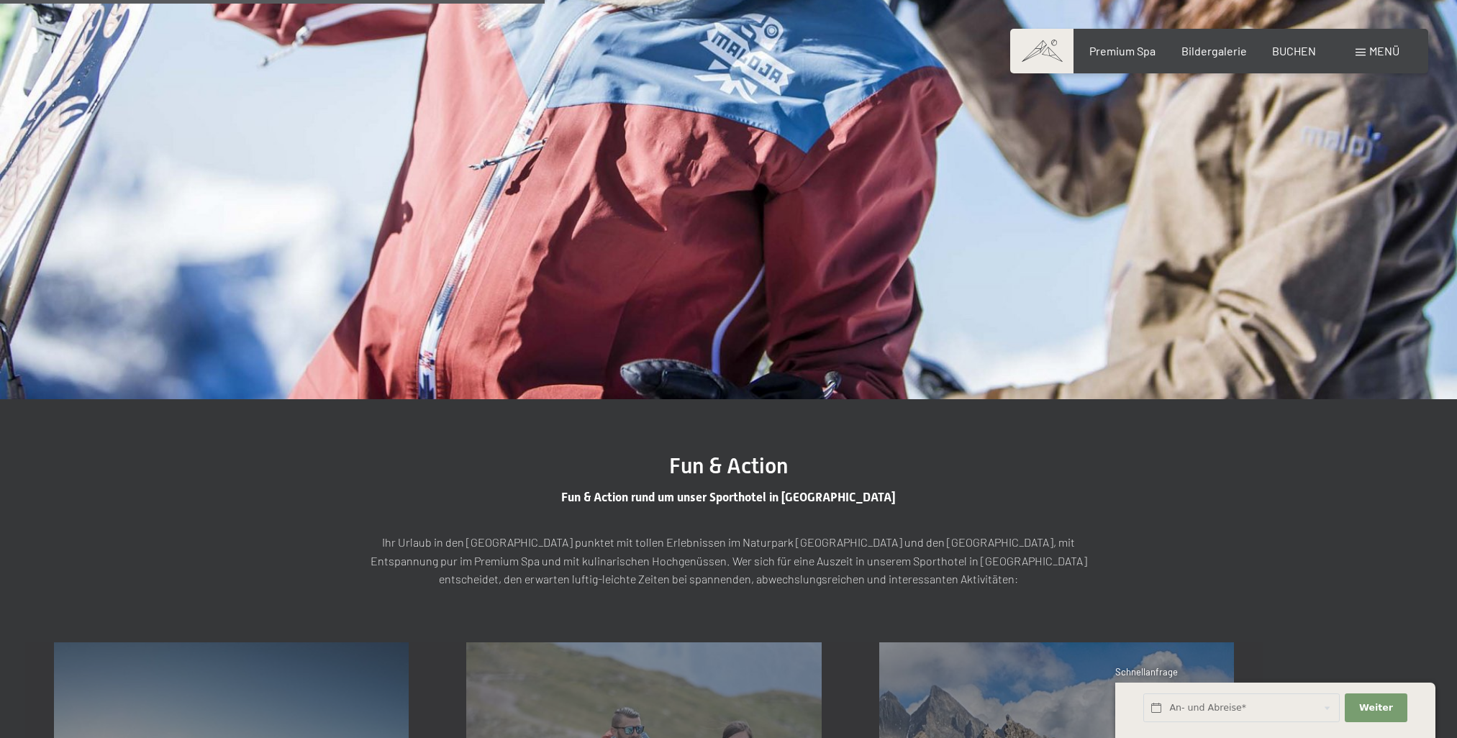
scroll to position [2446, 0]
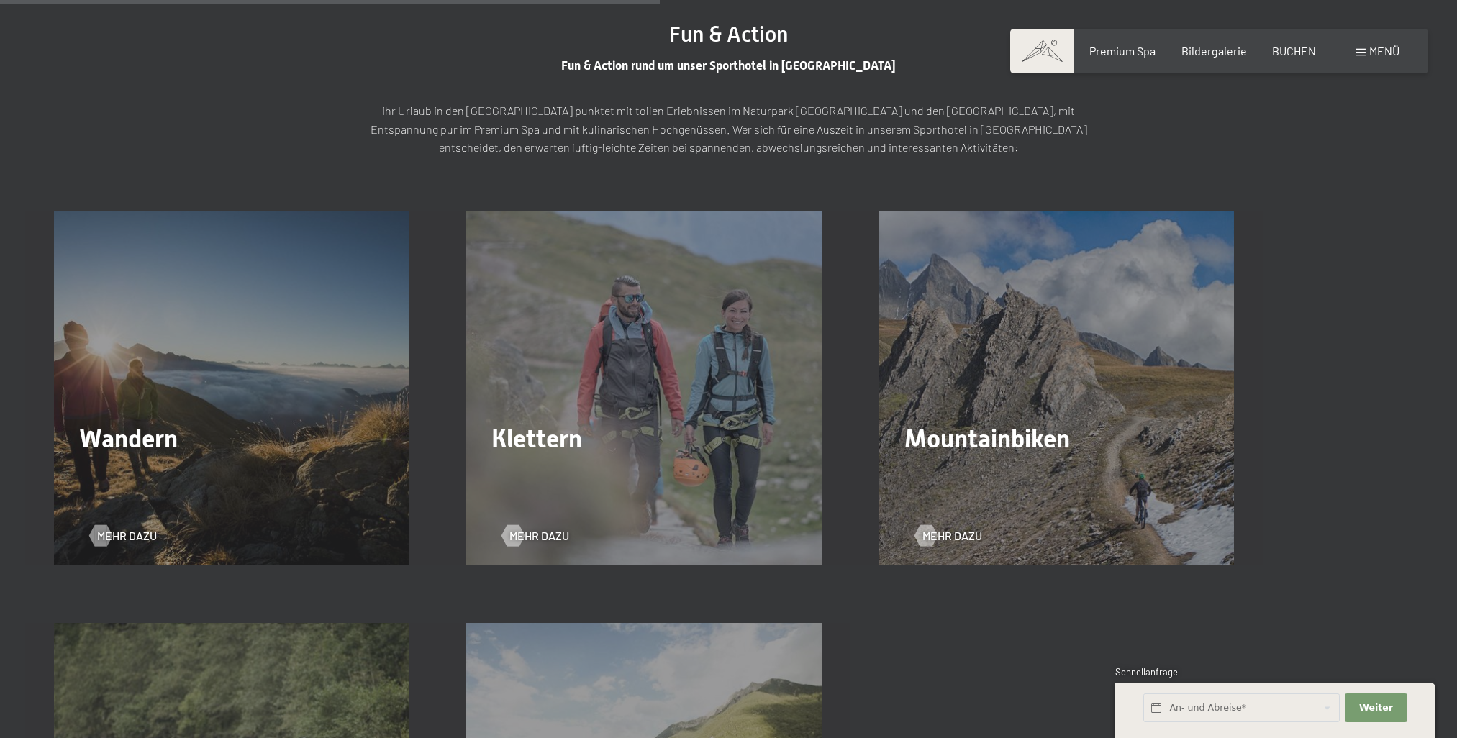
click at [273, 378] on div "Wandern Mehr dazu" at bounding box center [231, 388] width 412 height 355
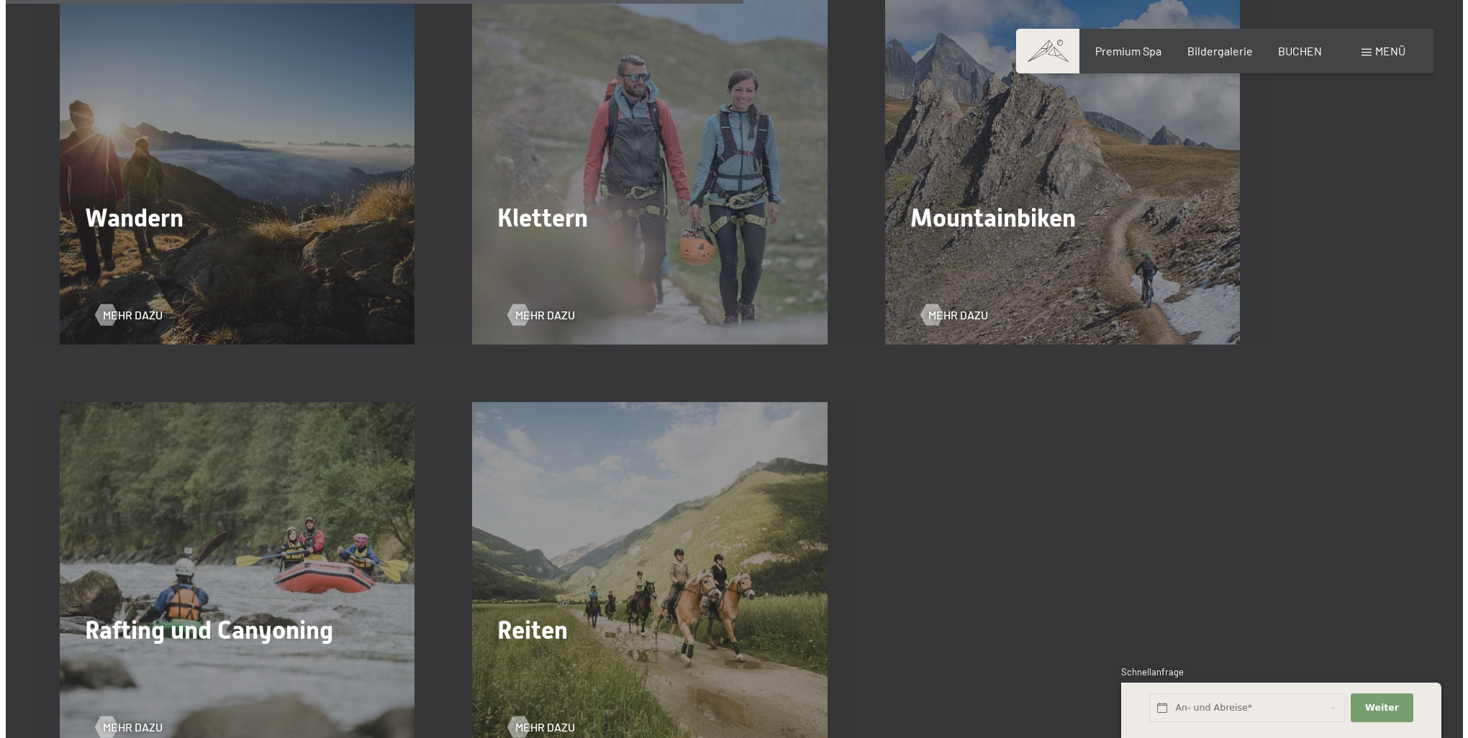
scroll to position [2734, 0]
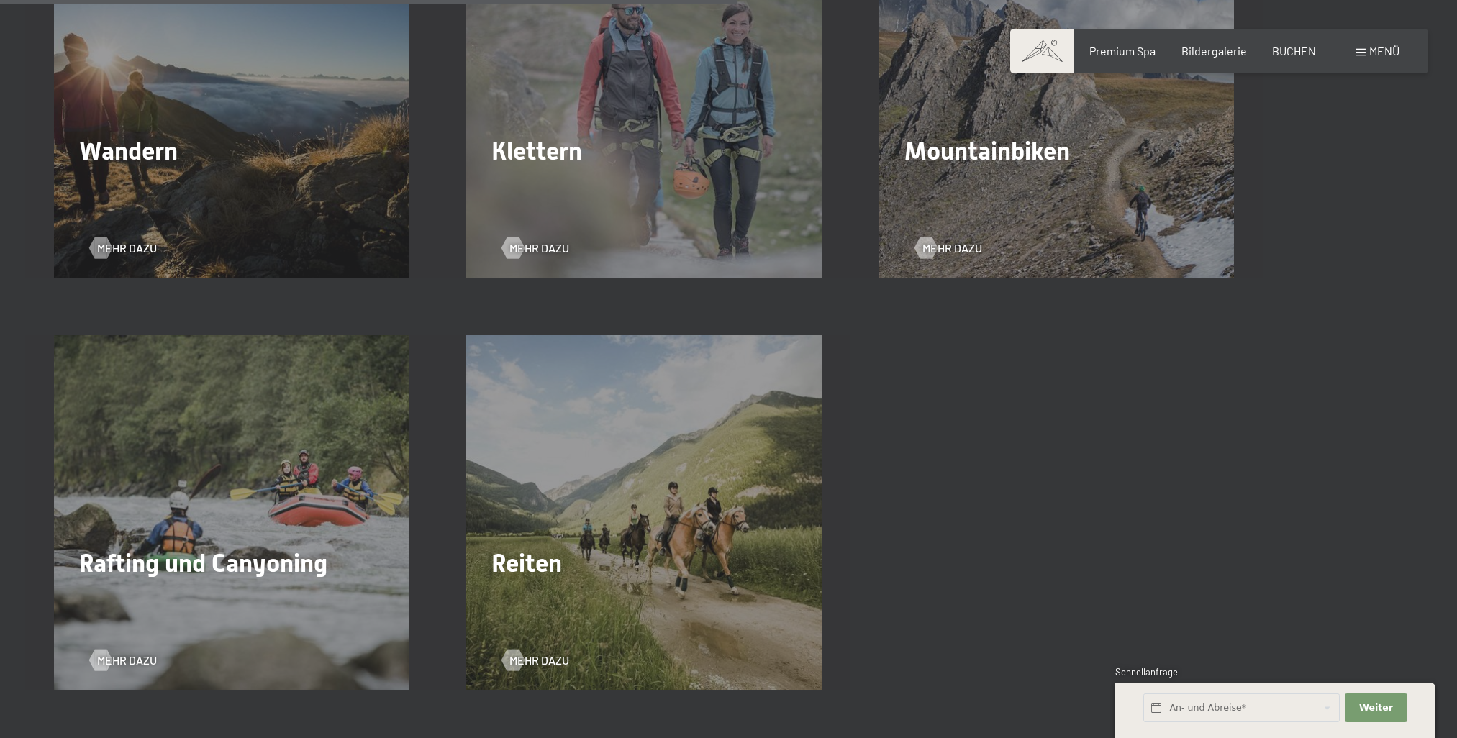
click at [127, 137] on span "Wandern" at bounding box center [128, 151] width 99 height 29
drag, startPoint x: 123, startPoint y: 200, endPoint x: 145, endPoint y: 193, distance: 23.4
click at [123, 240] on span "Mehr dazu" at bounding box center [127, 248] width 60 height 16
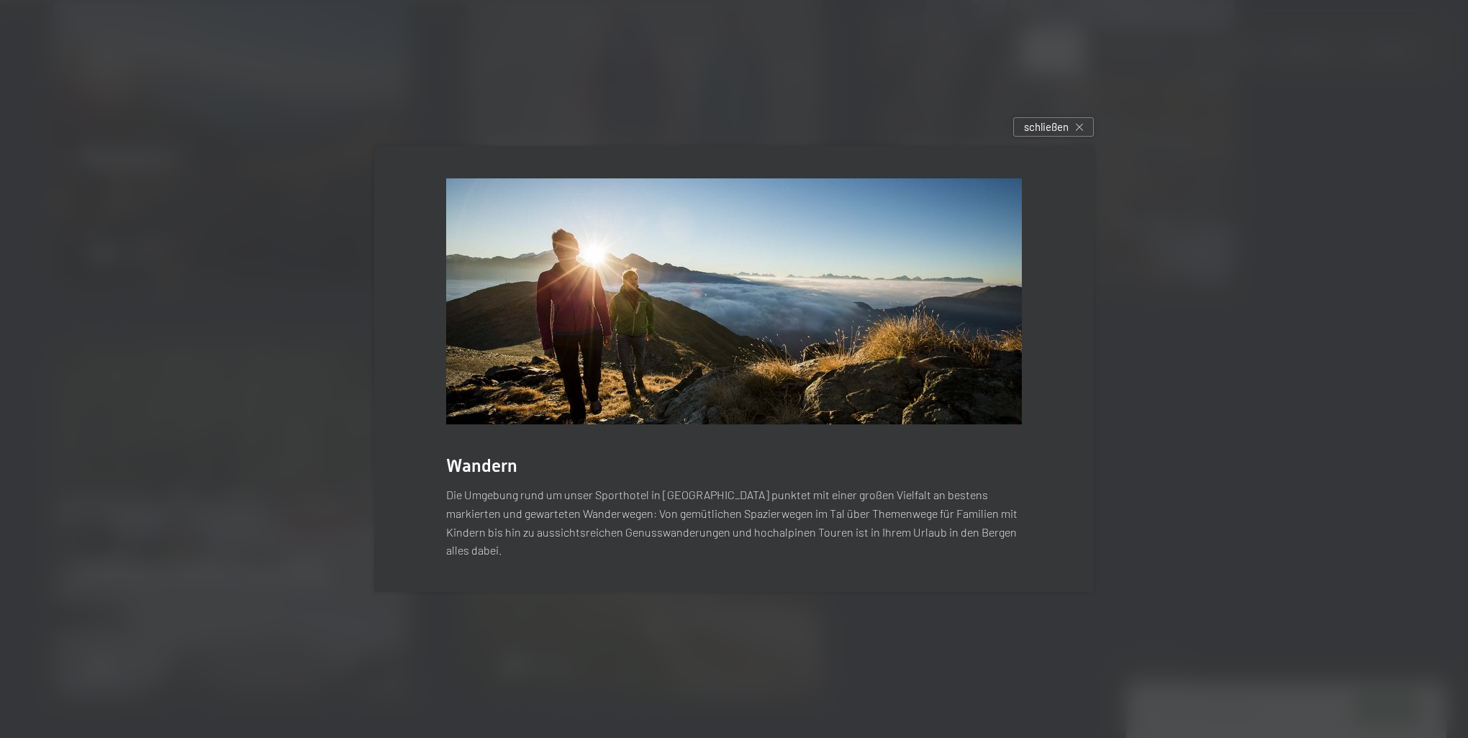
click at [522, 476] on div "Wandern" at bounding box center [734, 465] width 576 height 25
click at [481, 476] on span "Wandern" at bounding box center [481, 465] width 71 height 21
click at [519, 536] on p "Die Umgebung rund um unser Sporthotel in [GEOGRAPHIC_DATA] punktet mit einer gr…" at bounding box center [734, 522] width 576 height 73
click at [858, 297] on img at bounding box center [734, 301] width 576 height 246
